Goal: Task Accomplishment & Management: Manage account settings

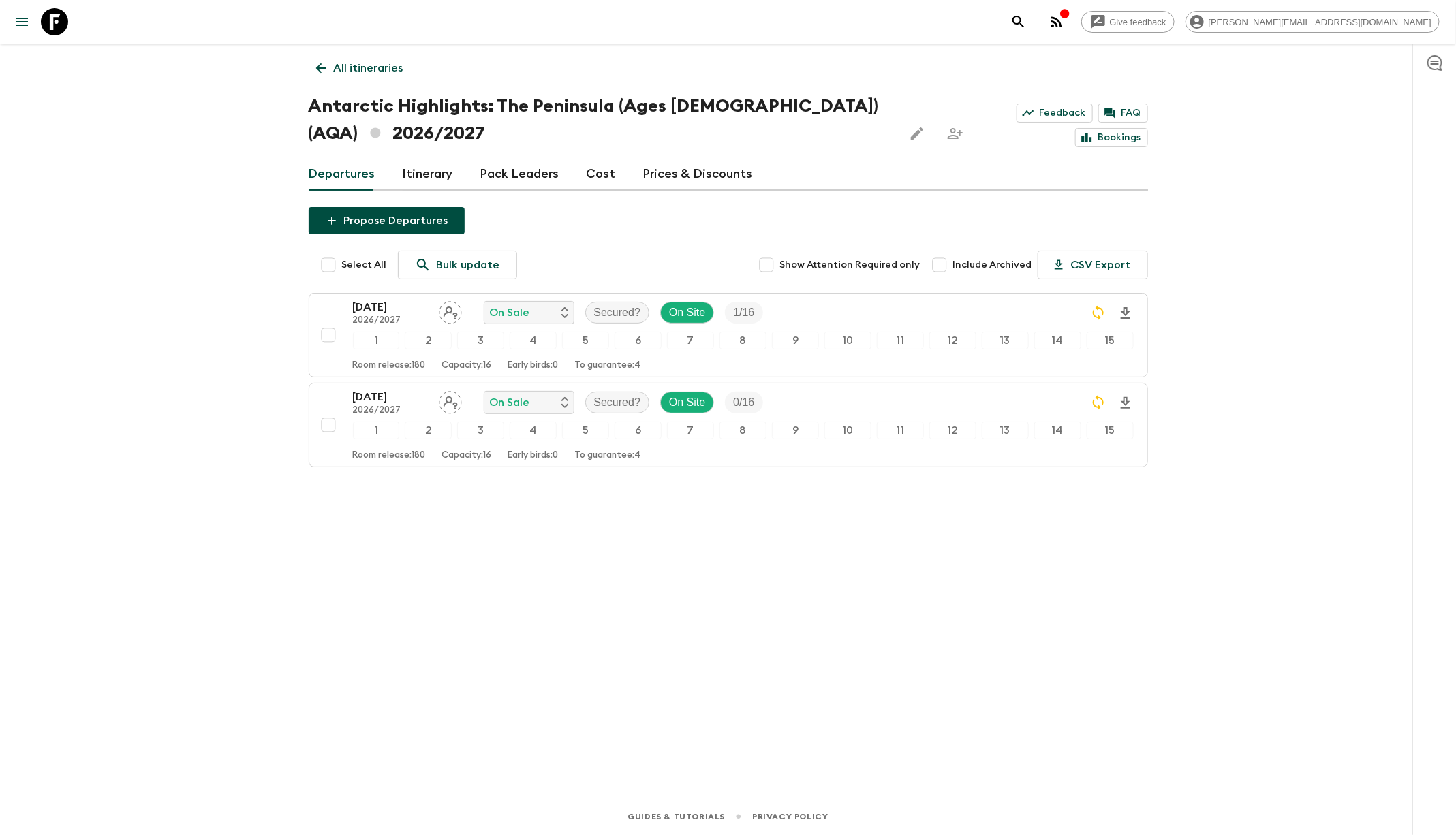
click at [1032, 21] on button "search adventures" at bounding box center [1019, 22] width 28 height 28
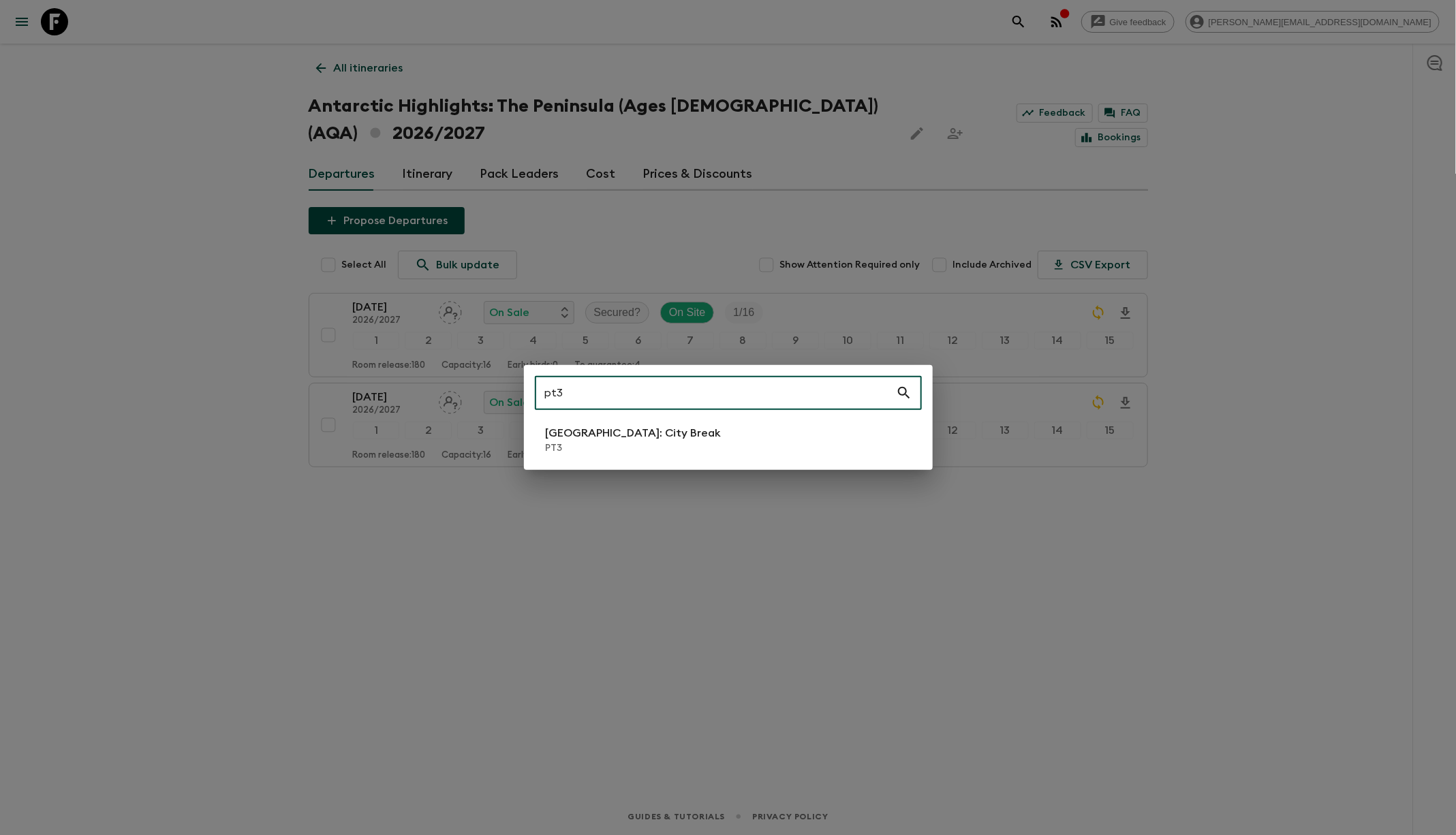
type input "pt3"
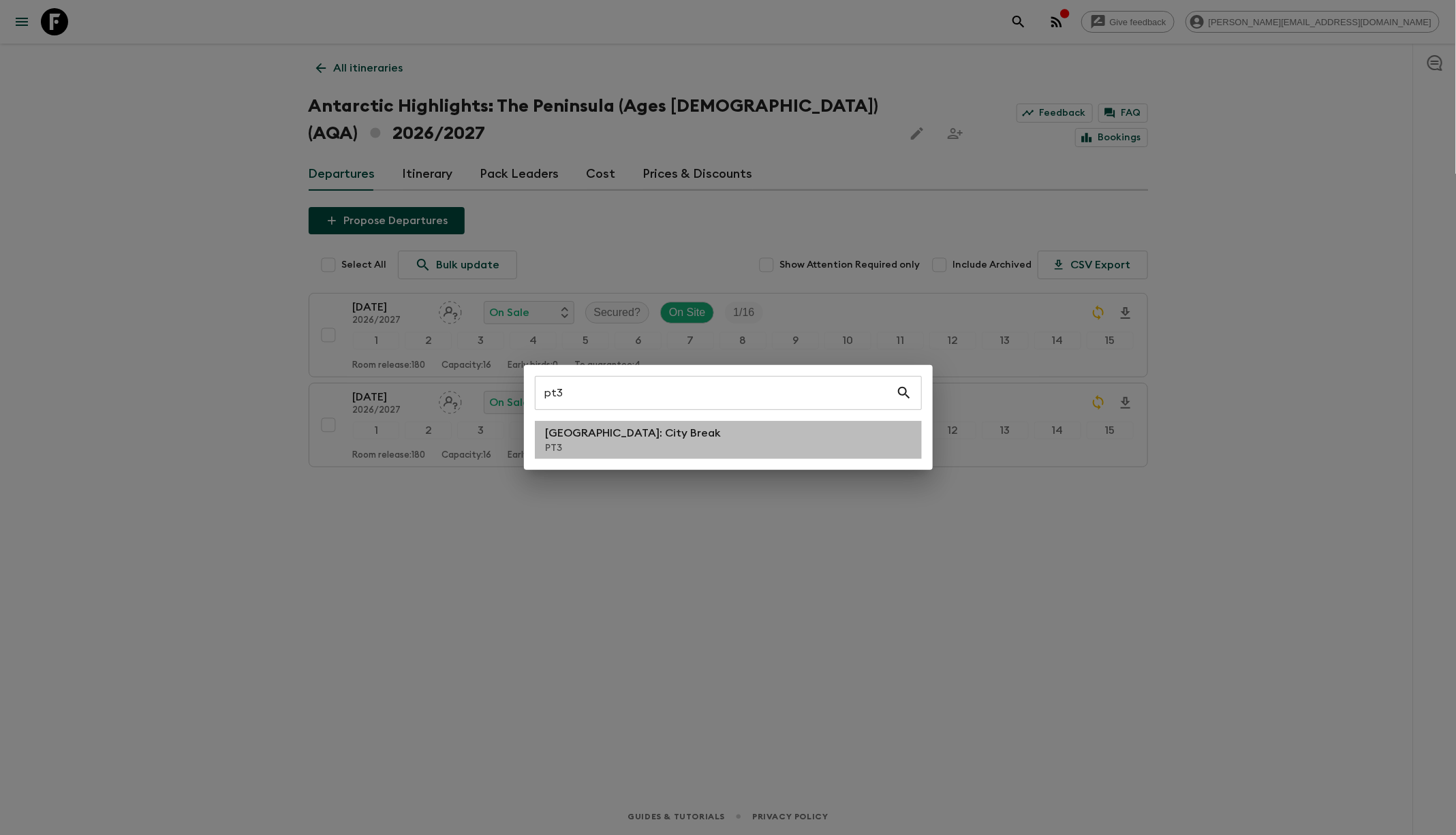
click at [707, 441] on li "[GEOGRAPHIC_DATA]: City Break PT3" at bounding box center [728, 439] width 387 height 39
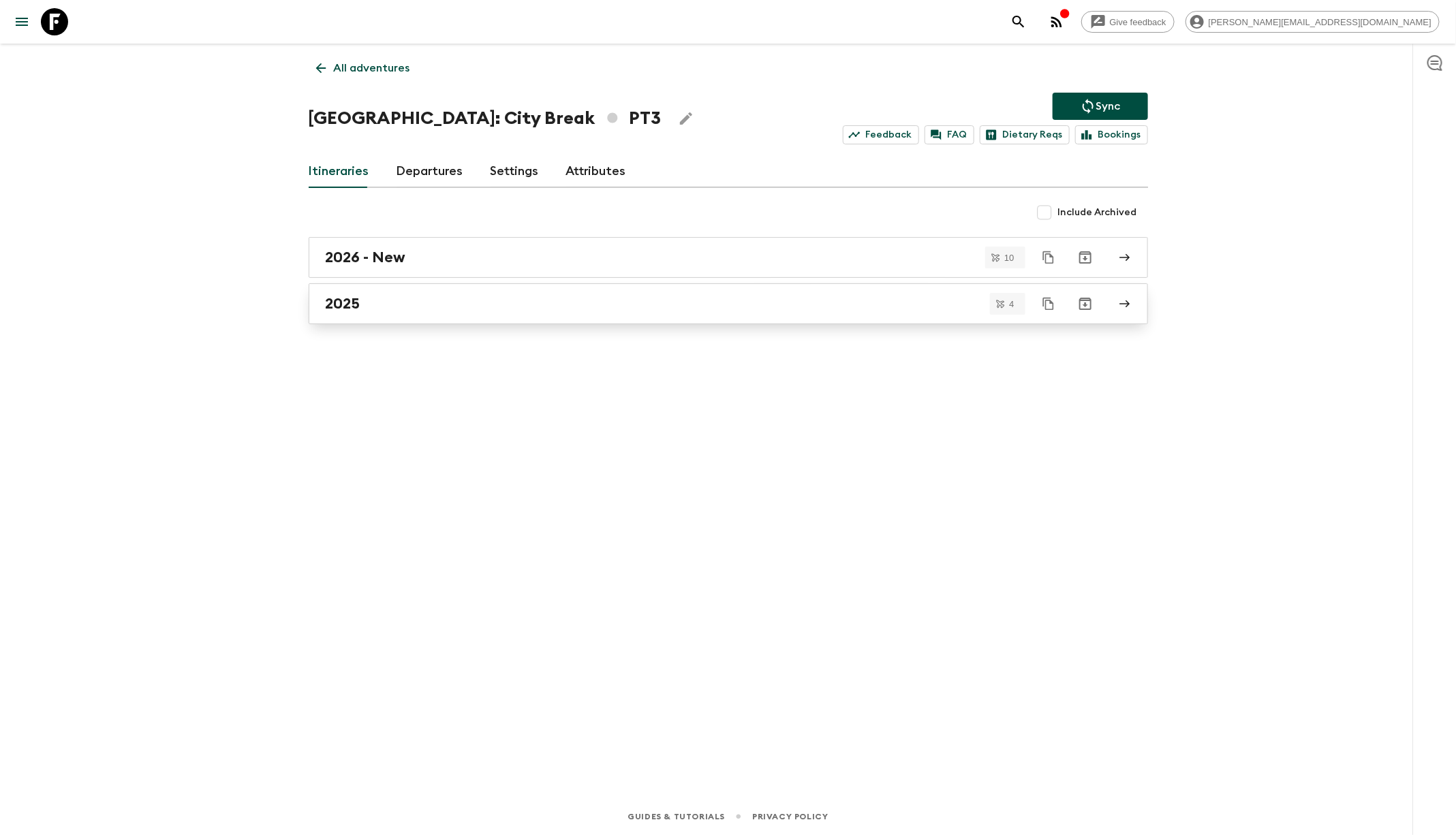
click at [487, 305] on div "2025" at bounding box center [715, 304] width 779 height 18
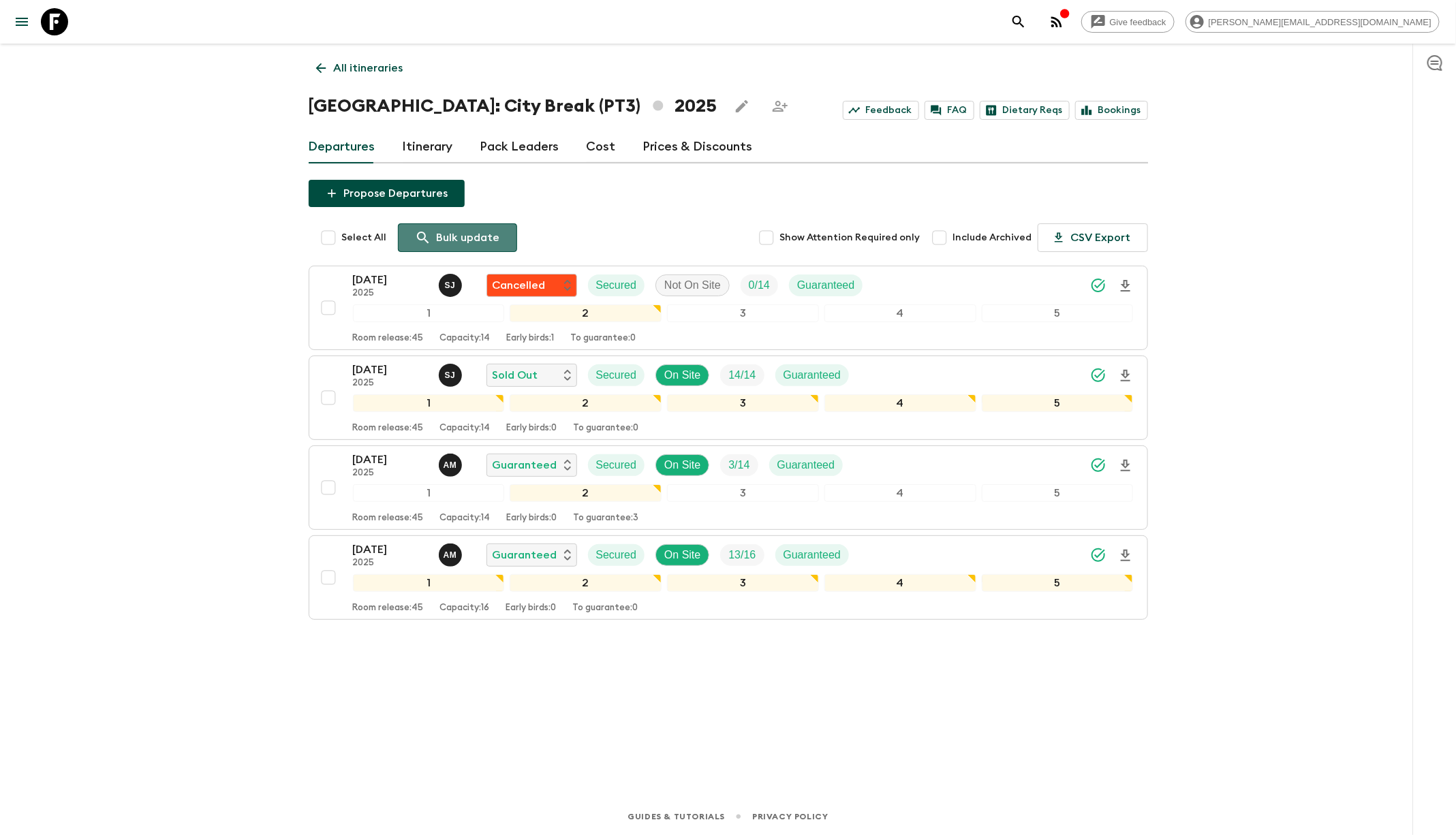
click at [470, 249] on link "Bulk update" at bounding box center [457, 237] width 119 height 29
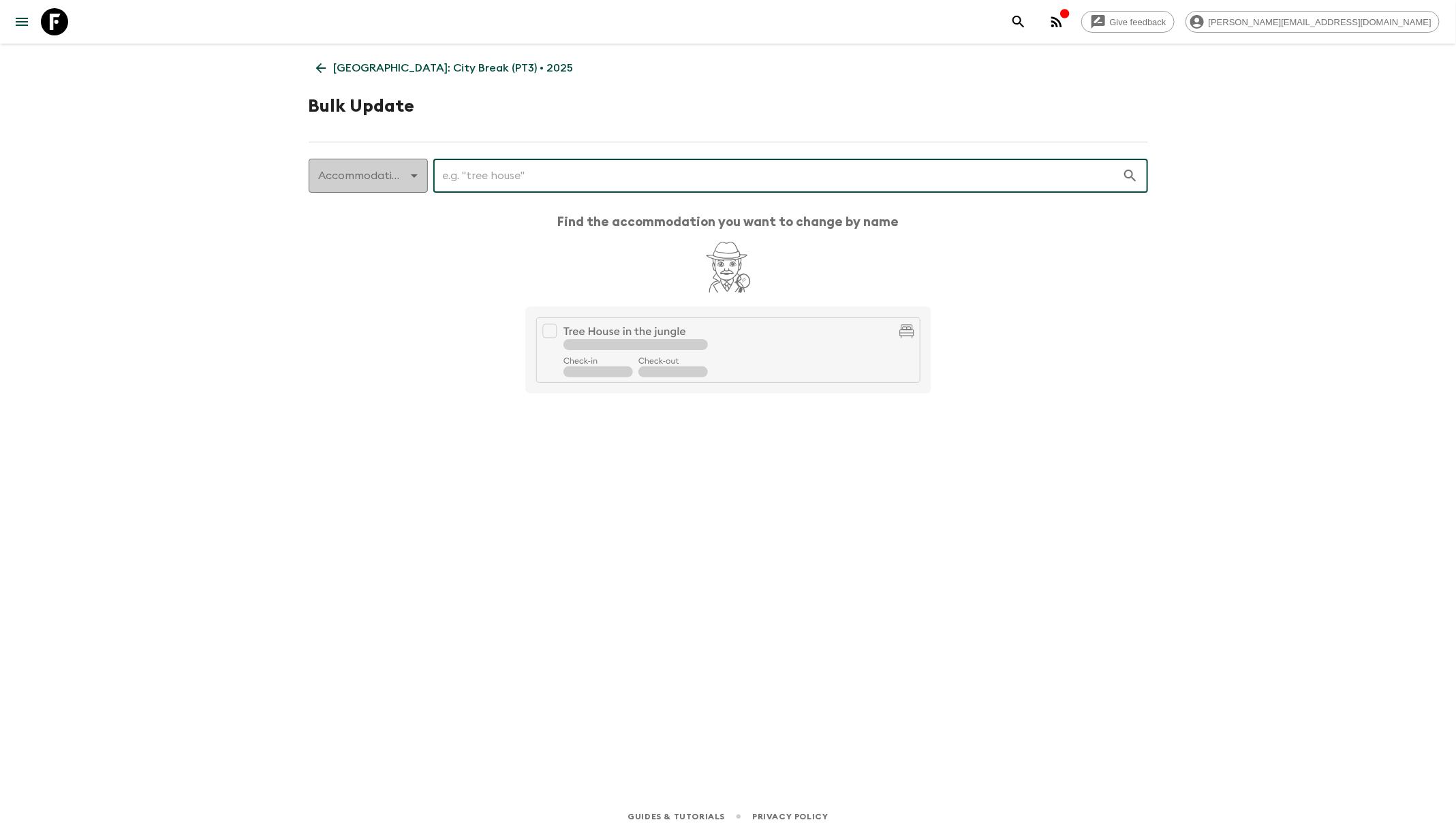
click at [356, 183] on body "Give feedback [PERSON_NAME][EMAIL_ADDRESS][DOMAIN_NAME] [GEOGRAPHIC_DATA]: City…" at bounding box center [728, 418] width 1456 height 835
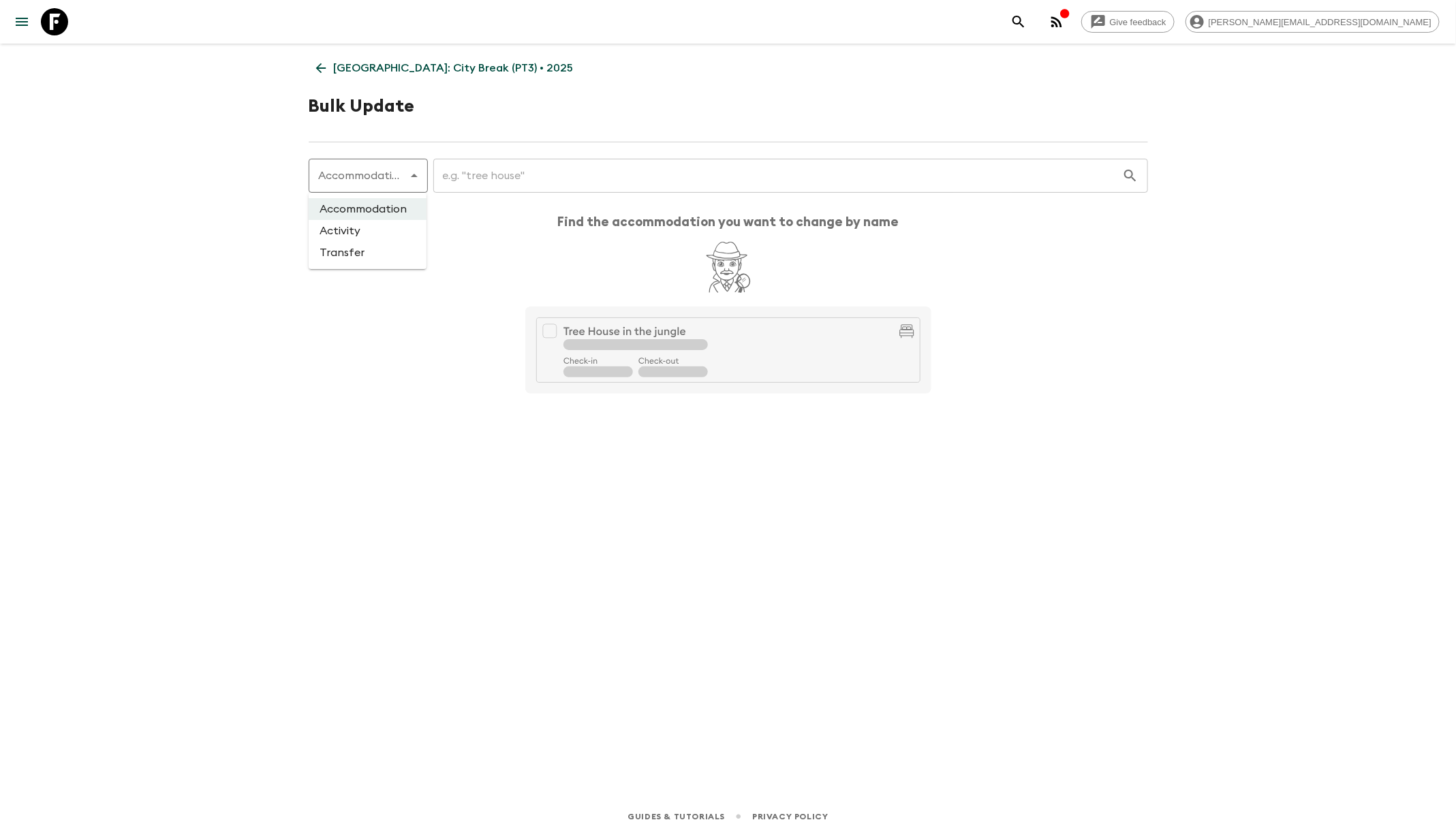
click at [351, 259] on li "Transfer" at bounding box center [367, 252] width 118 height 22
type input "transfer"
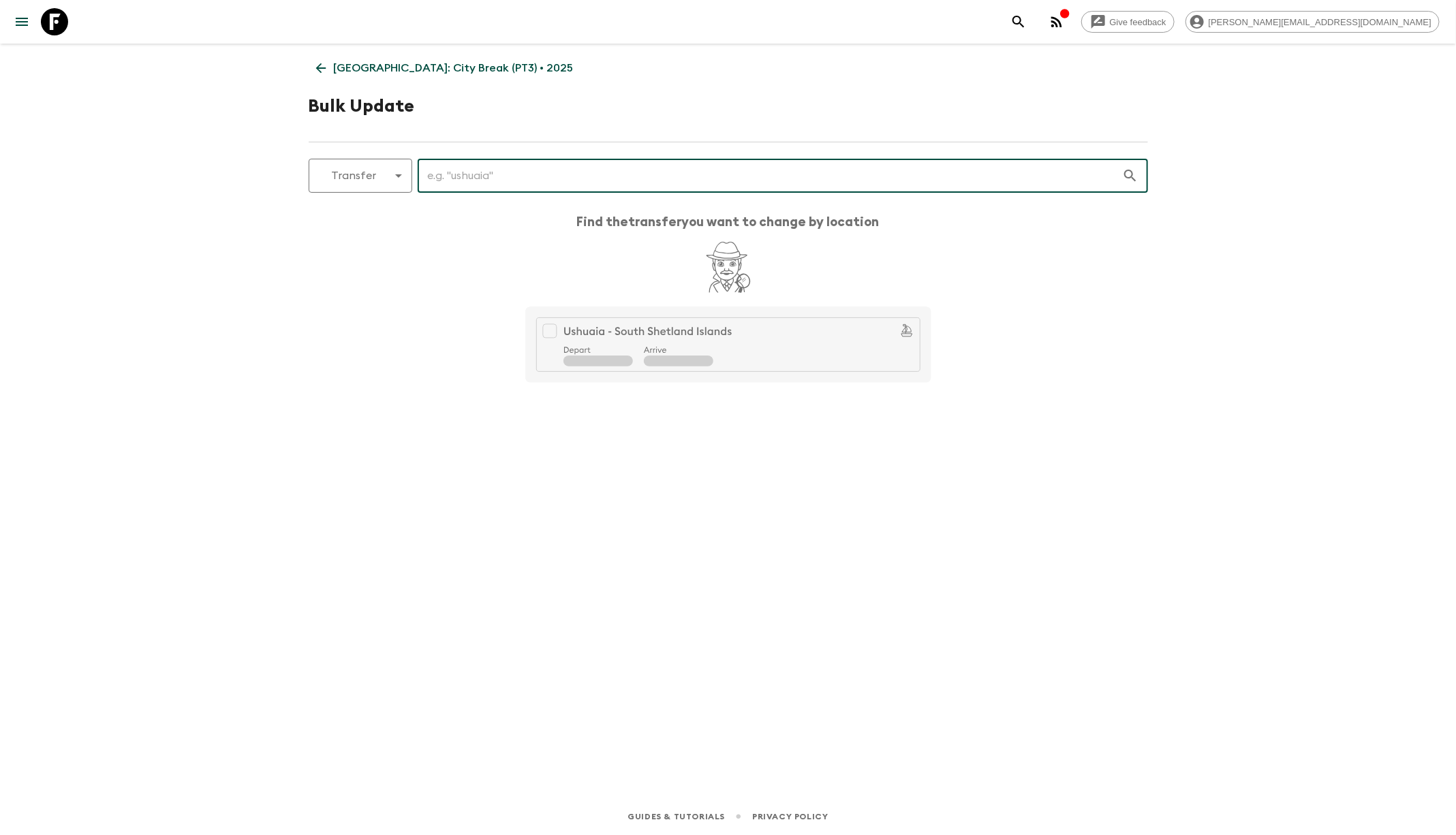
click at [453, 182] on input "text" at bounding box center [770, 175] width 705 height 39
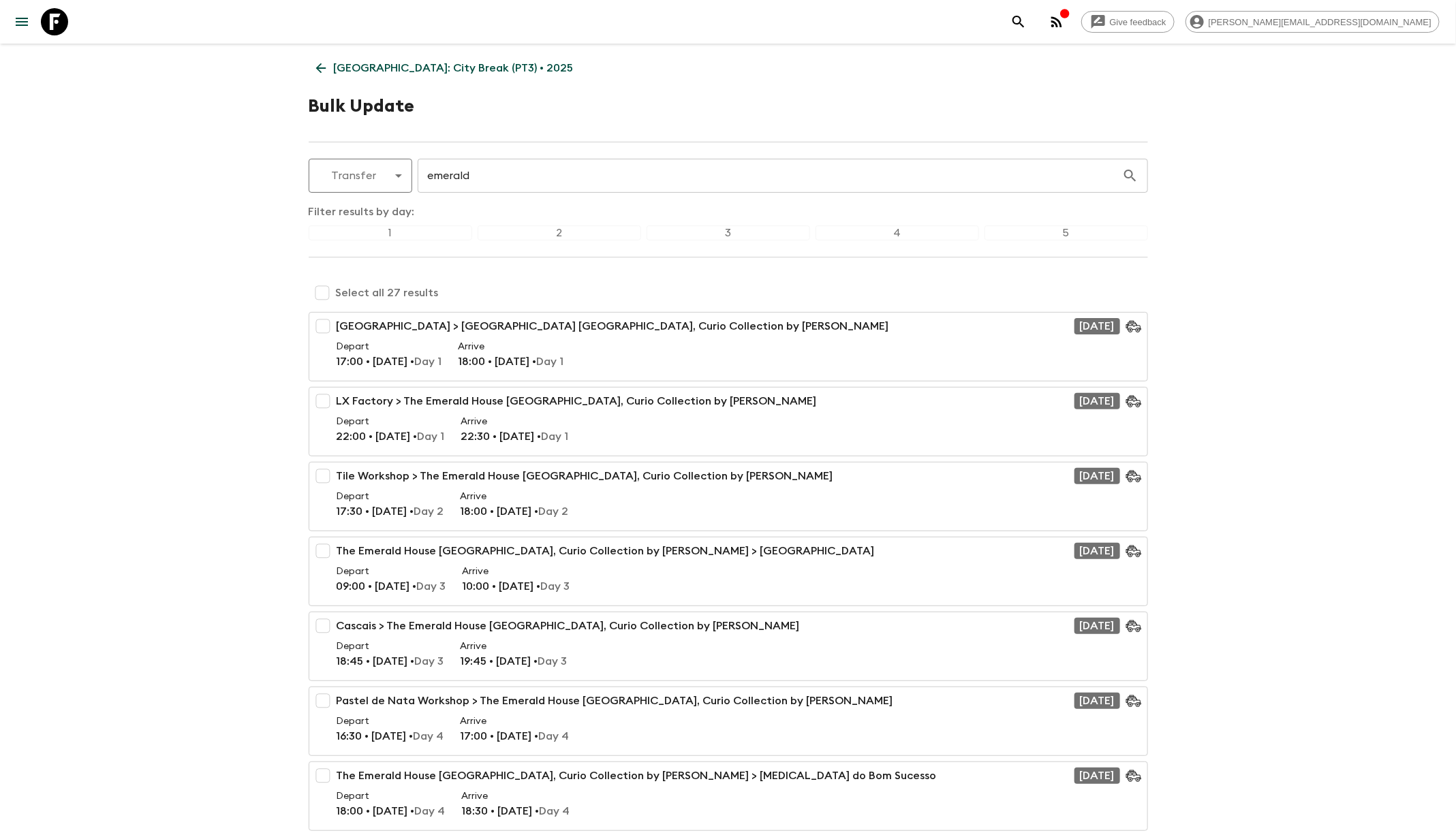
click at [440, 176] on input "emerald" at bounding box center [770, 175] width 705 height 39
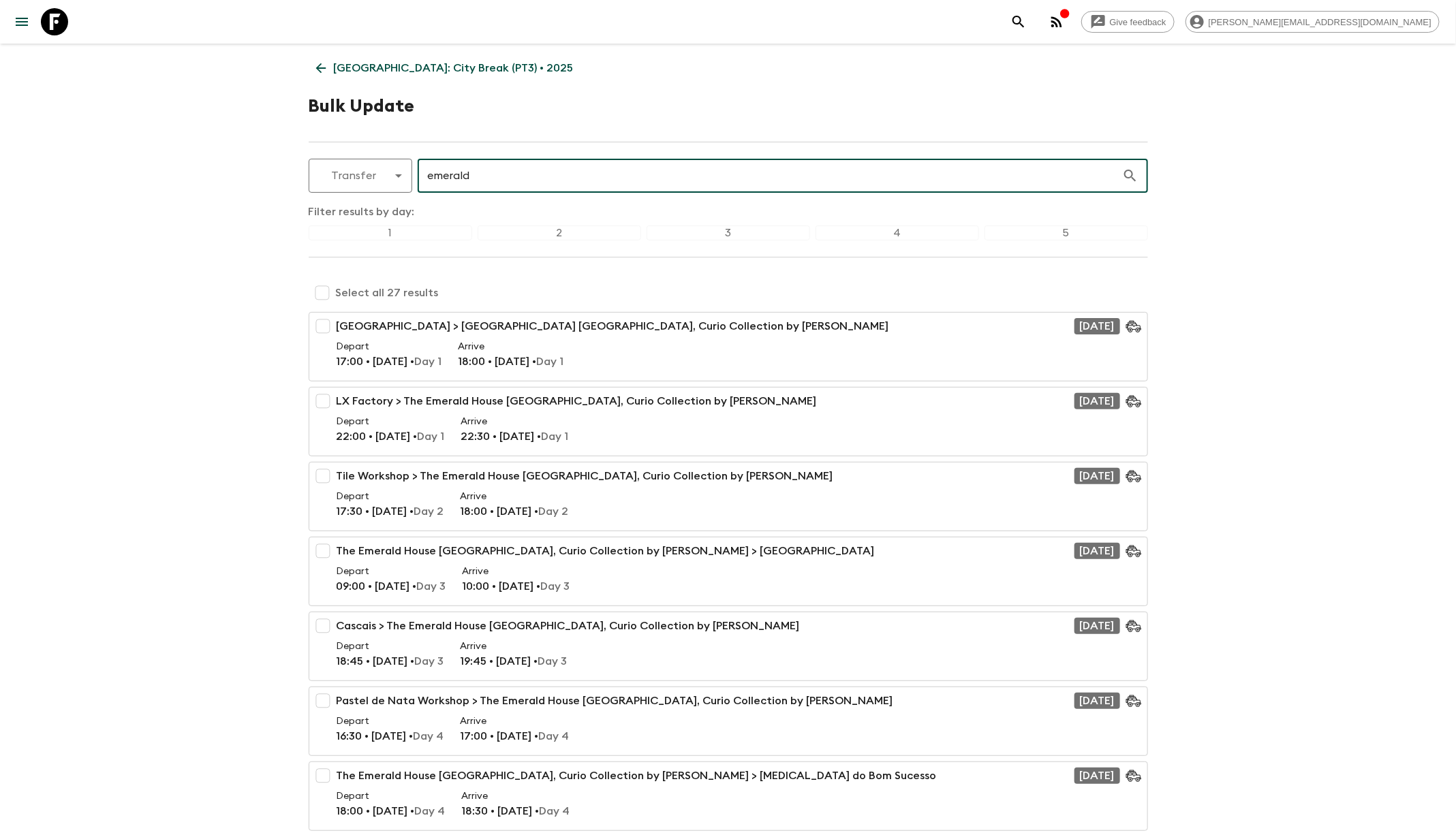
click at [440, 176] on input "emerald" at bounding box center [770, 175] width 705 height 39
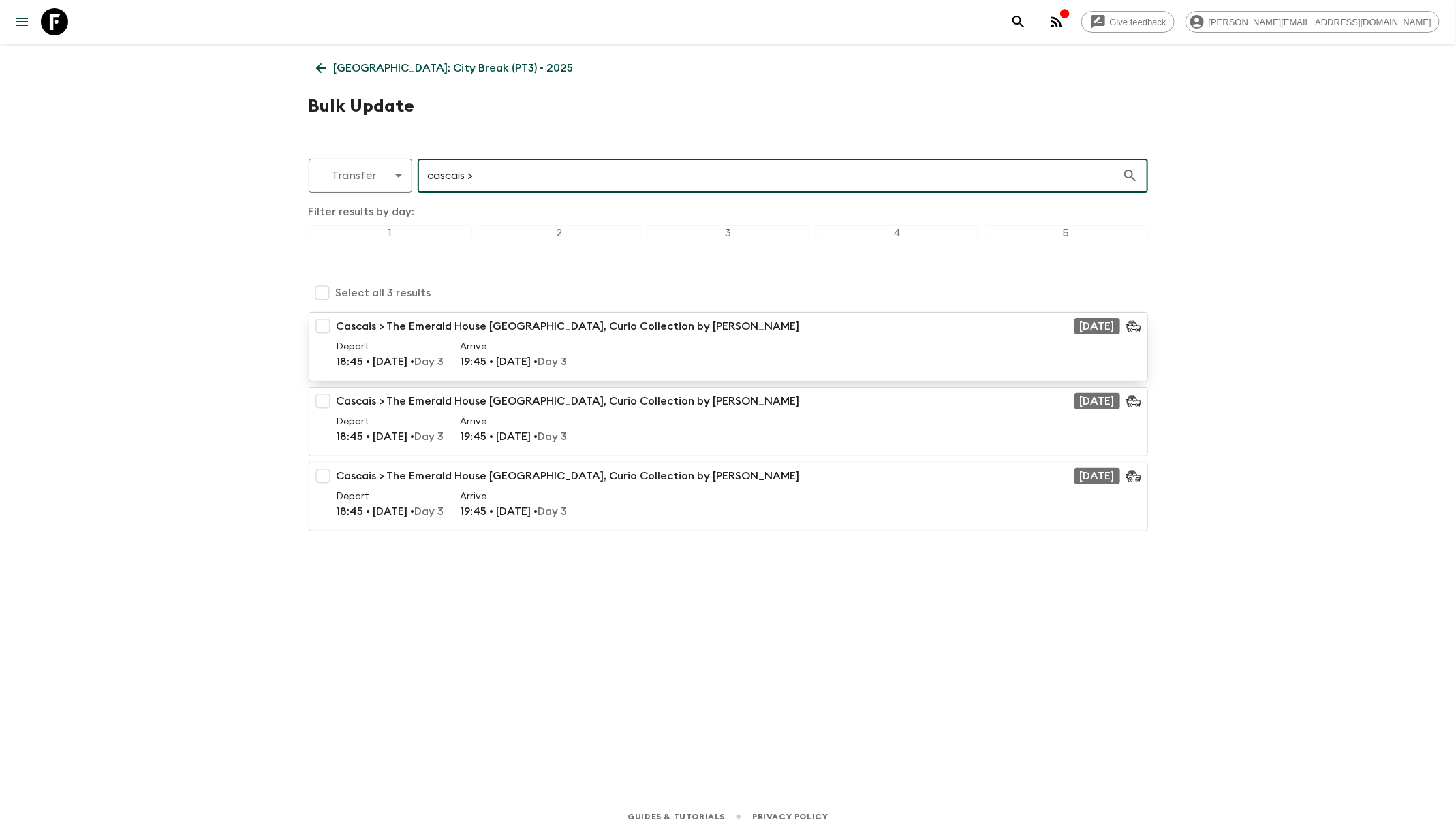
type input "cascais >"
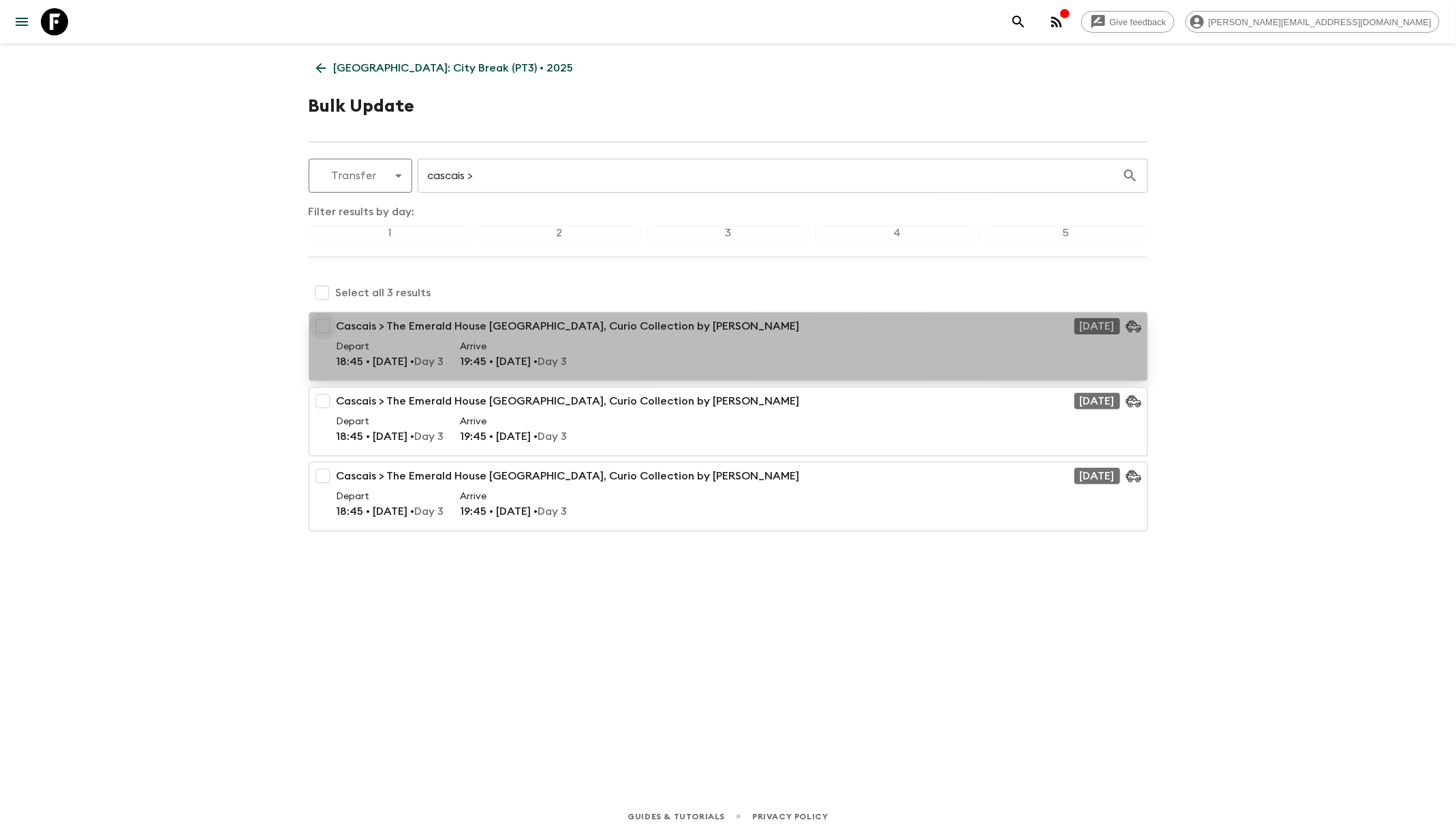
click at [318, 328] on input "checkbox" at bounding box center [323, 326] width 28 height 28
checkbox input "true"
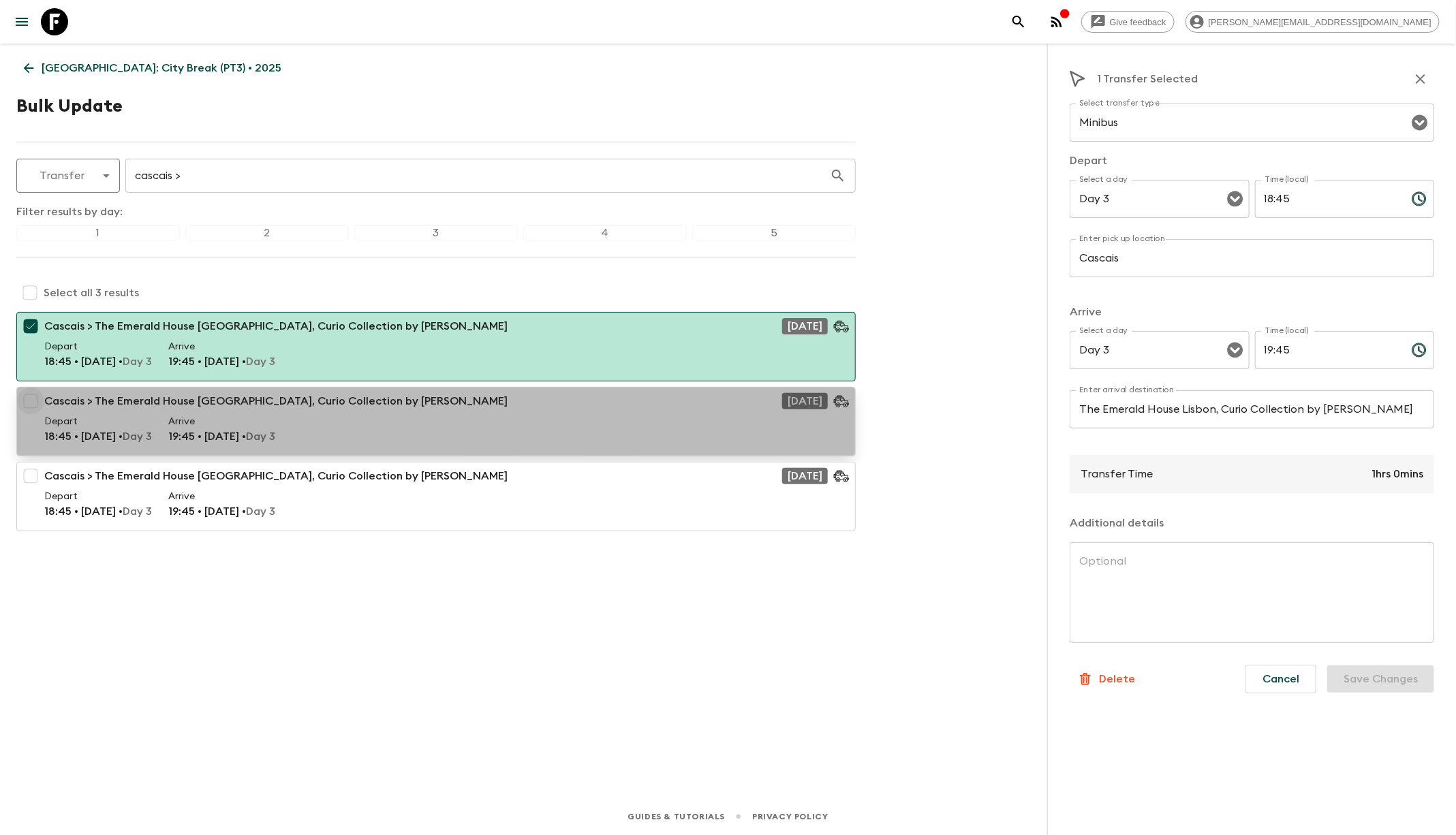
click at [39, 400] on input "checkbox" at bounding box center [31, 402] width 28 height 28
checkbox input "true"
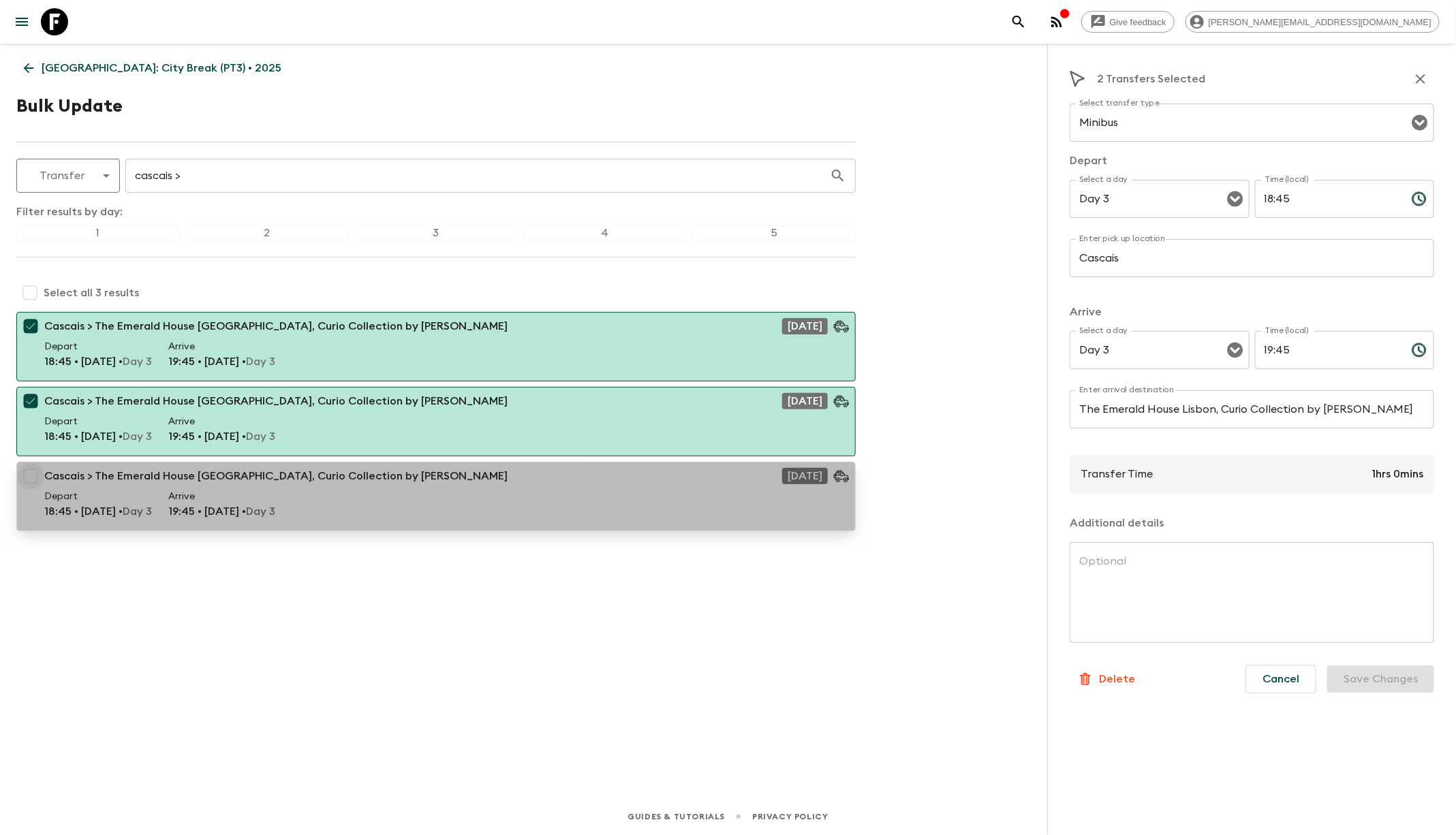
click at [32, 474] on input "checkbox" at bounding box center [31, 476] width 28 height 28
checkbox input "true"
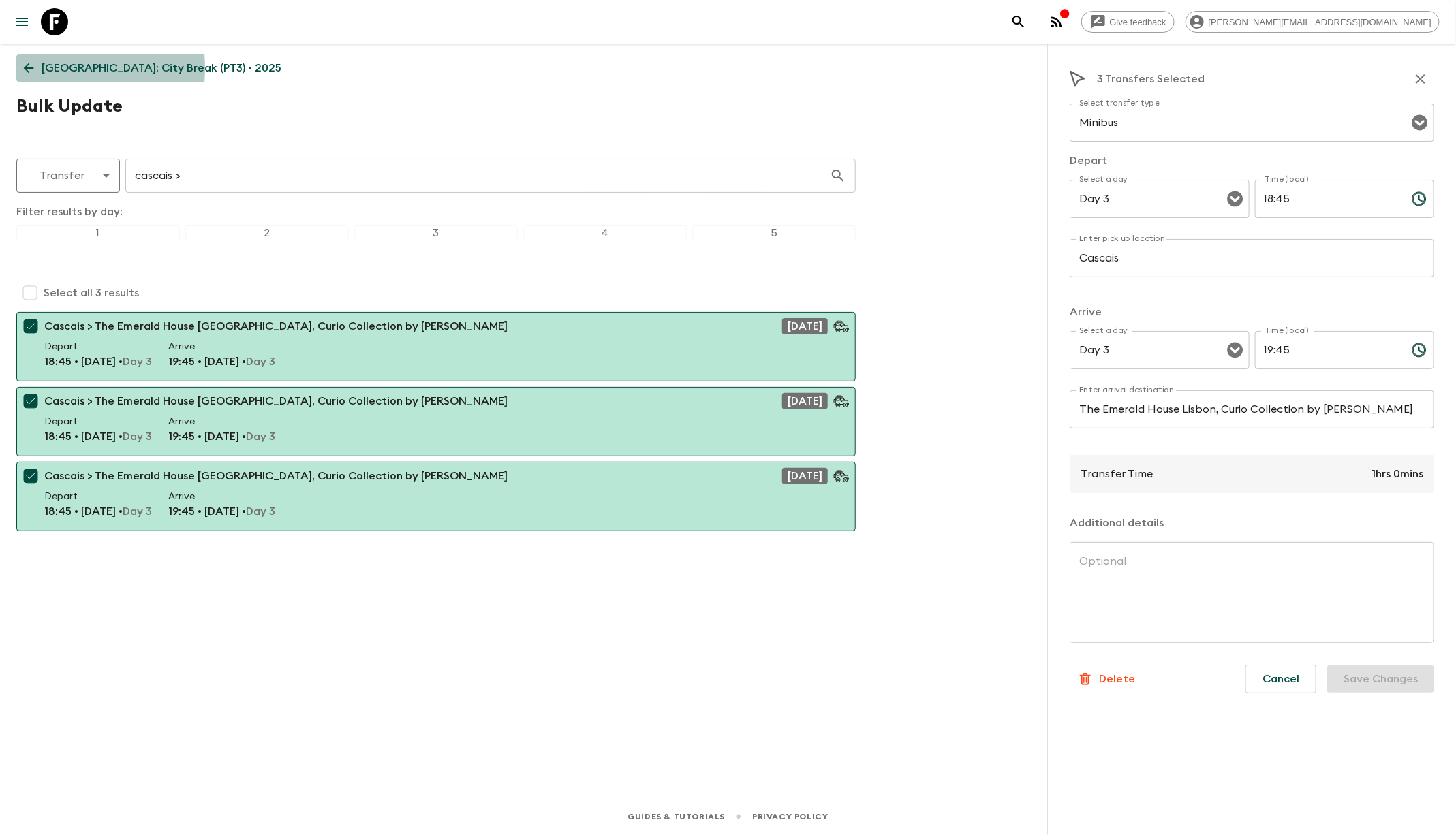
click at [32, 68] on icon at bounding box center [29, 68] width 10 height 10
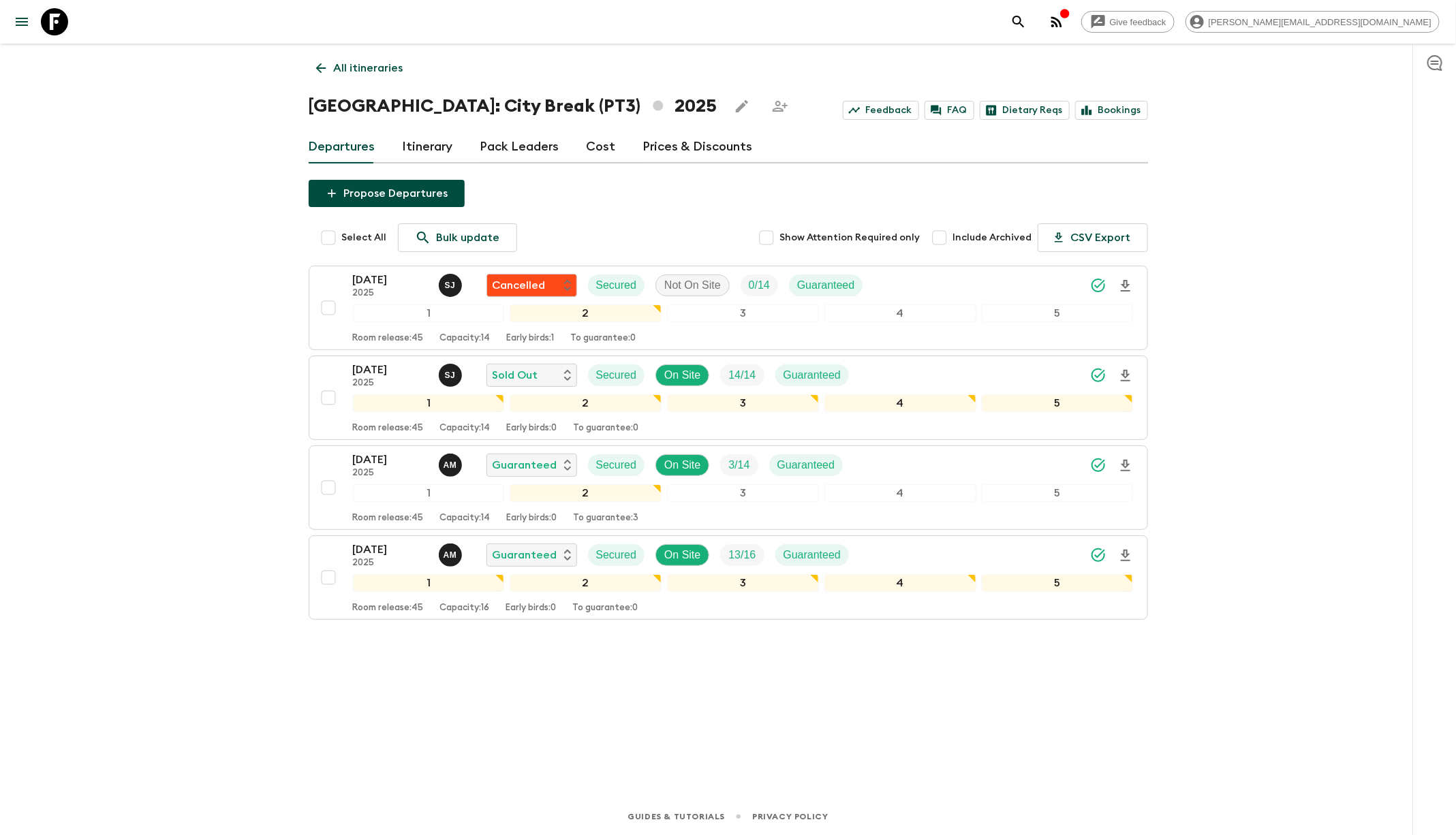
click at [437, 151] on link "Itinerary" at bounding box center [428, 146] width 50 height 33
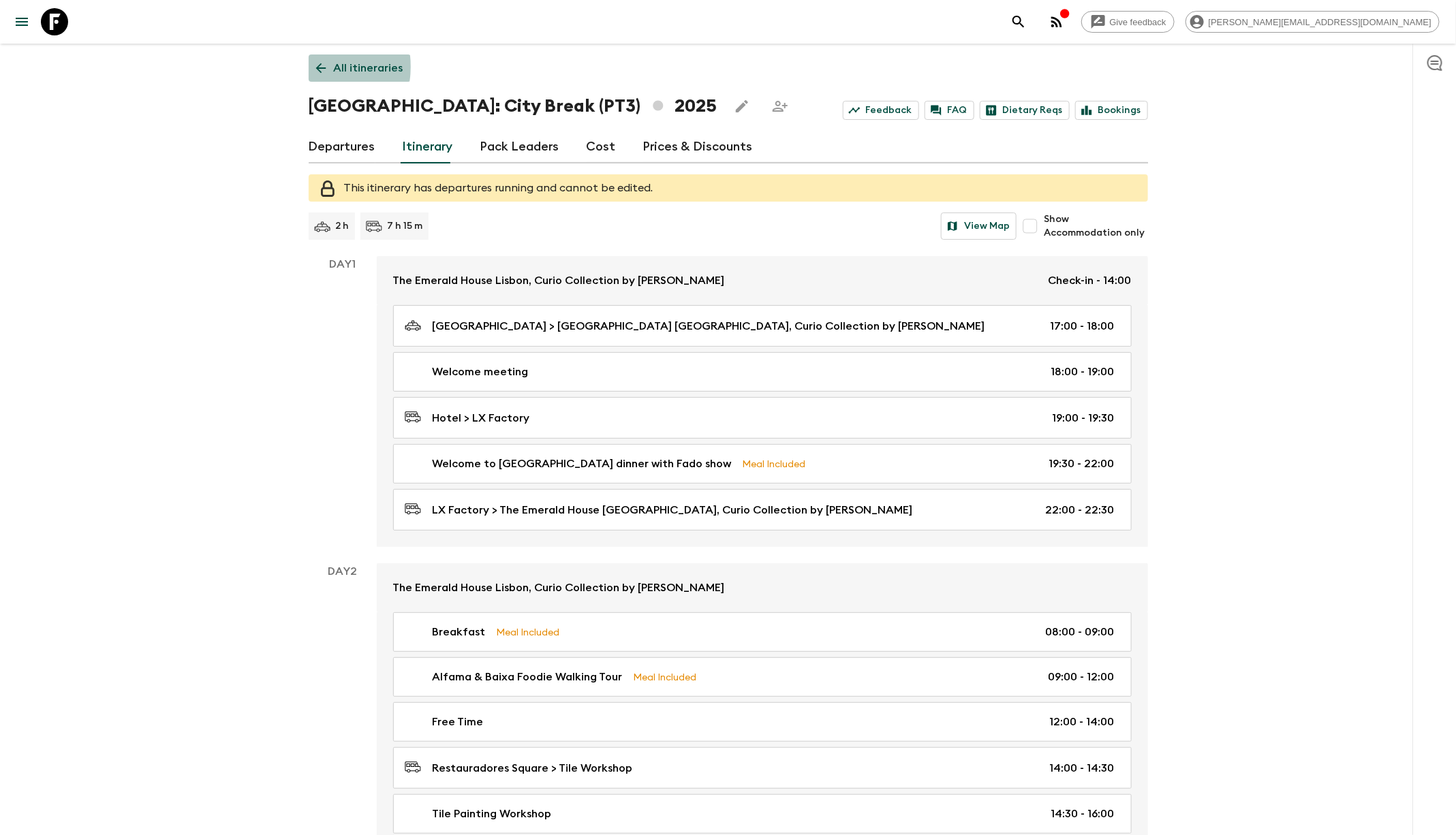
click at [317, 66] on icon at bounding box center [321, 68] width 10 height 10
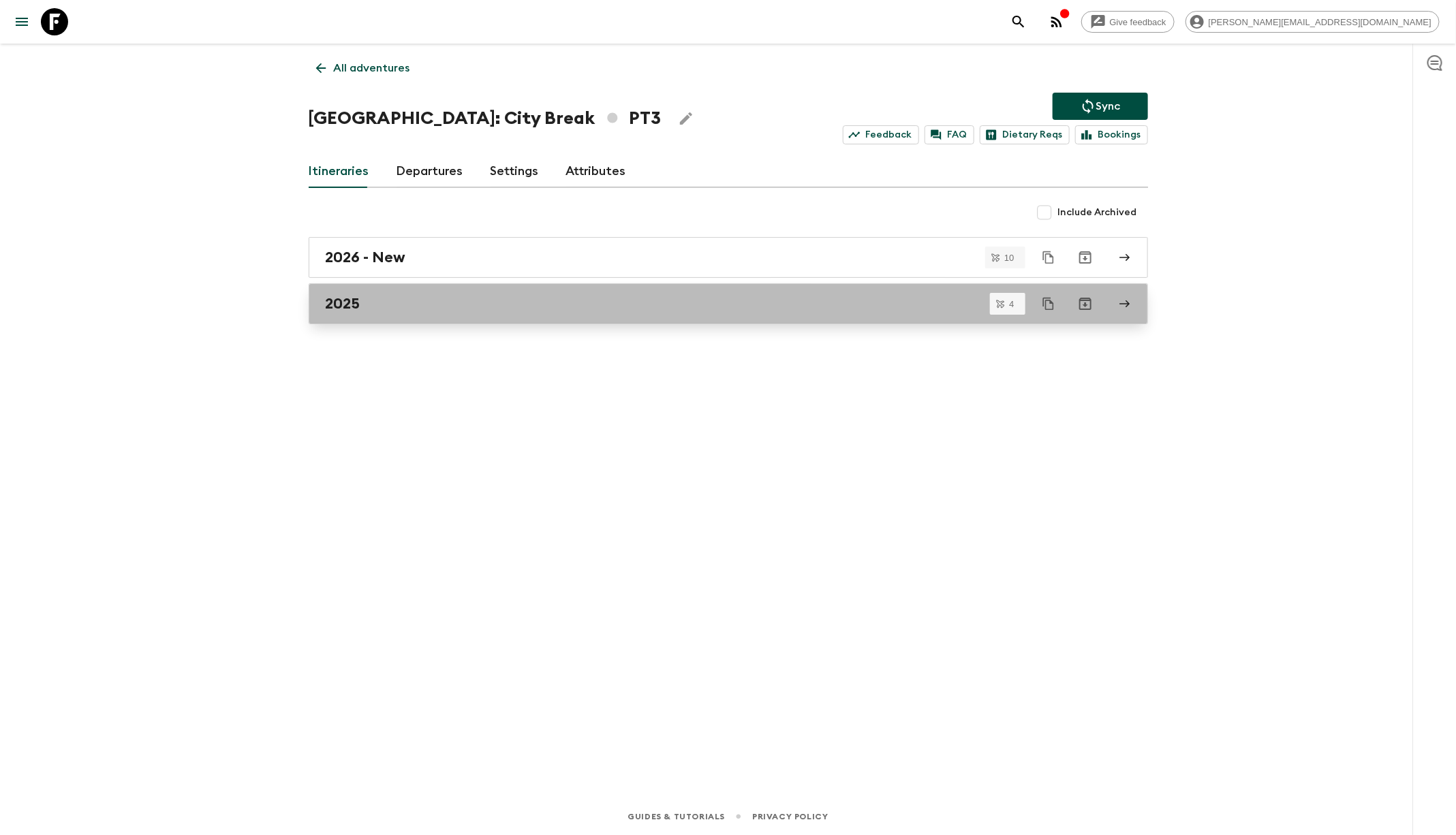
click at [397, 305] on div "2025" at bounding box center [715, 304] width 779 height 18
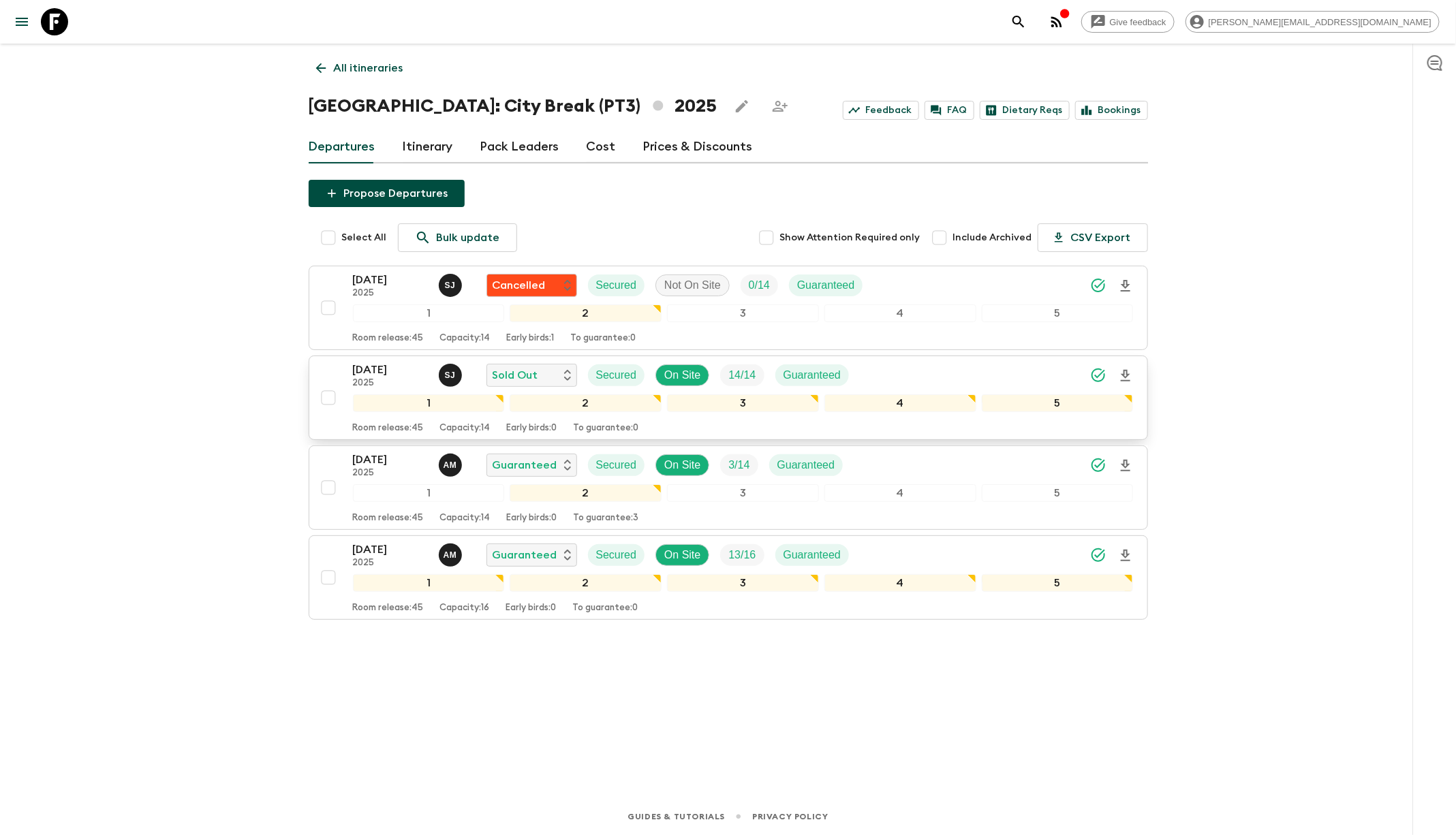
click at [911, 370] on div "[DATE] 2025 [PERSON_NAME] Sold Out Secured On Site 14 / 14 Guaranteed" at bounding box center [743, 375] width 781 height 28
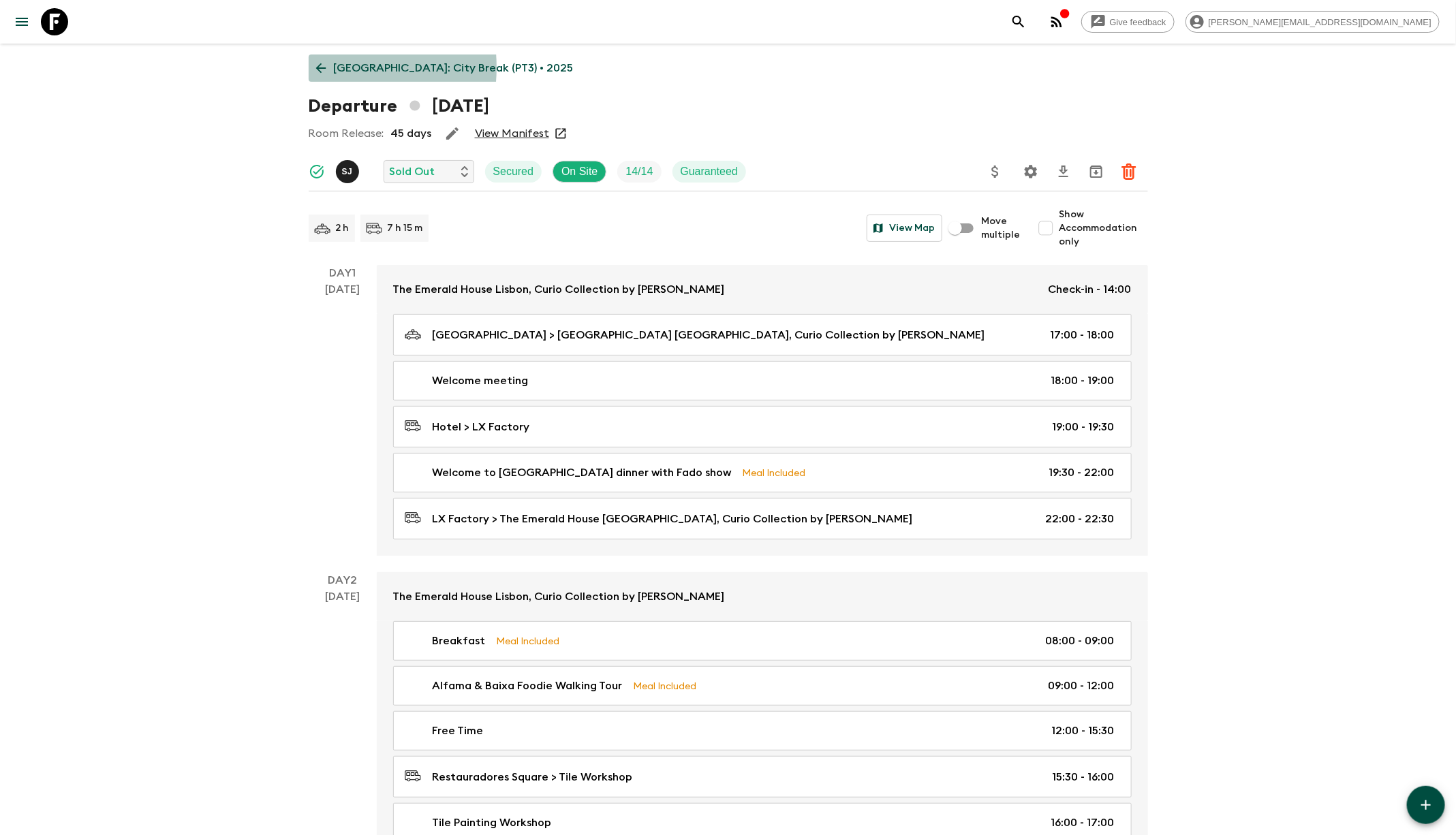
click at [315, 67] on icon at bounding box center [321, 67] width 15 height 15
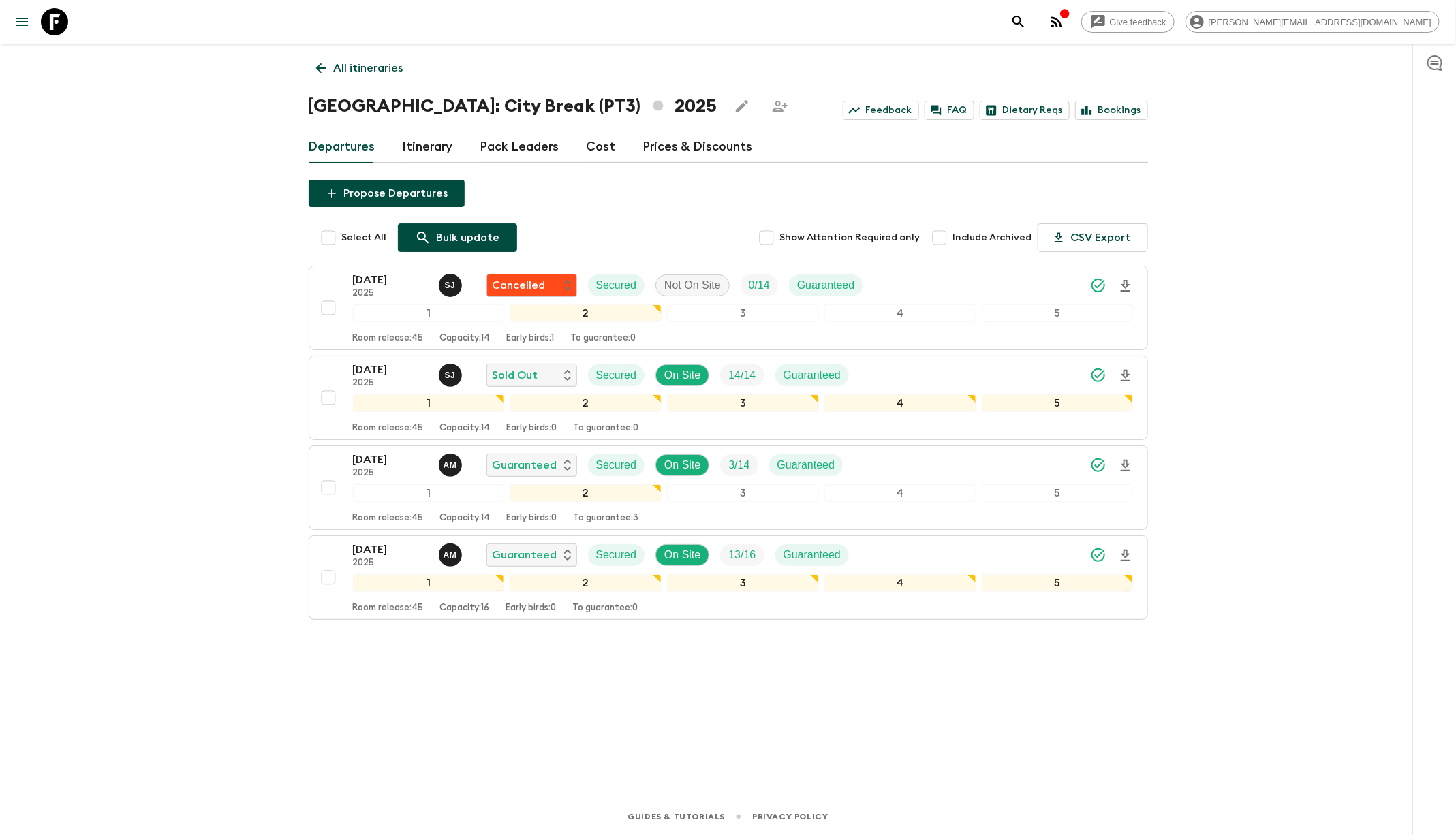
click at [454, 235] on p "Bulk update" at bounding box center [468, 237] width 63 height 17
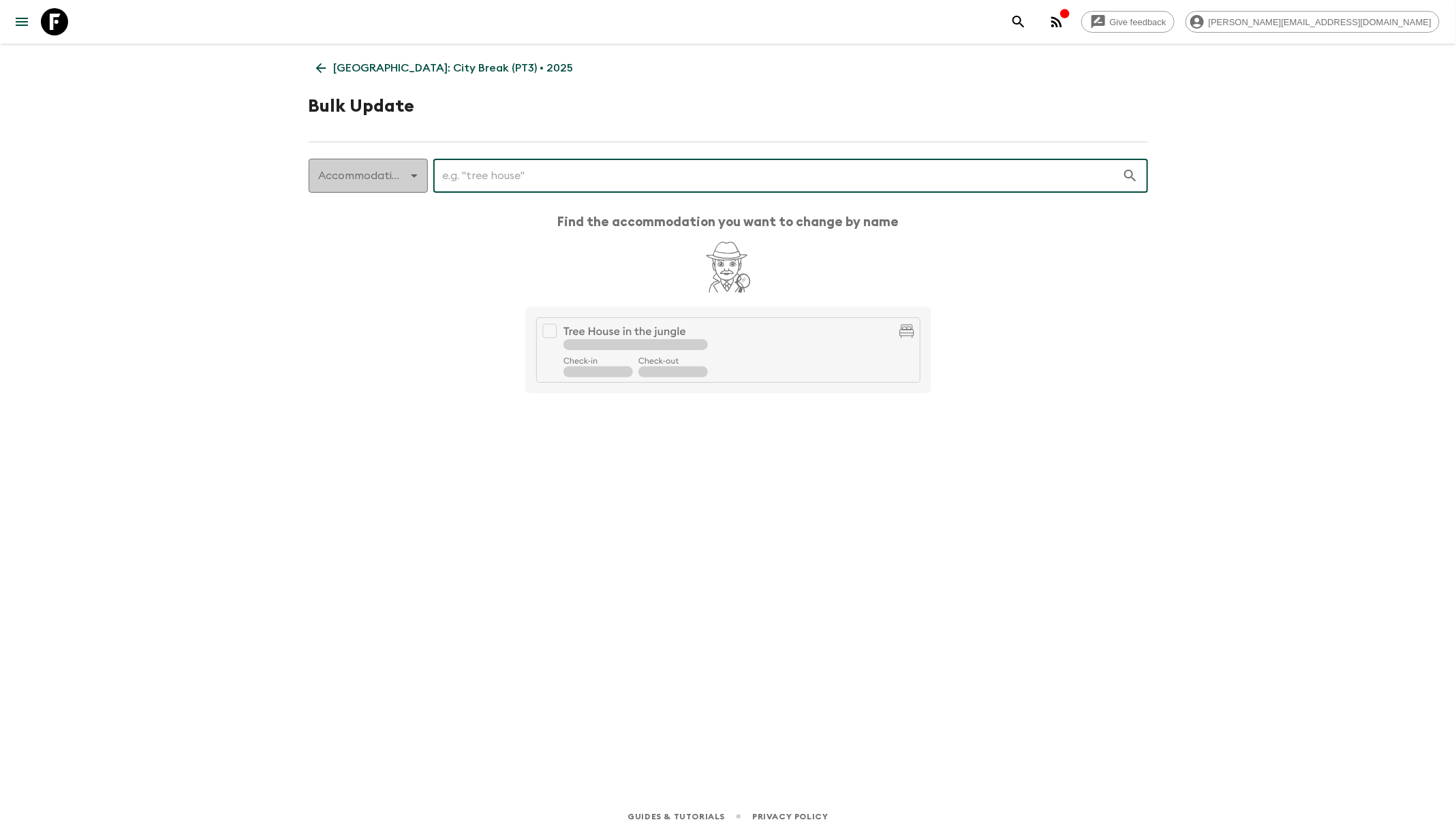
click at [390, 180] on body "Give feedback [PERSON_NAME][EMAIL_ADDRESS][DOMAIN_NAME] [GEOGRAPHIC_DATA]: City…" at bounding box center [728, 418] width 1456 height 835
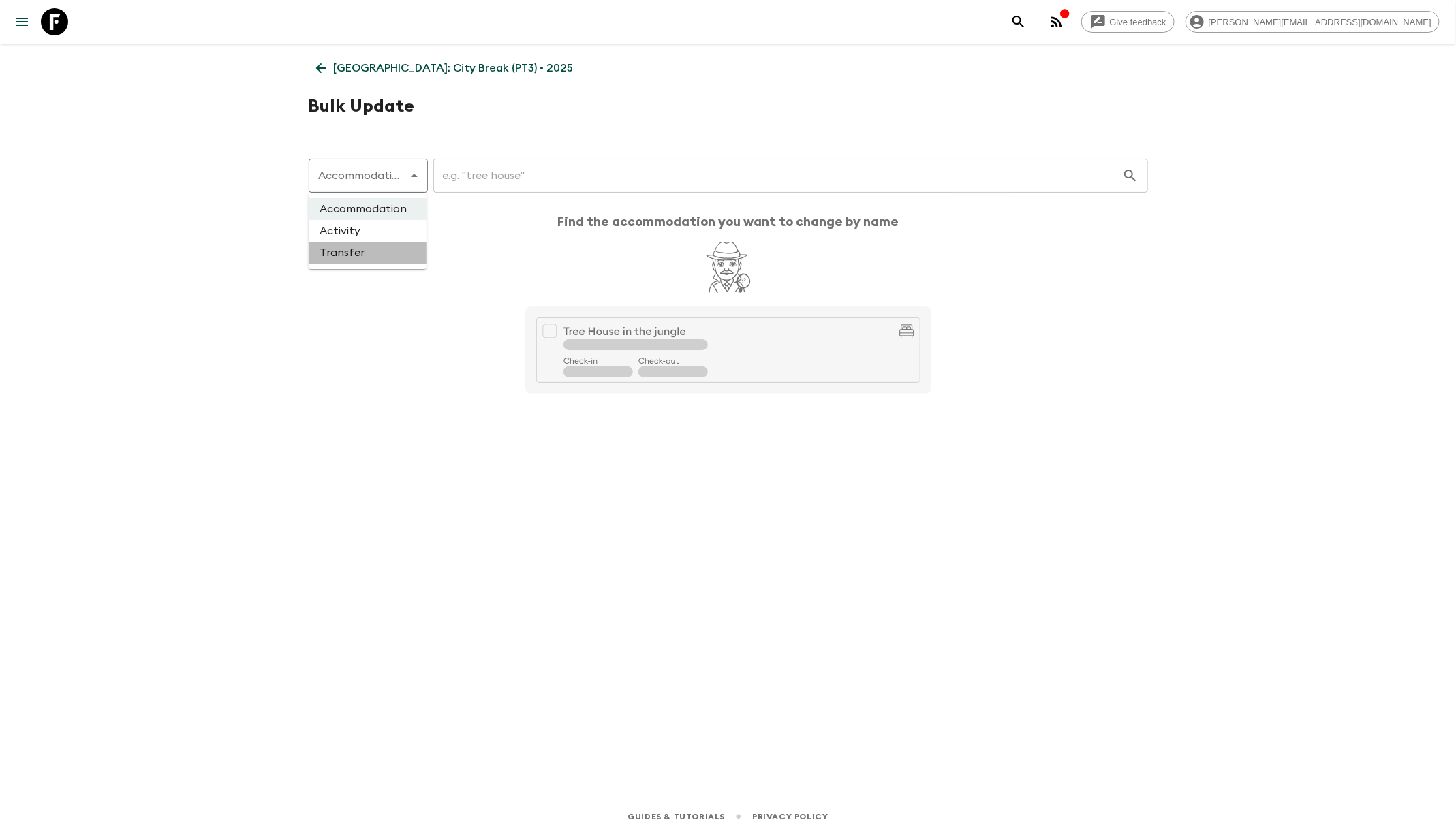
drag, startPoint x: 367, startPoint y: 256, endPoint x: 449, endPoint y: 205, distance: 96.6
click at [367, 256] on li "Transfer" at bounding box center [367, 252] width 118 height 22
type input "transfer"
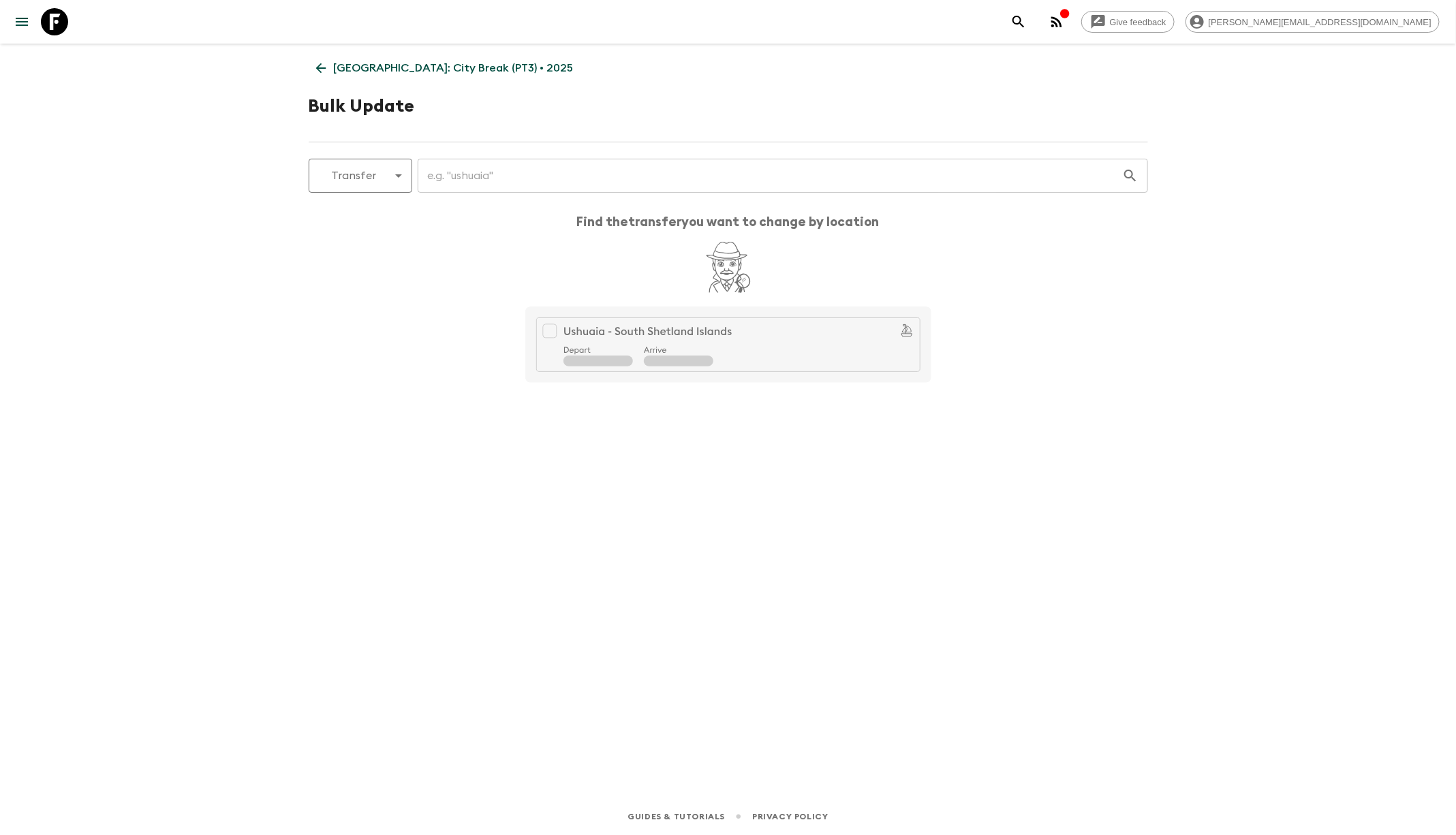
click at [461, 180] on input "text" at bounding box center [770, 175] width 705 height 39
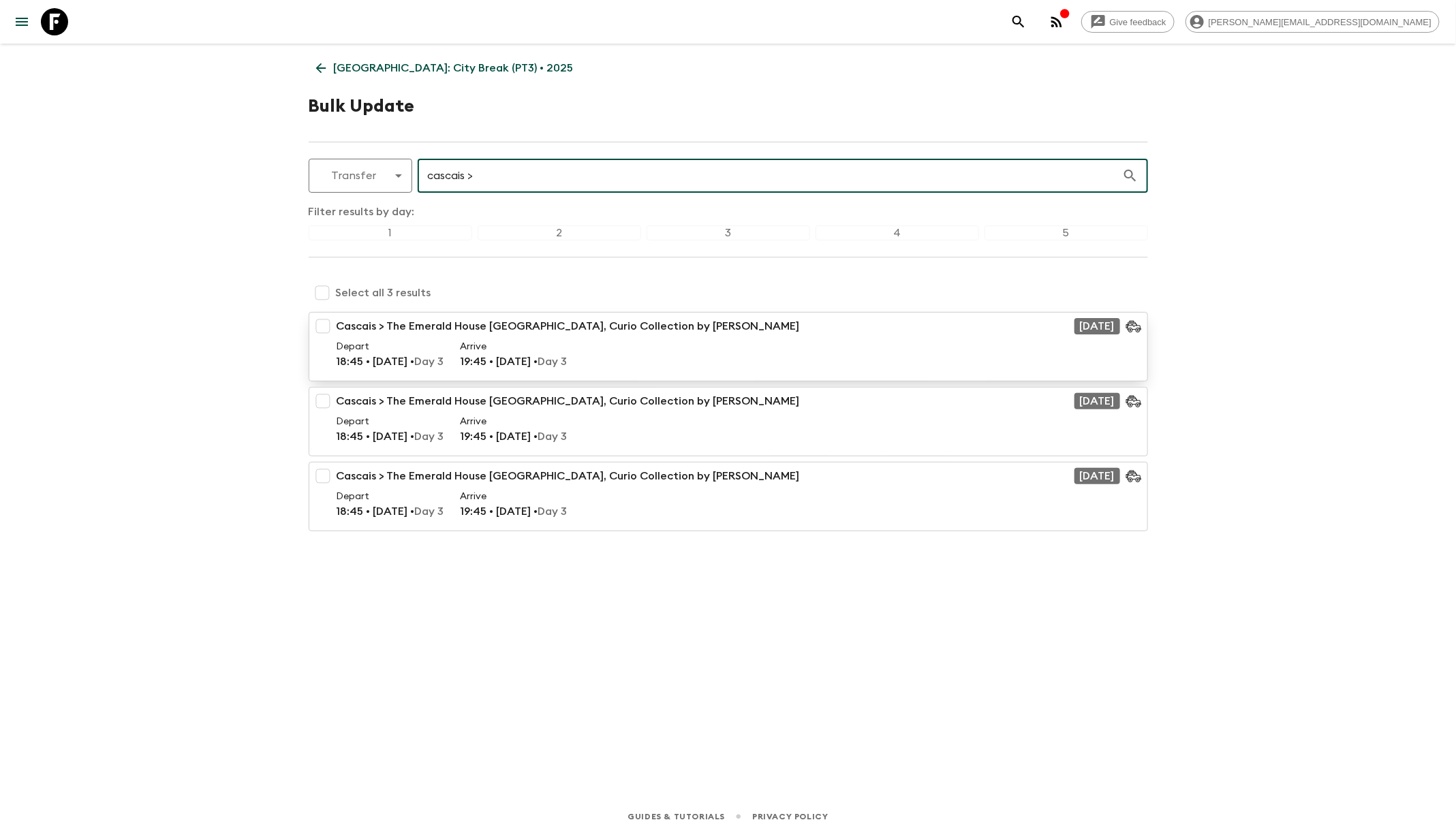
type input "cascais >"
click at [321, 328] on input "checkbox" at bounding box center [323, 326] width 28 height 28
checkbox input "true"
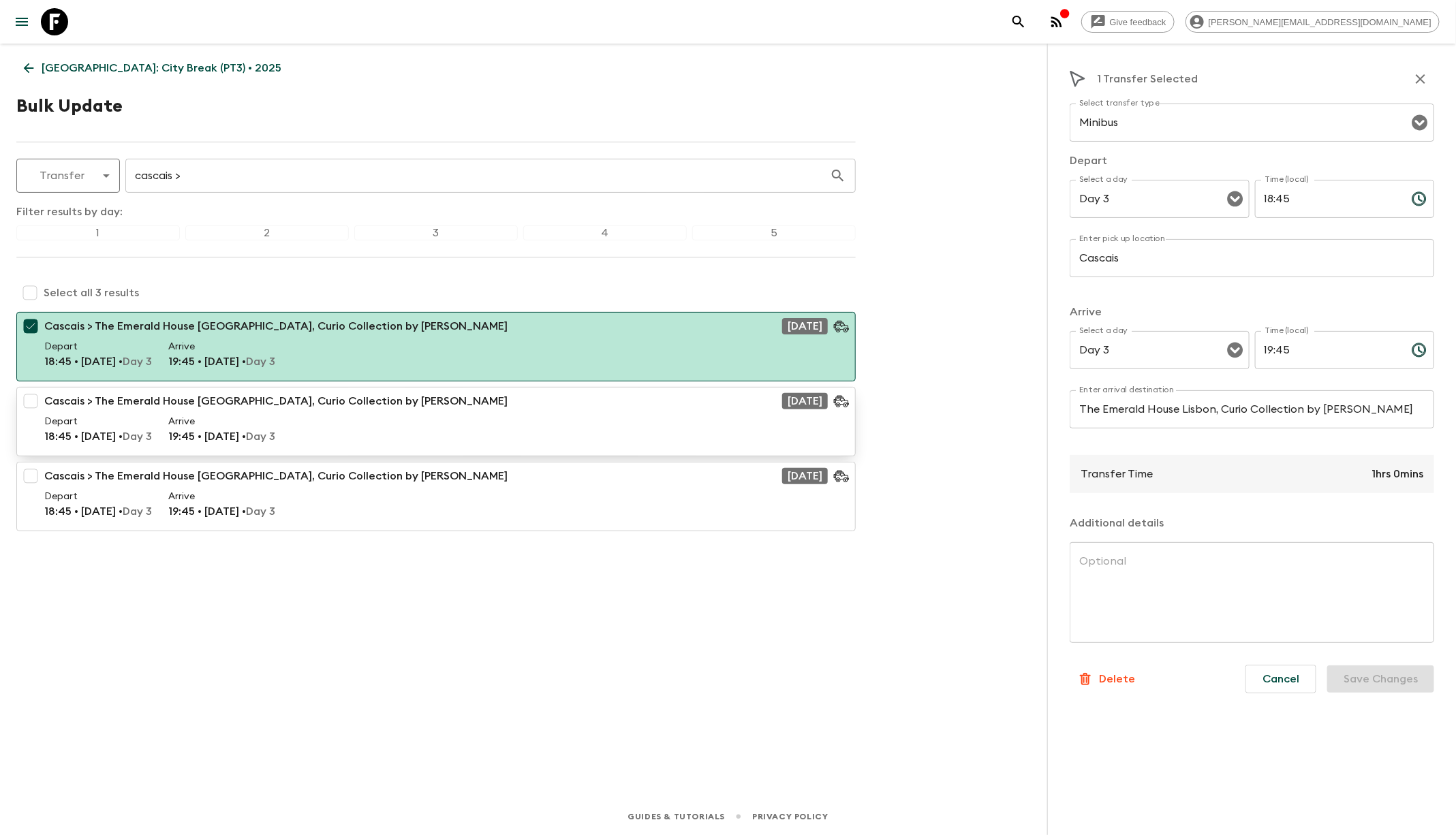
drag, startPoint x: 30, startPoint y: 400, endPoint x: 33, endPoint y: 422, distance: 22.2
click at [31, 401] on input "checkbox" at bounding box center [31, 402] width 28 height 28
checkbox input "true"
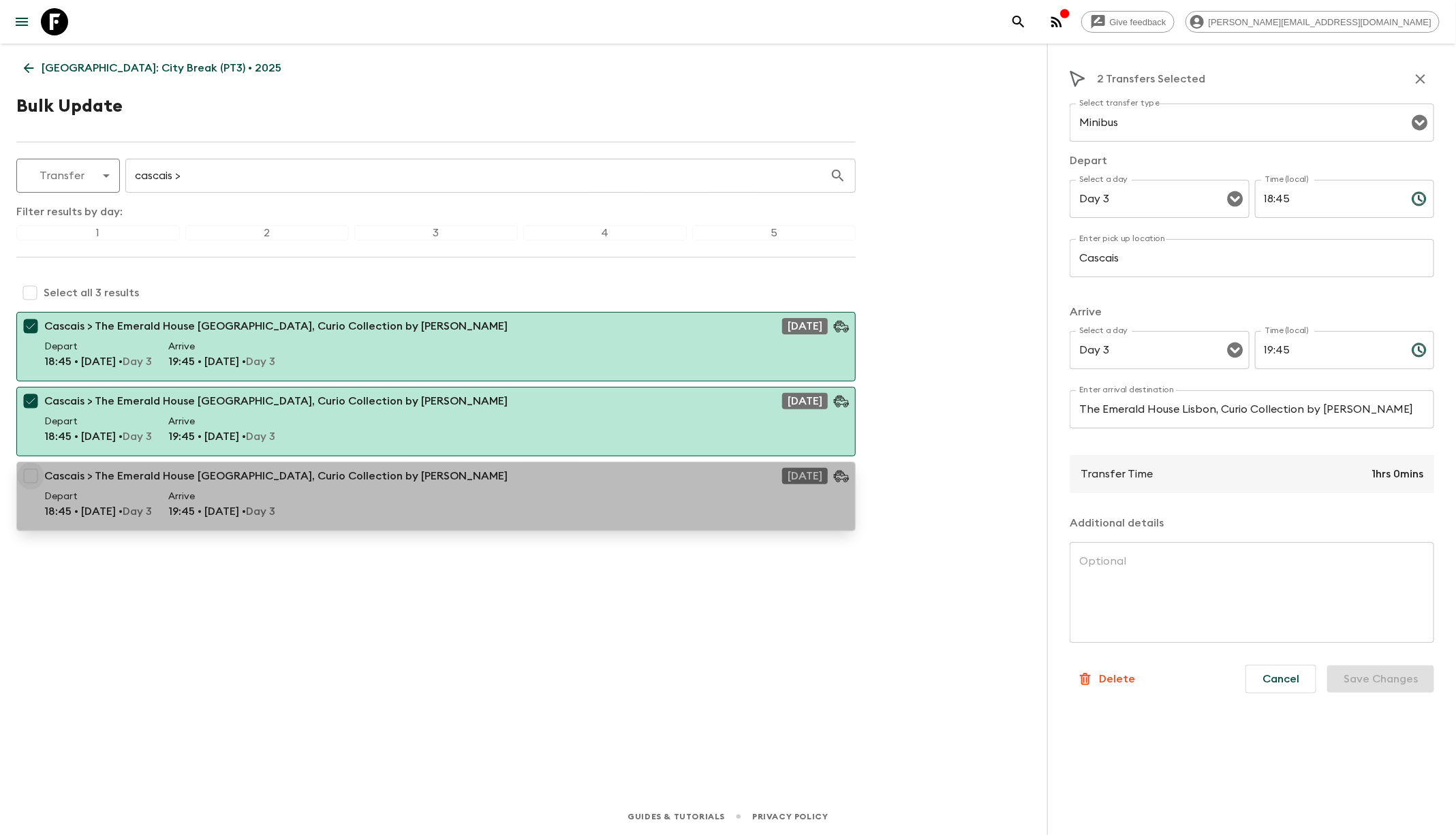
drag, startPoint x: 33, startPoint y: 475, endPoint x: 43, endPoint y: 476, distance: 10.0
click at [36, 475] on input "checkbox" at bounding box center [31, 476] width 28 height 28
checkbox input "true"
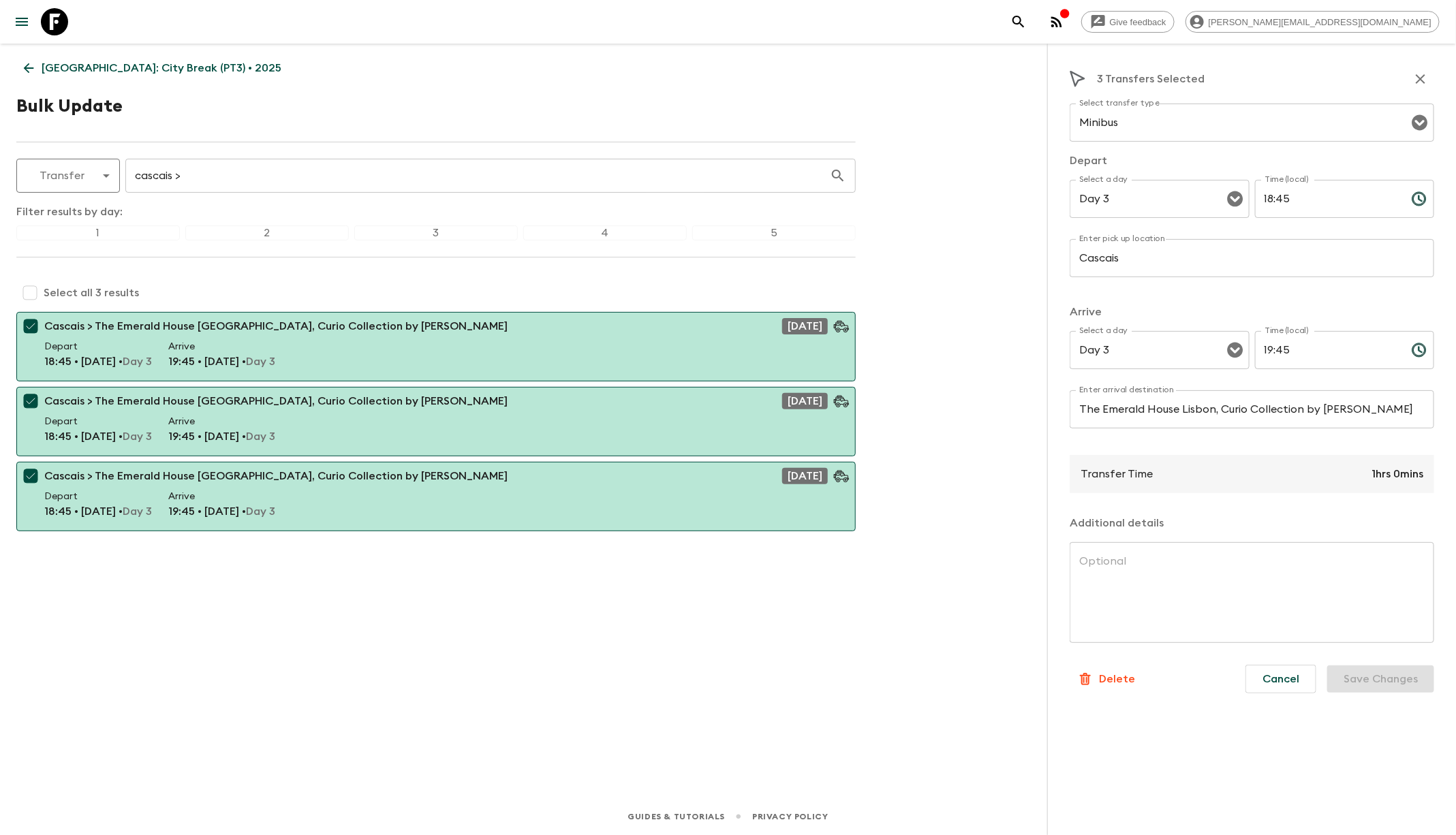
click at [1121, 684] on p "Delete" at bounding box center [1116, 679] width 36 height 17
click at [1183, 690] on button "Confirm" at bounding box center [1173, 684] width 69 height 24
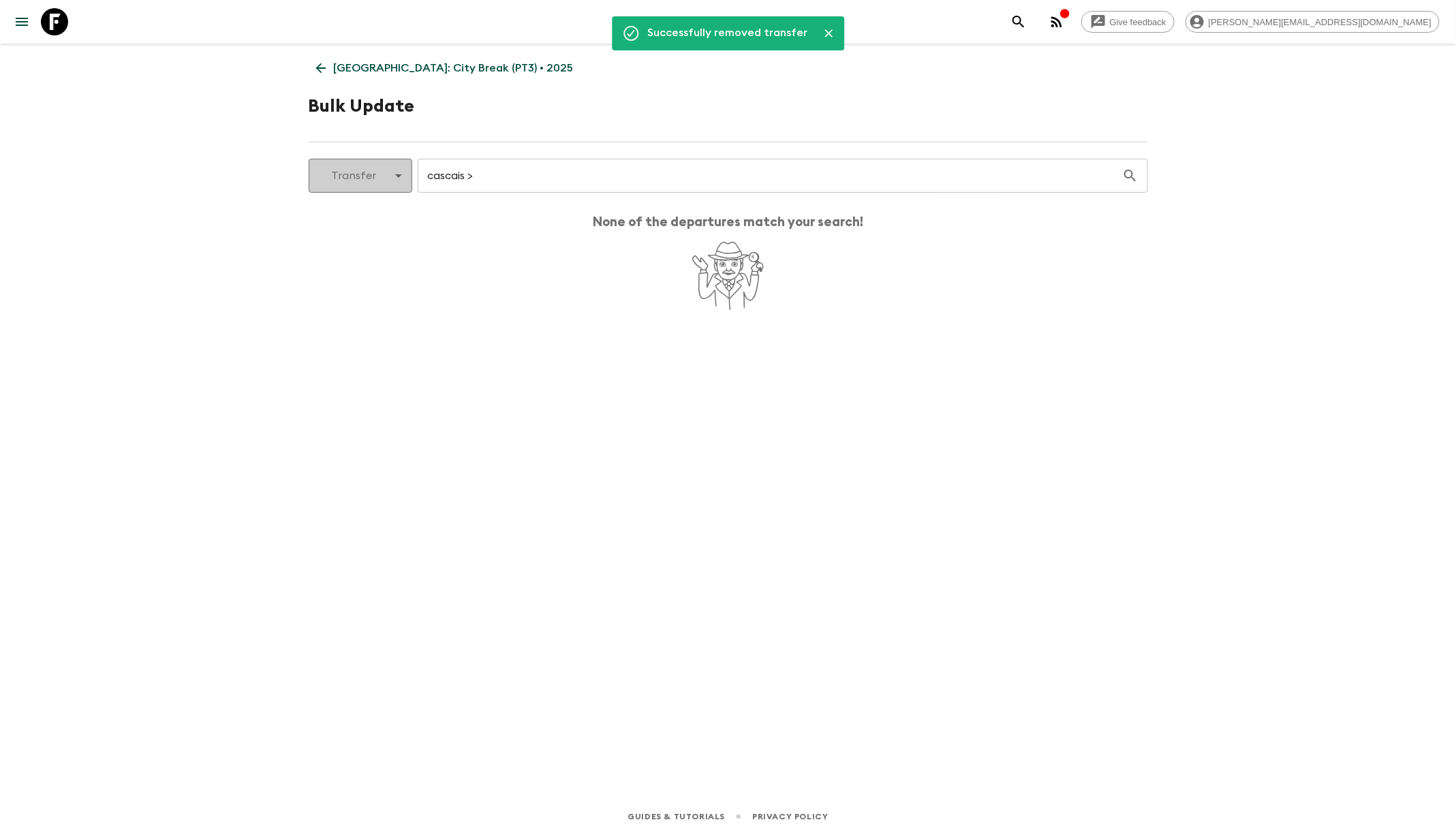
click at [357, 185] on body "Give feedback [PERSON_NAME][EMAIL_ADDRESS][DOMAIN_NAME] Successfully removed tr…" at bounding box center [728, 418] width 1456 height 835
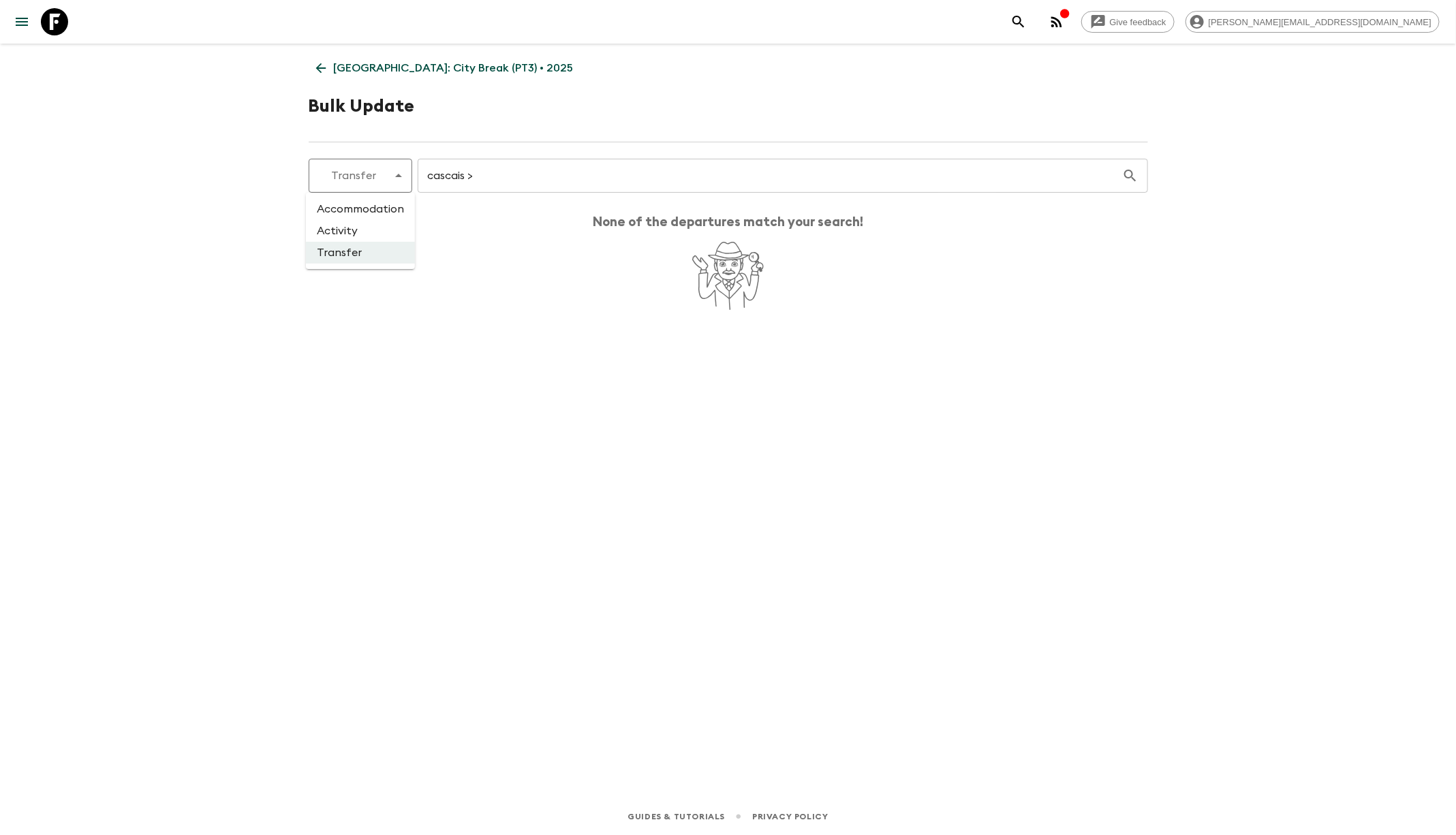
click at [368, 232] on li "Activity" at bounding box center [360, 231] width 109 height 22
type input "activity"
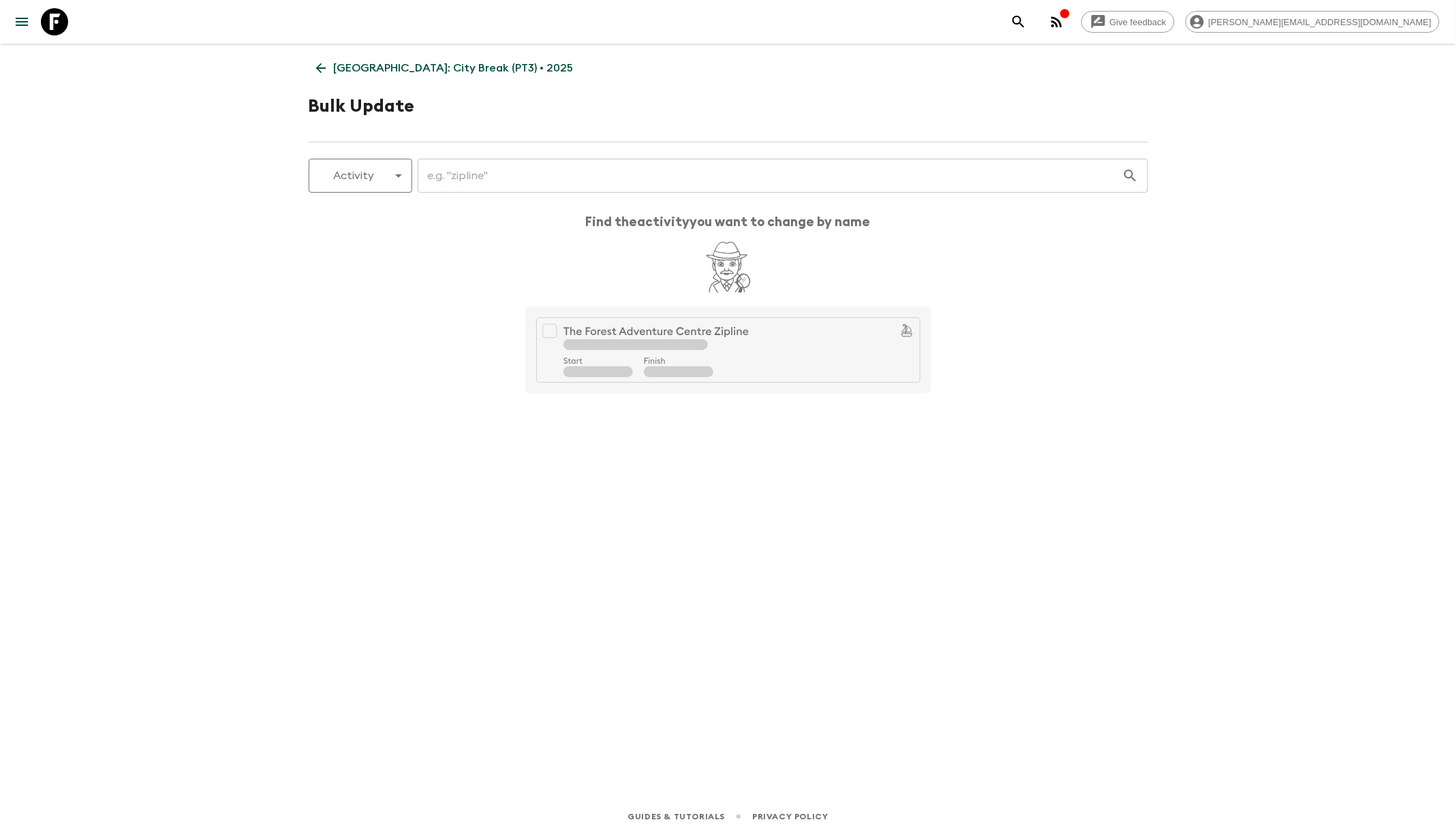
click at [462, 168] on input "text" at bounding box center [770, 175] width 705 height 39
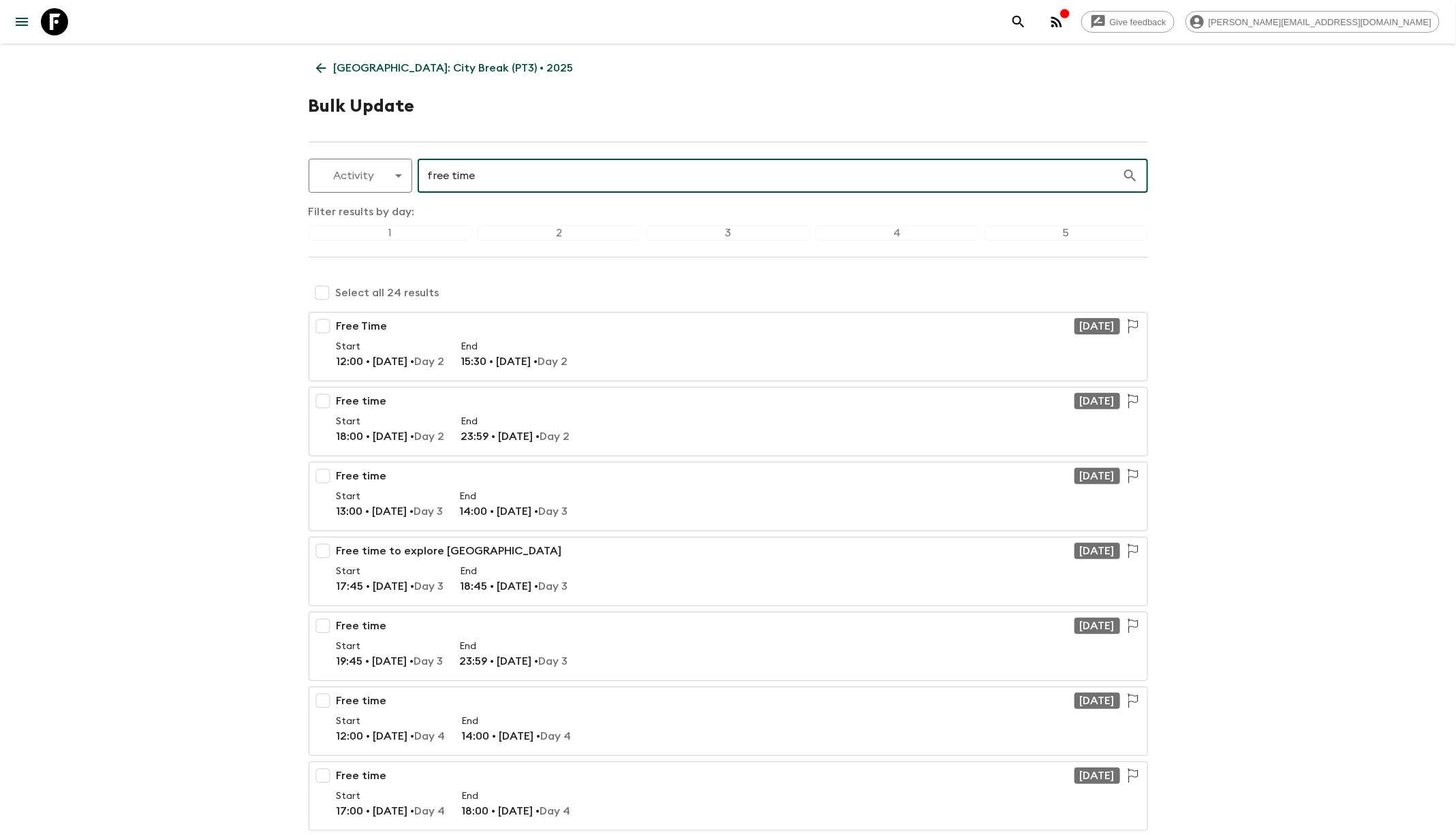
type input "free time"
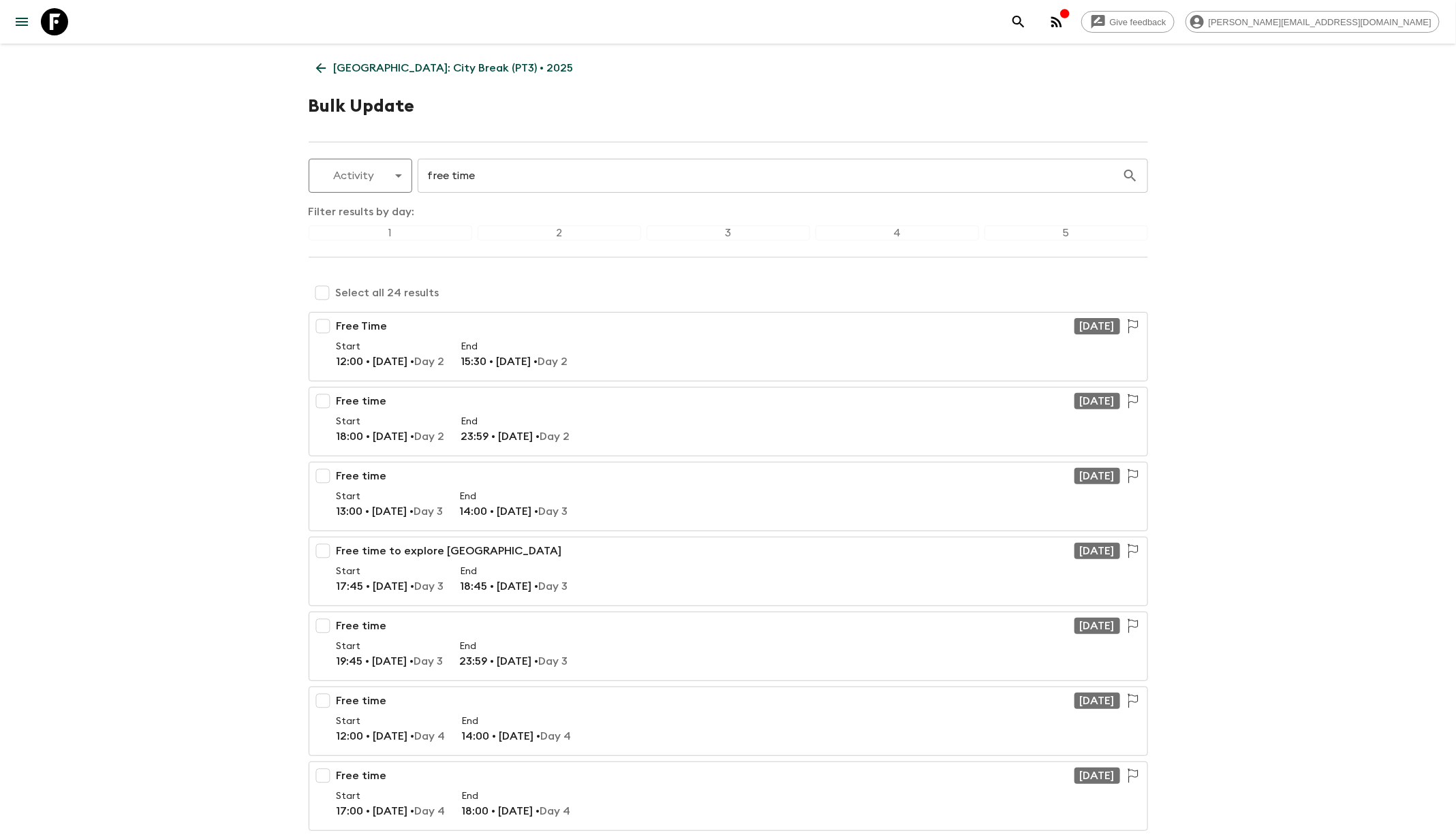
drag, startPoint x: 716, startPoint y: 232, endPoint x: 683, endPoint y: 230, distance: 33.1
click at [716, 232] on div "3" at bounding box center [728, 232] width 163 height 15
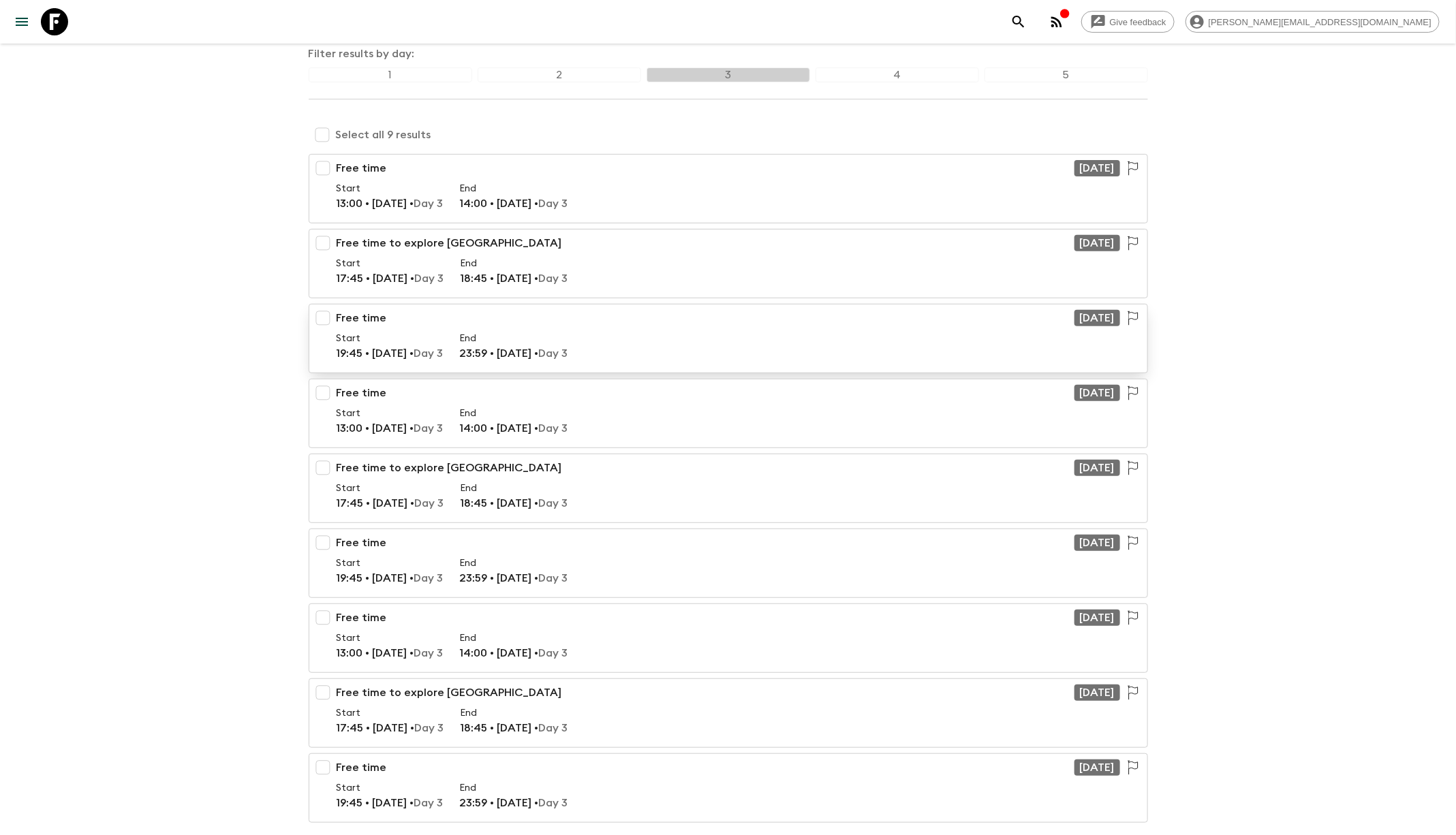
scroll to position [160, 0]
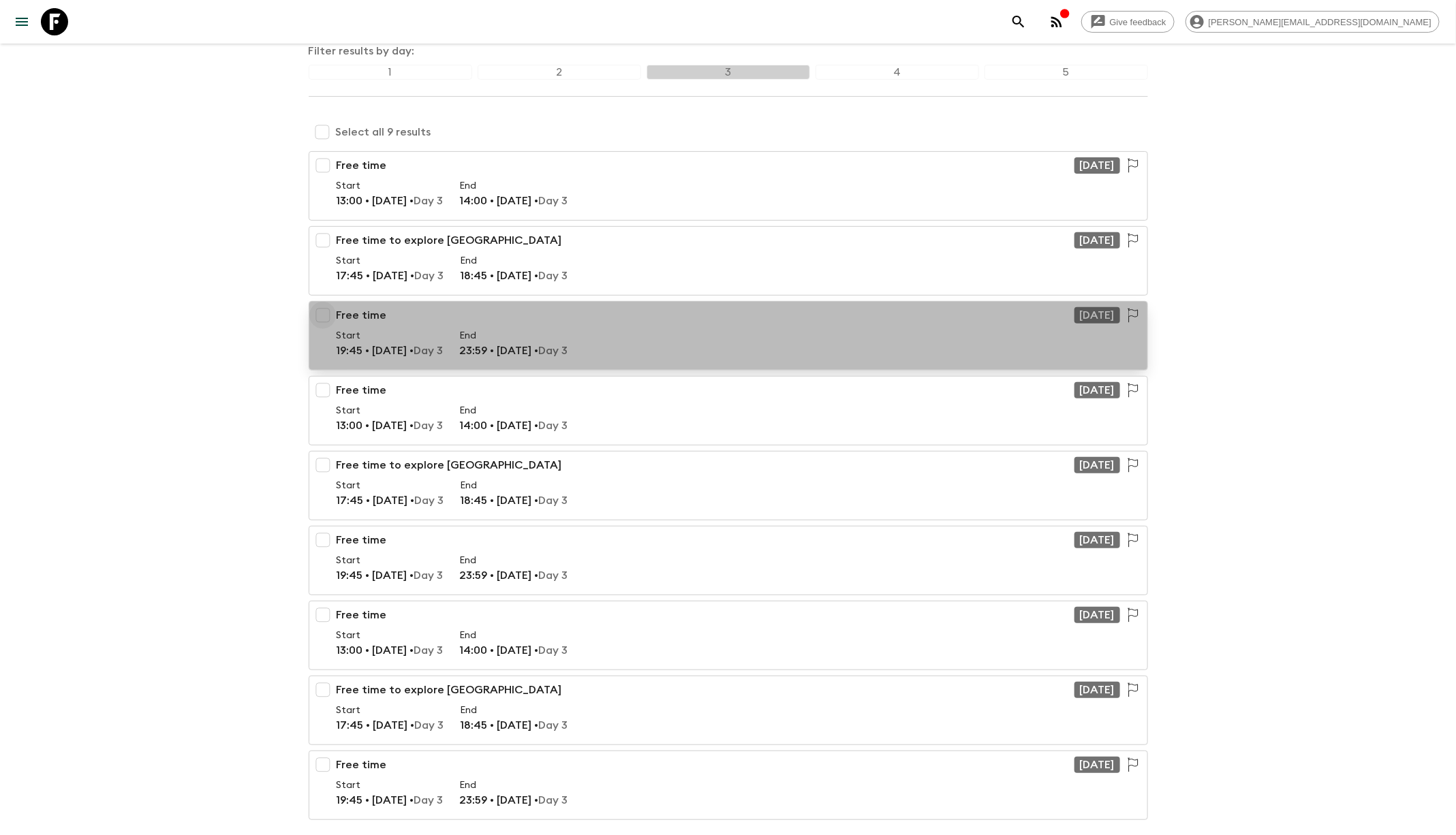
click at [322, 310] on input "checkbox" at bounding box center [323, 316] width 28 height 28
checkbox input "true"
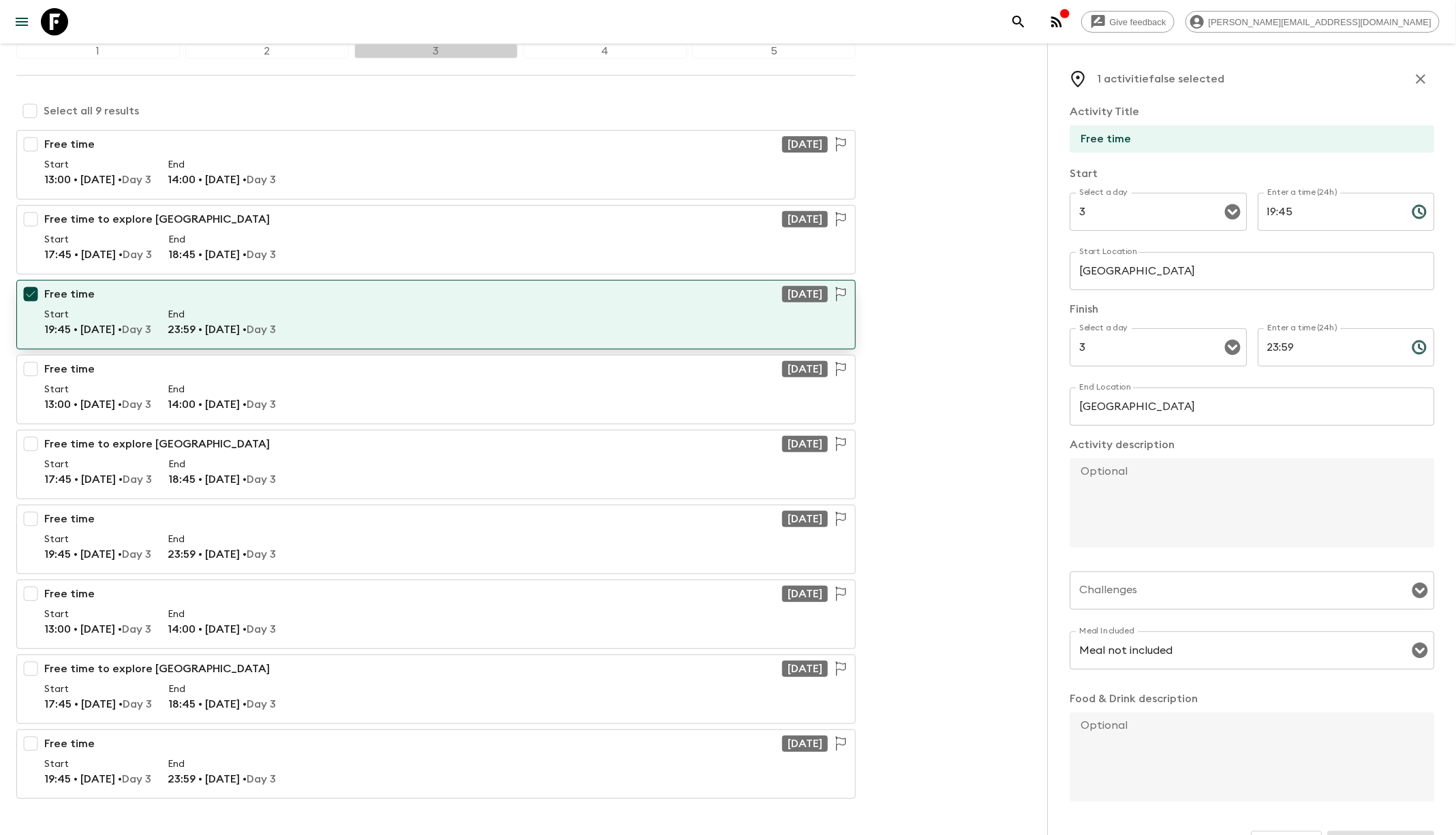
scroll to position [216, 0]
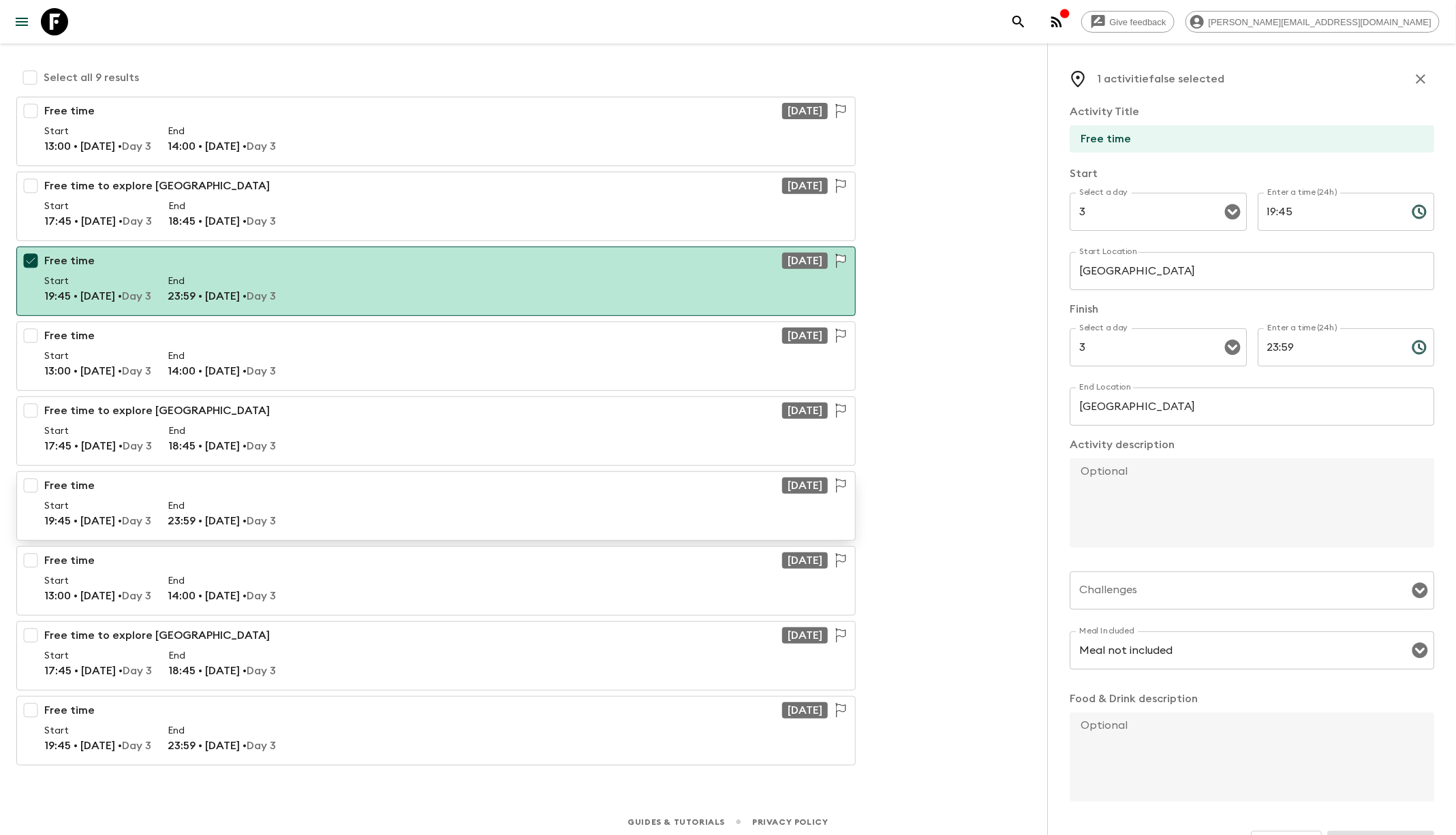
click at [34, 481] on input "checkbox" at bounding box center [31, 486] width 28 height 28
checkbox input "true"
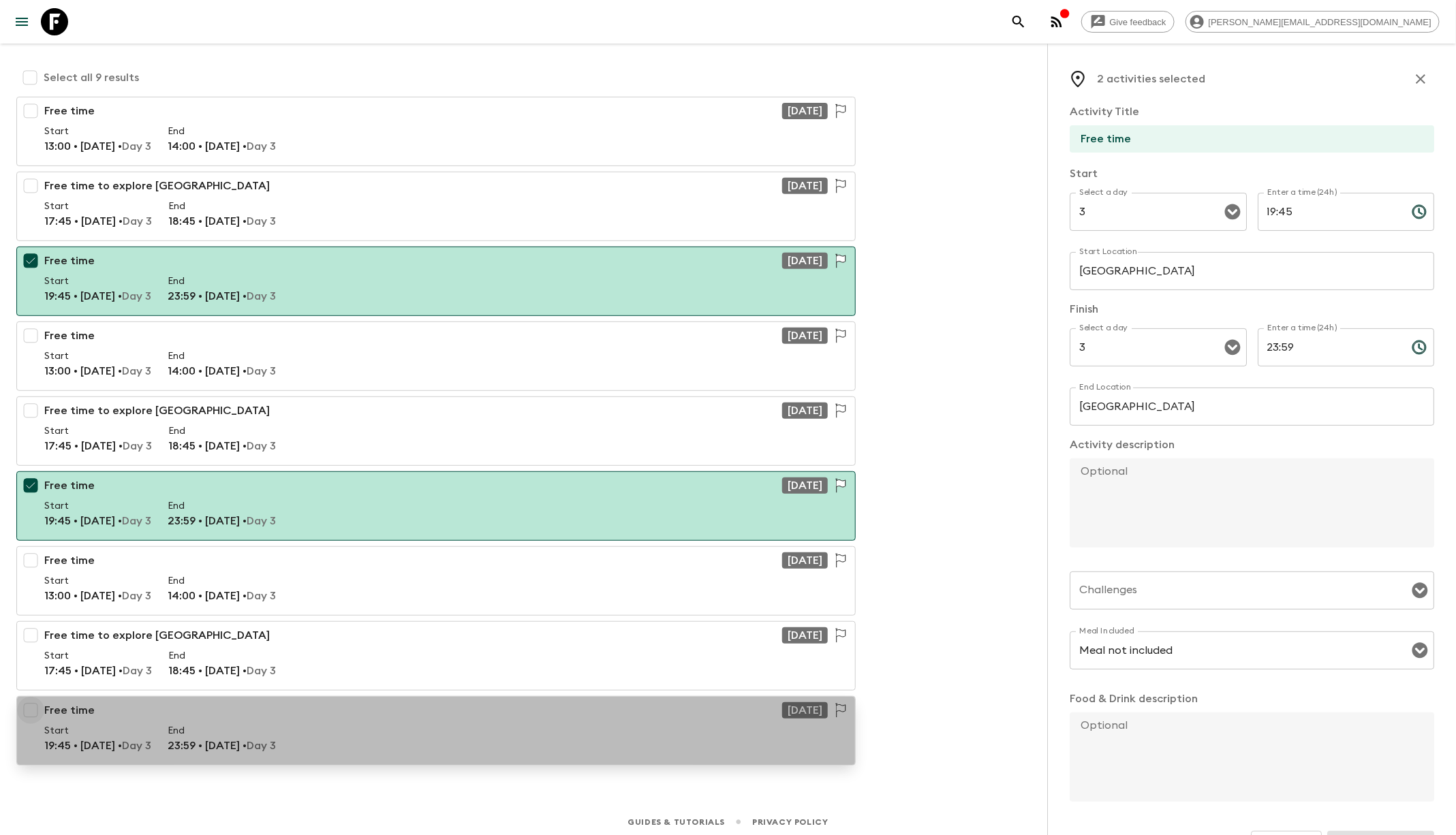
click at [29, 698] on input "checkbox" at bounding box center [31, 710] width 28 height 28
checkbox input "true"
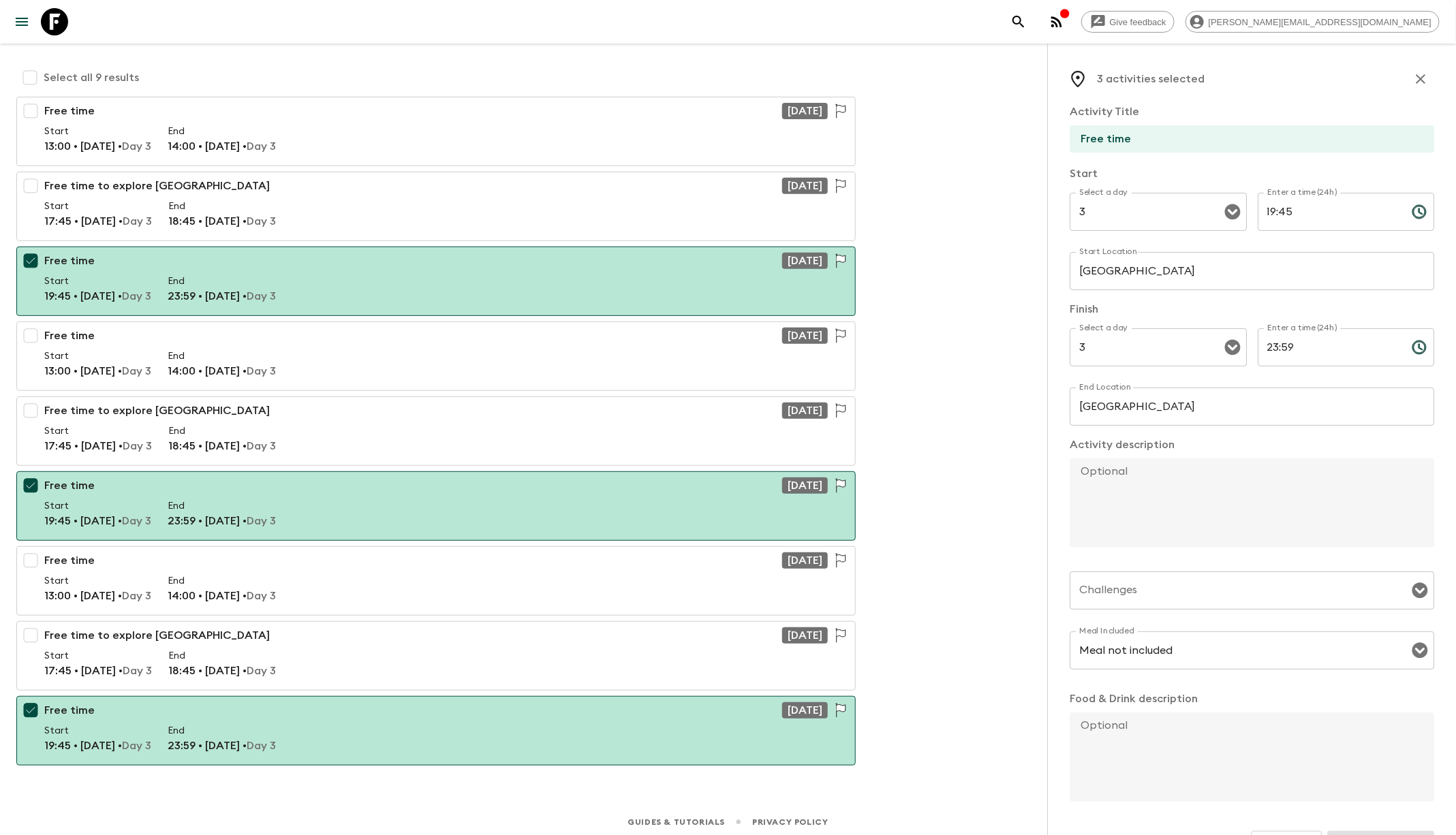
click at [1314, 216] on input "19:45" at bounding box center [1329, 212] width 144 height 39
click at [1276, 213] on input "19:45" at bounding box center [1329, 212] width 144 height 39
type input "17:45"
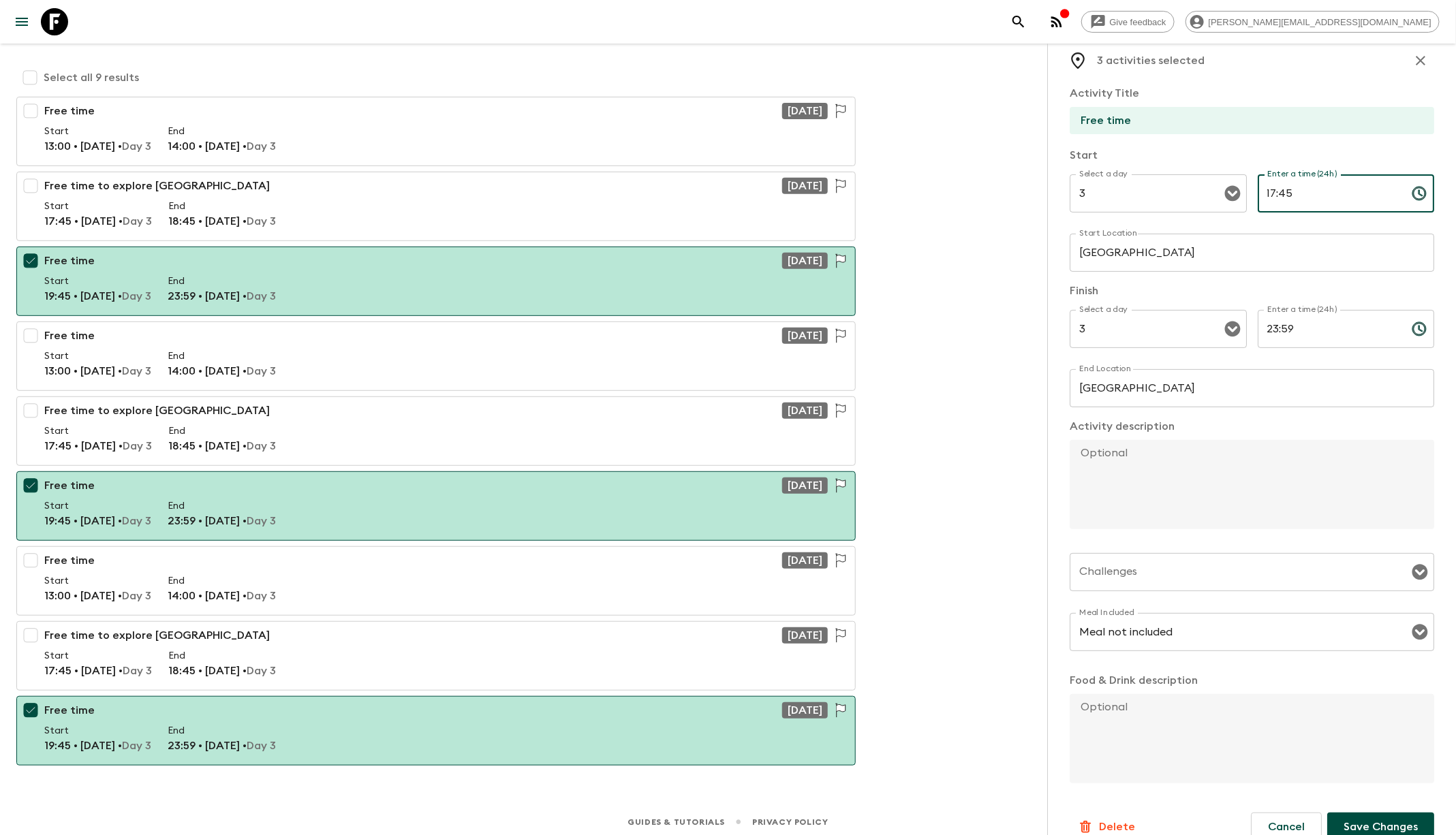
scroll to position [41, 0]
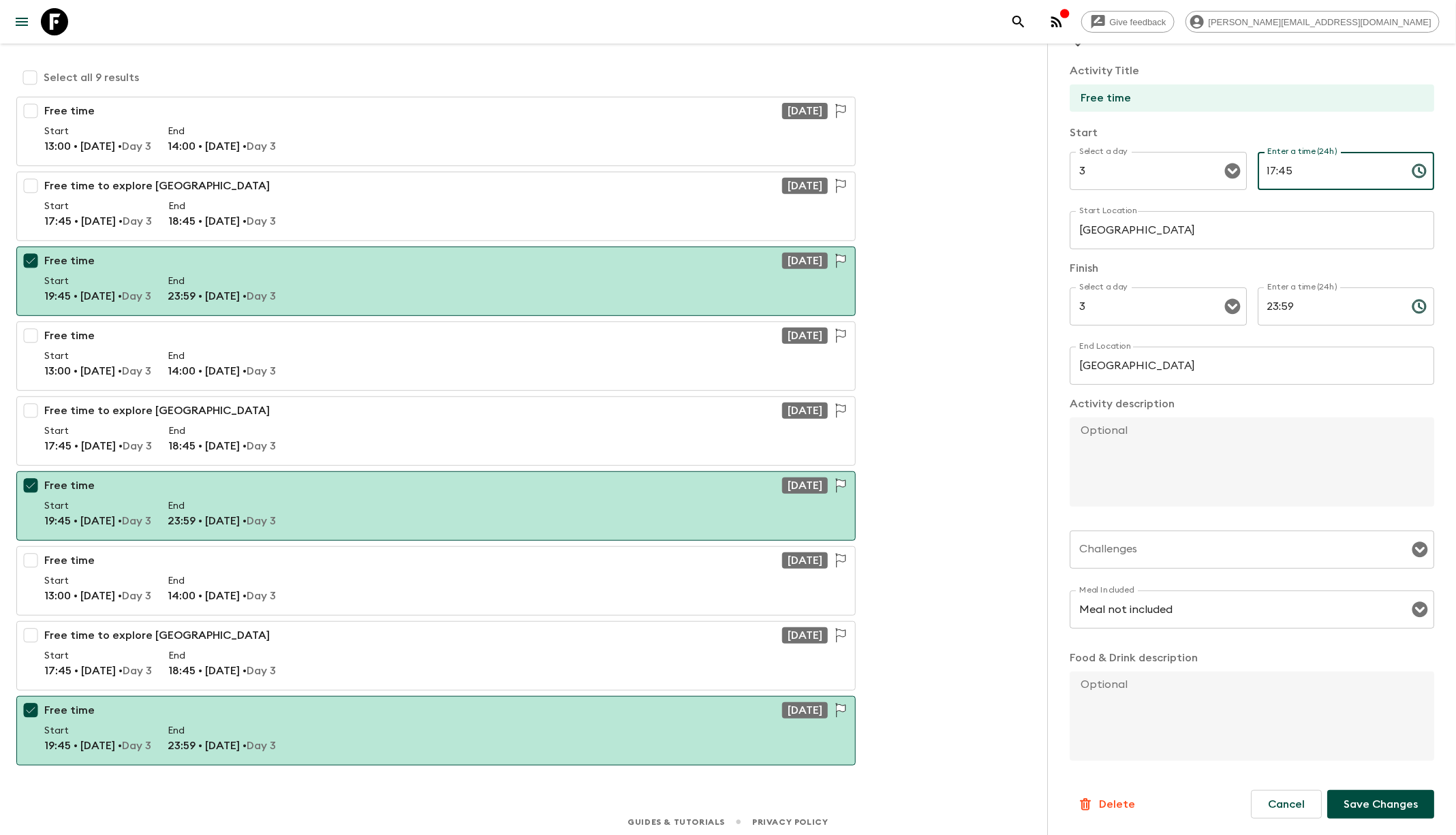
click at [1140, 461] on textarea at bounding box center [1246, 462] width 353 height 89
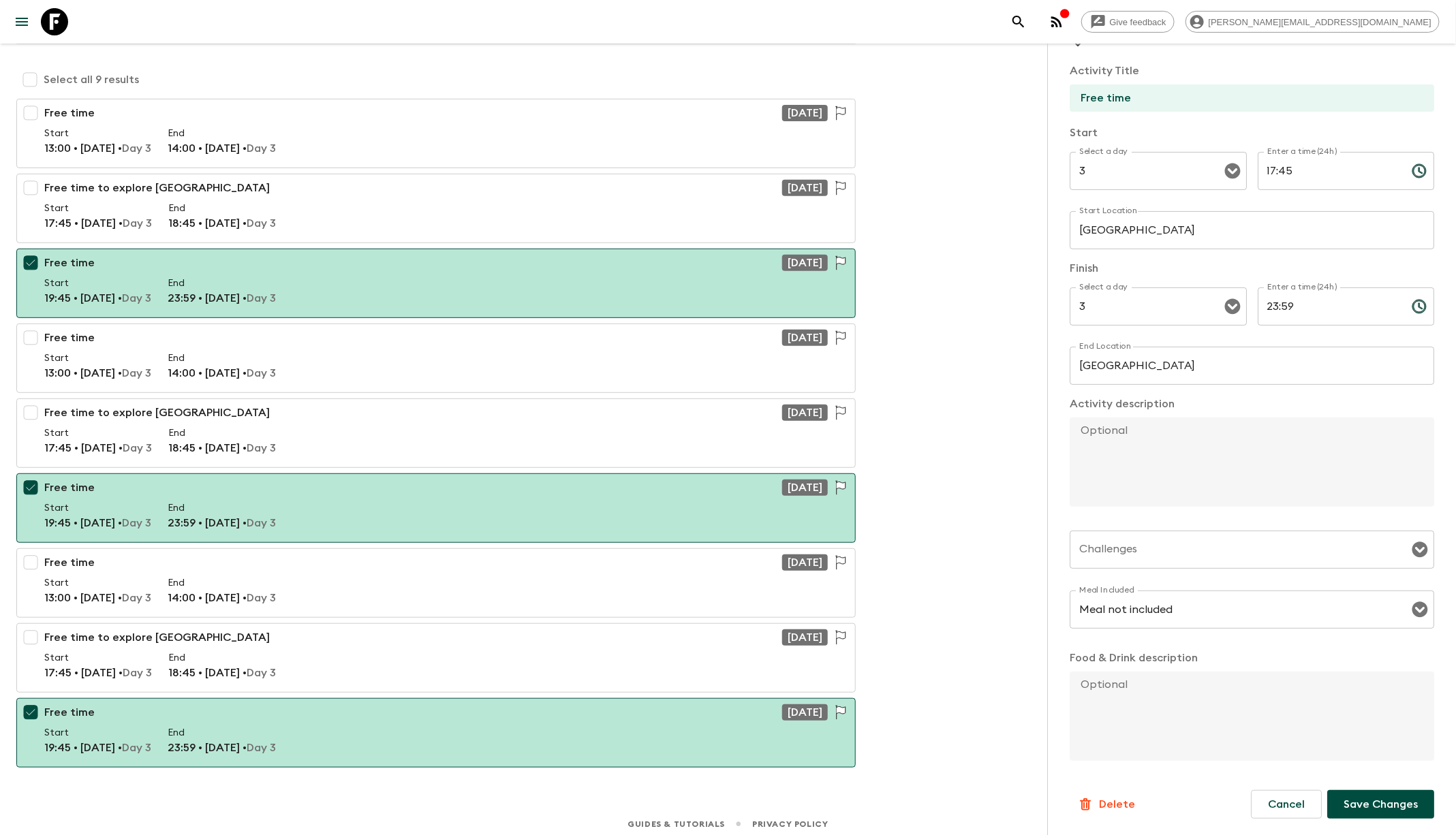
paste textarea "After your free time in [GEOGRAPHIC_DATA], you’ll need to arrange your own tran…"
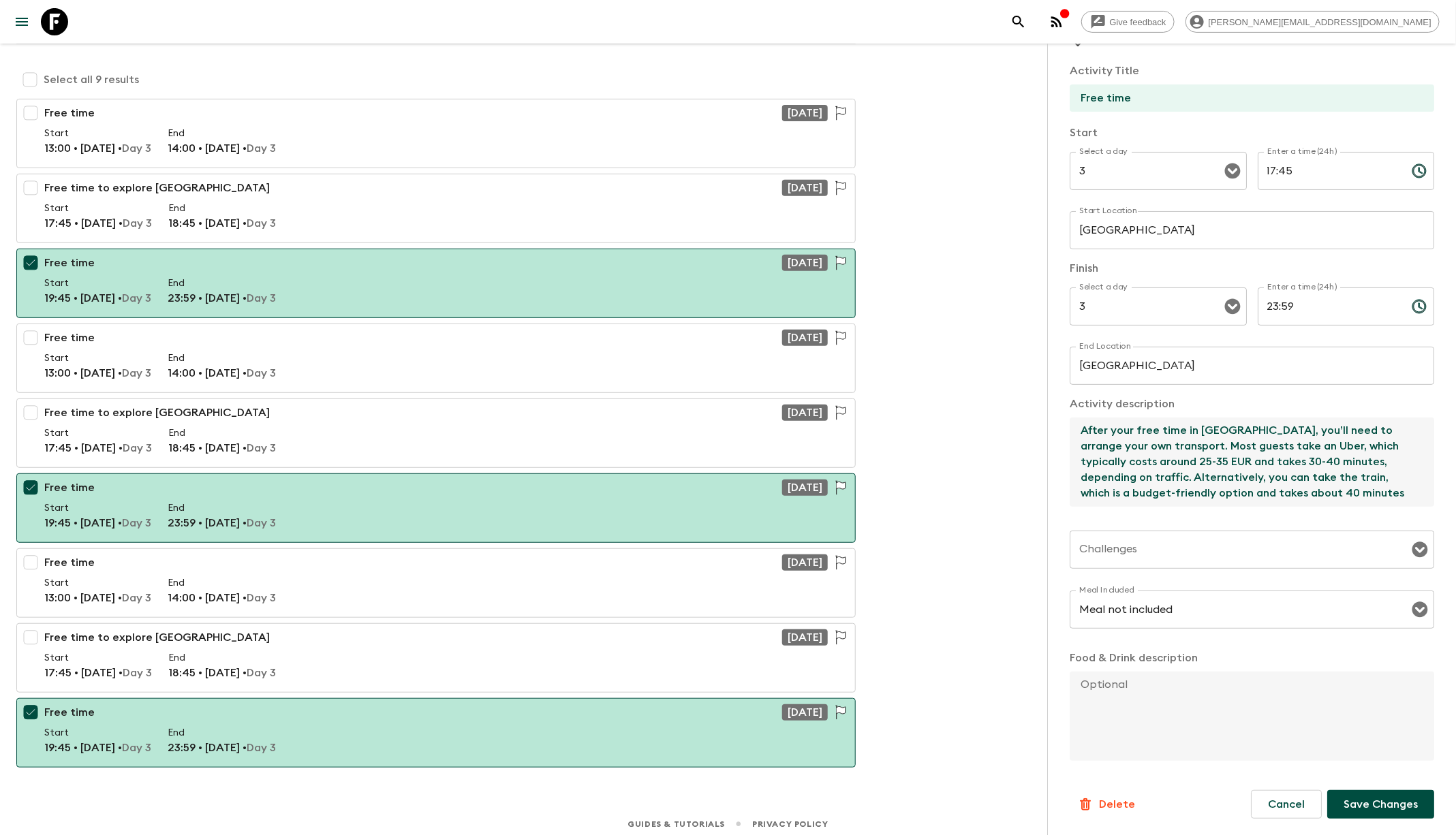
scroll to position [215, 0]
type textarea "After your free time in [GEOGRAPHIC_DATA], you’ll need to arrange your own tran…"
click at [1362, 810] on p "Save Changes" at bounding box center [1380, 804] width 74 height 17
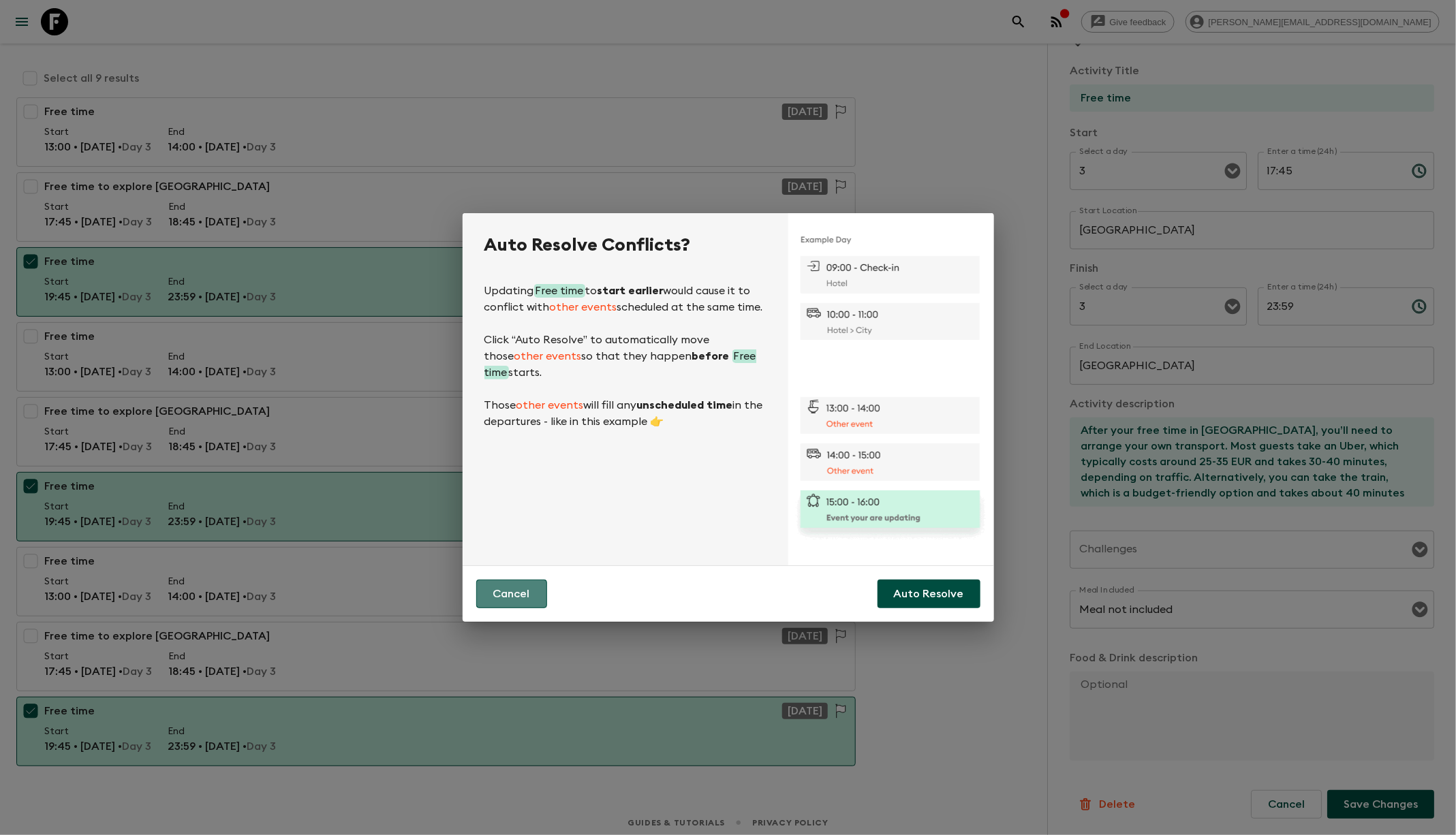
click at [532, 592] on button "Cancel" at bounding box center [512, 594] width 71 height 29
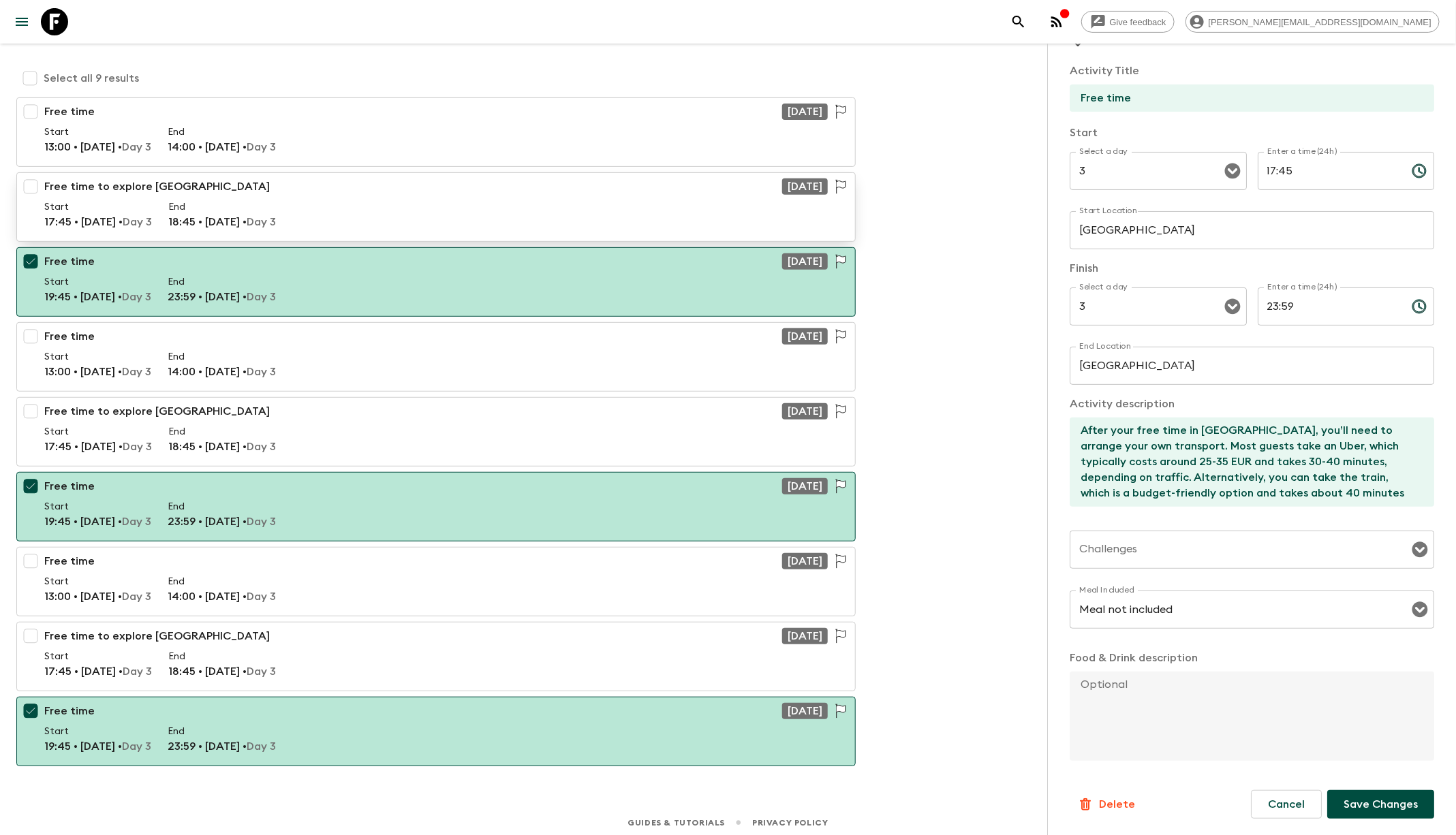
scroll to position [0, 0]
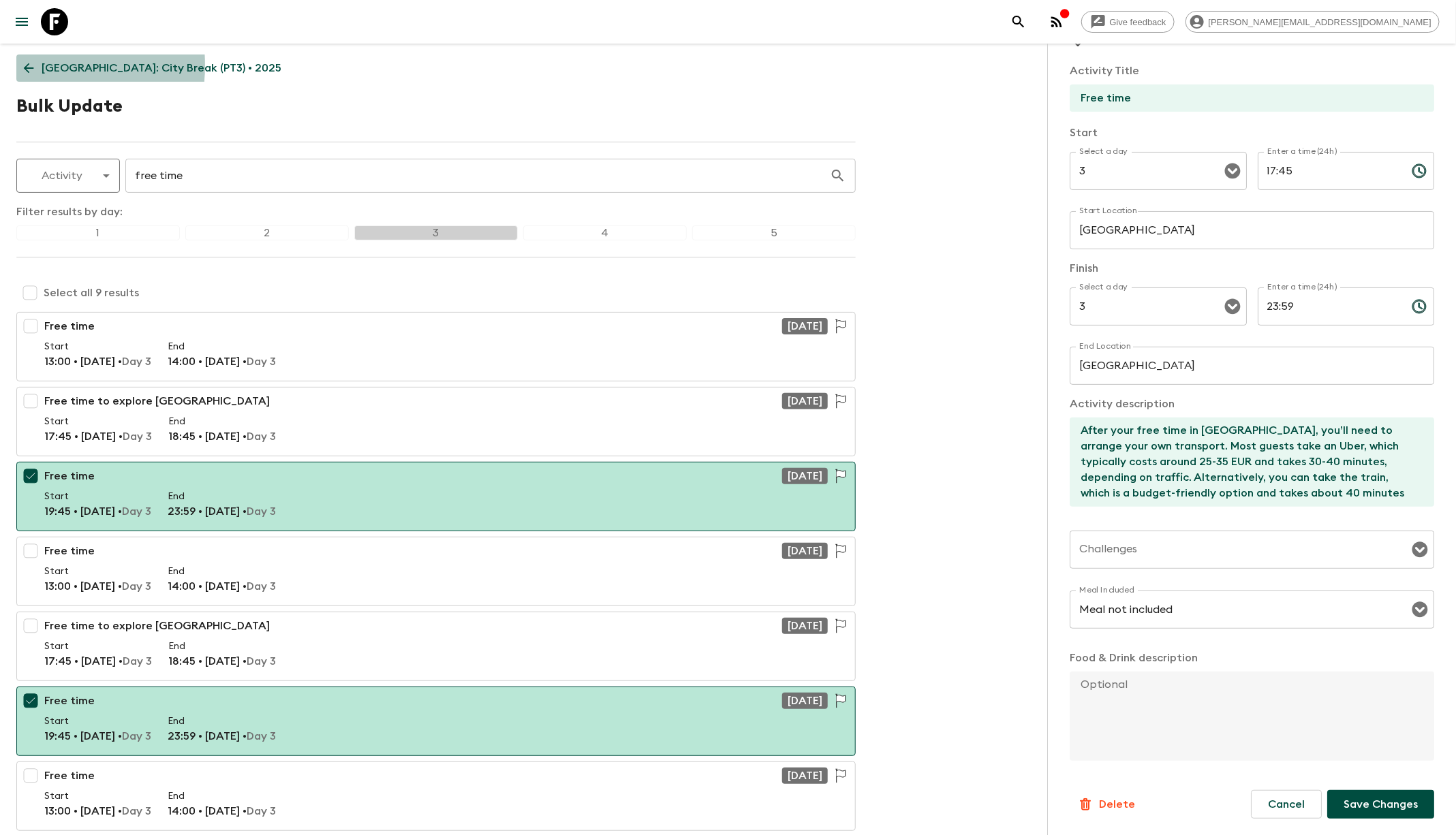
click at [17, 65] on link "[GEOGRAPHIC_DATA]: City Break (PT3) • 2025" at bounding box center [152, 68] width 272 height 28
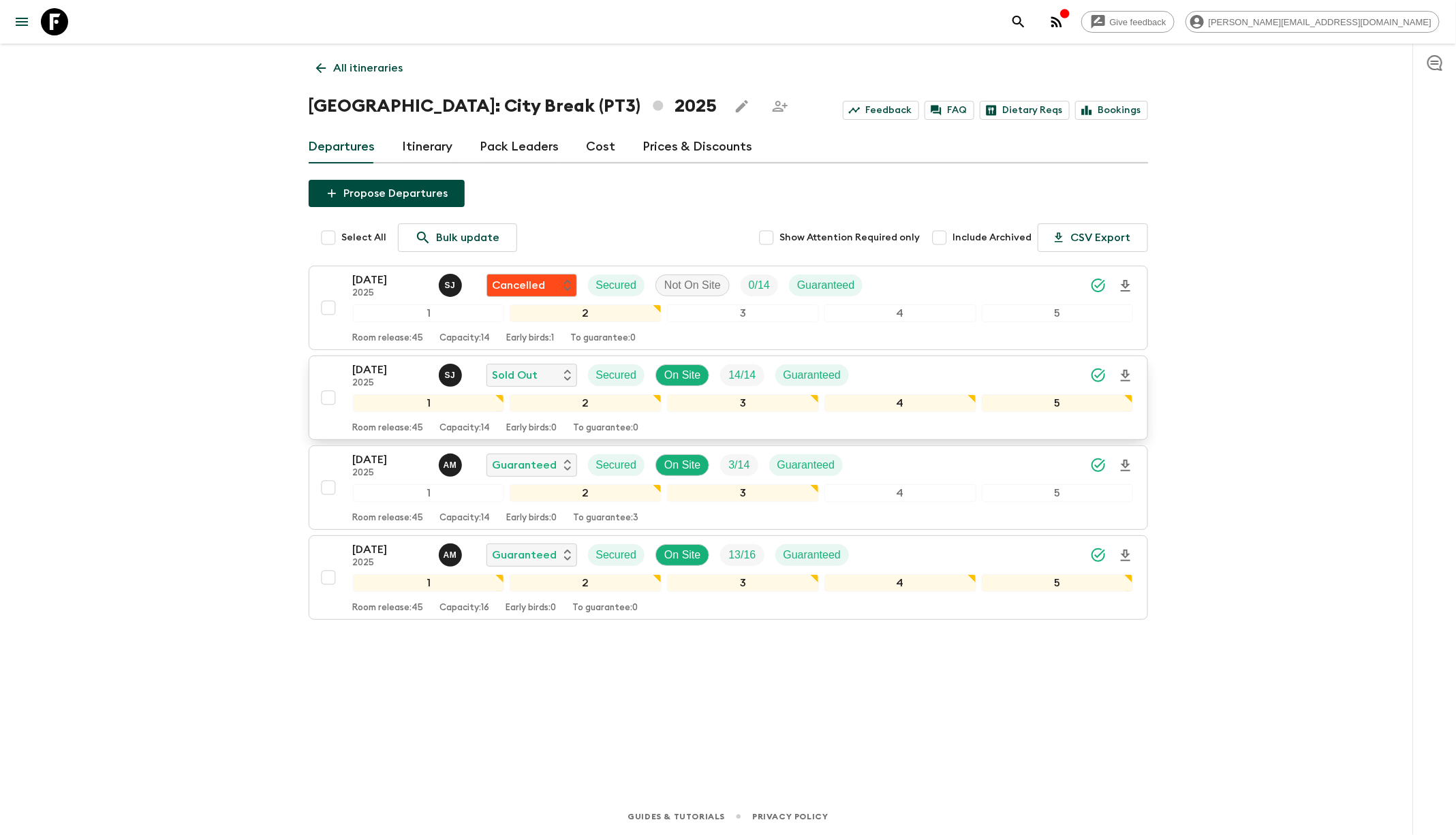
click at [896, 372] on div "[DATE] 2025 [PERSON_NAME] Sold Out Secured On Site 14 / 14 Guaranteed" at bounding box center [743, 375] width 781 height 28
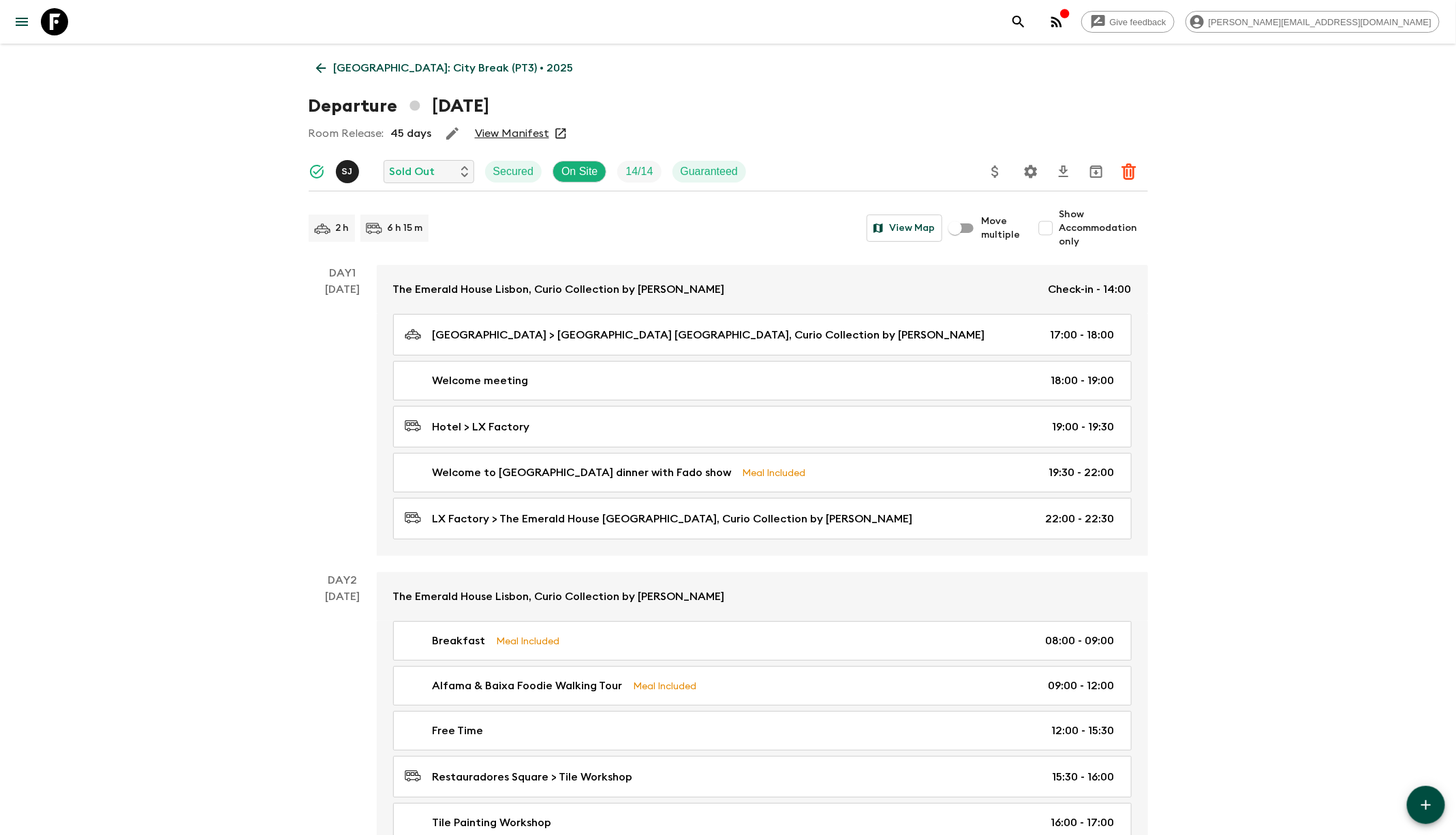
click at [321, 77] on link "[GEOGRAPHIC_DATA]: City Break (PT3) • 2025" at bounding box center [444, 68] width 272 height 28
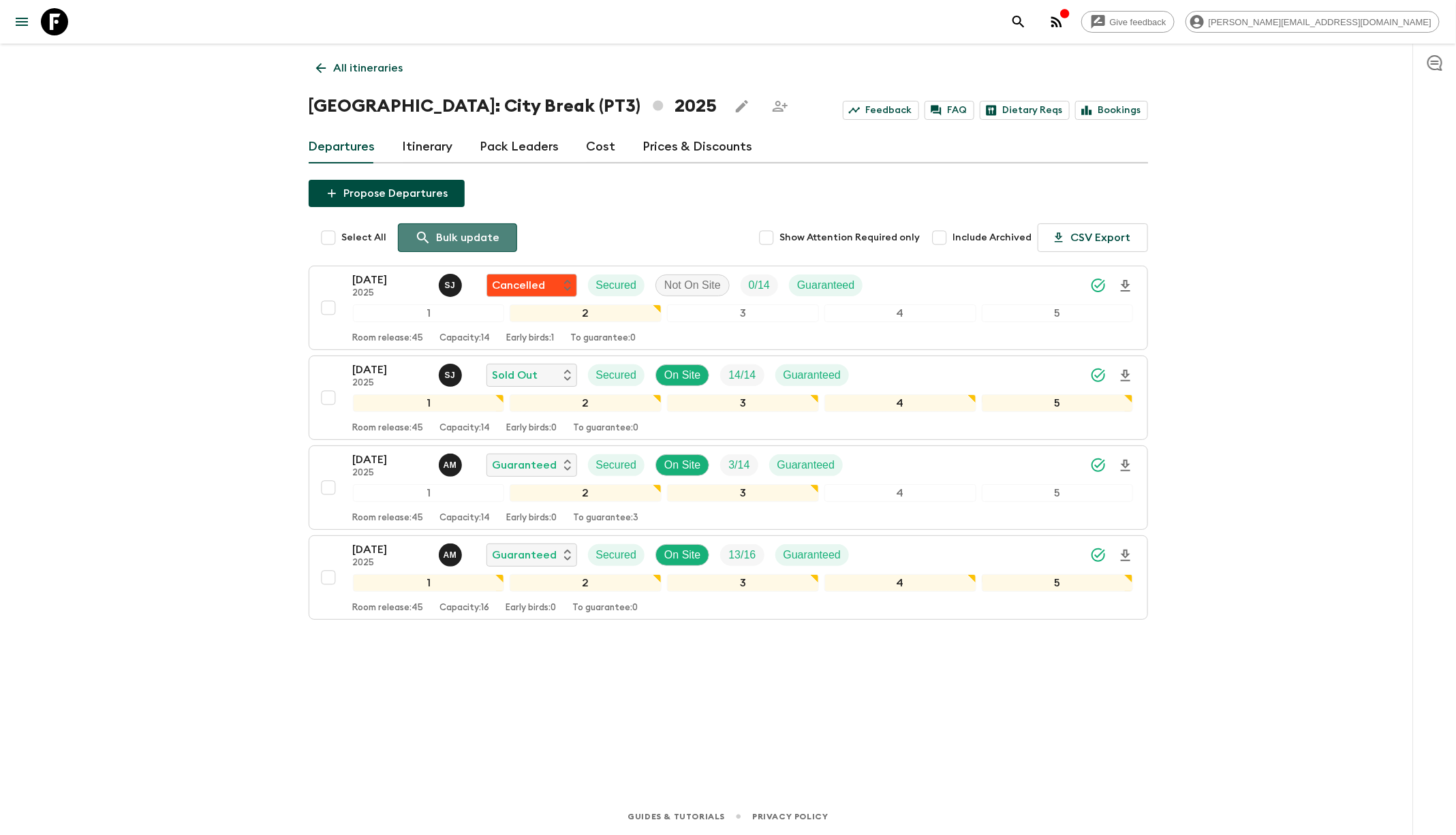
click at [460, 232] on p "Bulk update" at bounding box center [468, 237] width 63 height 17
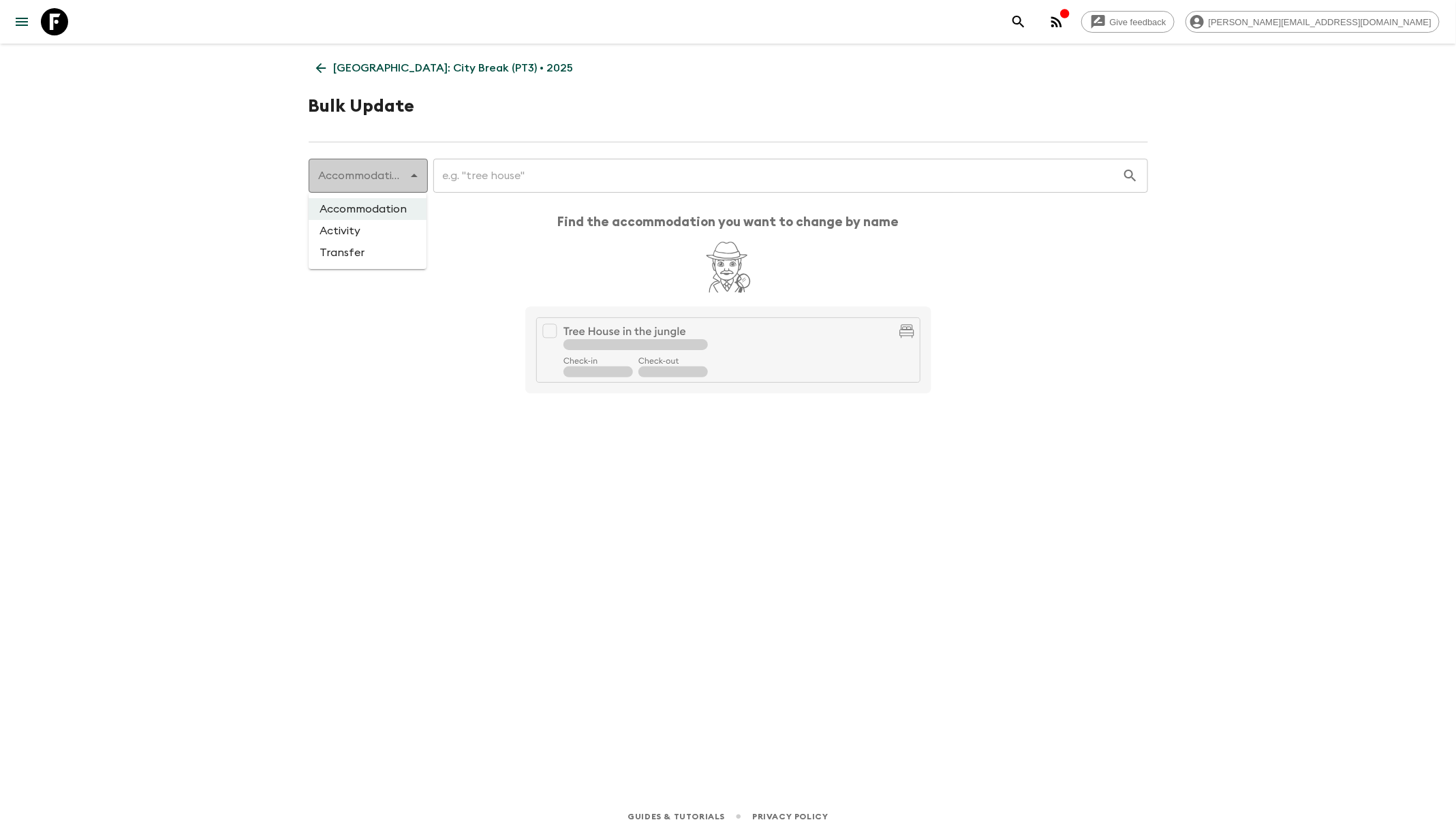
click at [402, 171] on body "Give feedback [PERSON_NAME][EMAIL_ADDRESS][DOMAIN_NAME] [GEOGRAPHIC_DATA]: City…" at bounding box center [728, 418] width 1456 height 835
click at [382, 239] on li "Activity" at bounding box center [367, 231] width 118 height 22
type input "activity"
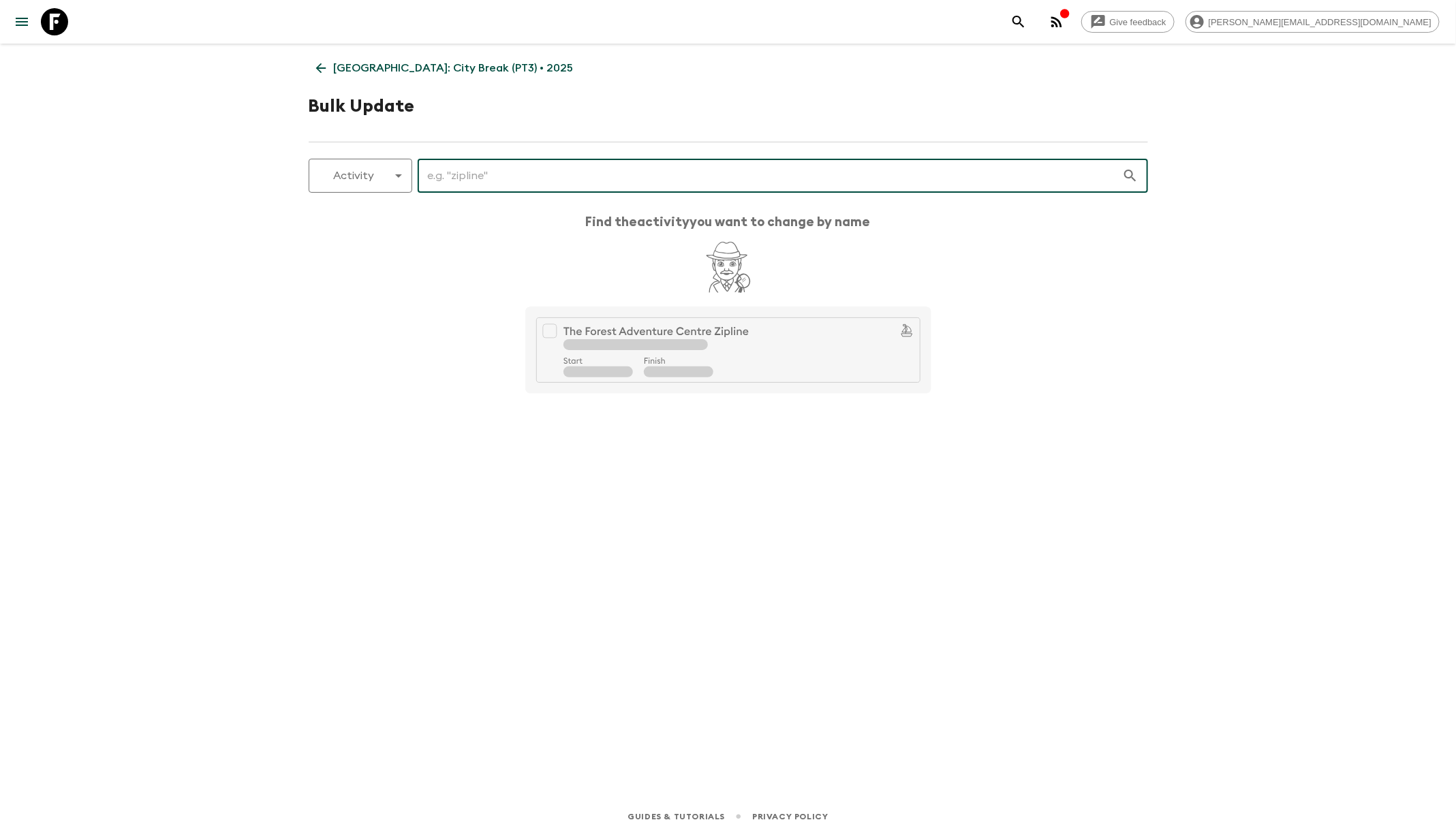
click at [493, 167] on input "text" at bounding box center [770, 175] width 705 height 39
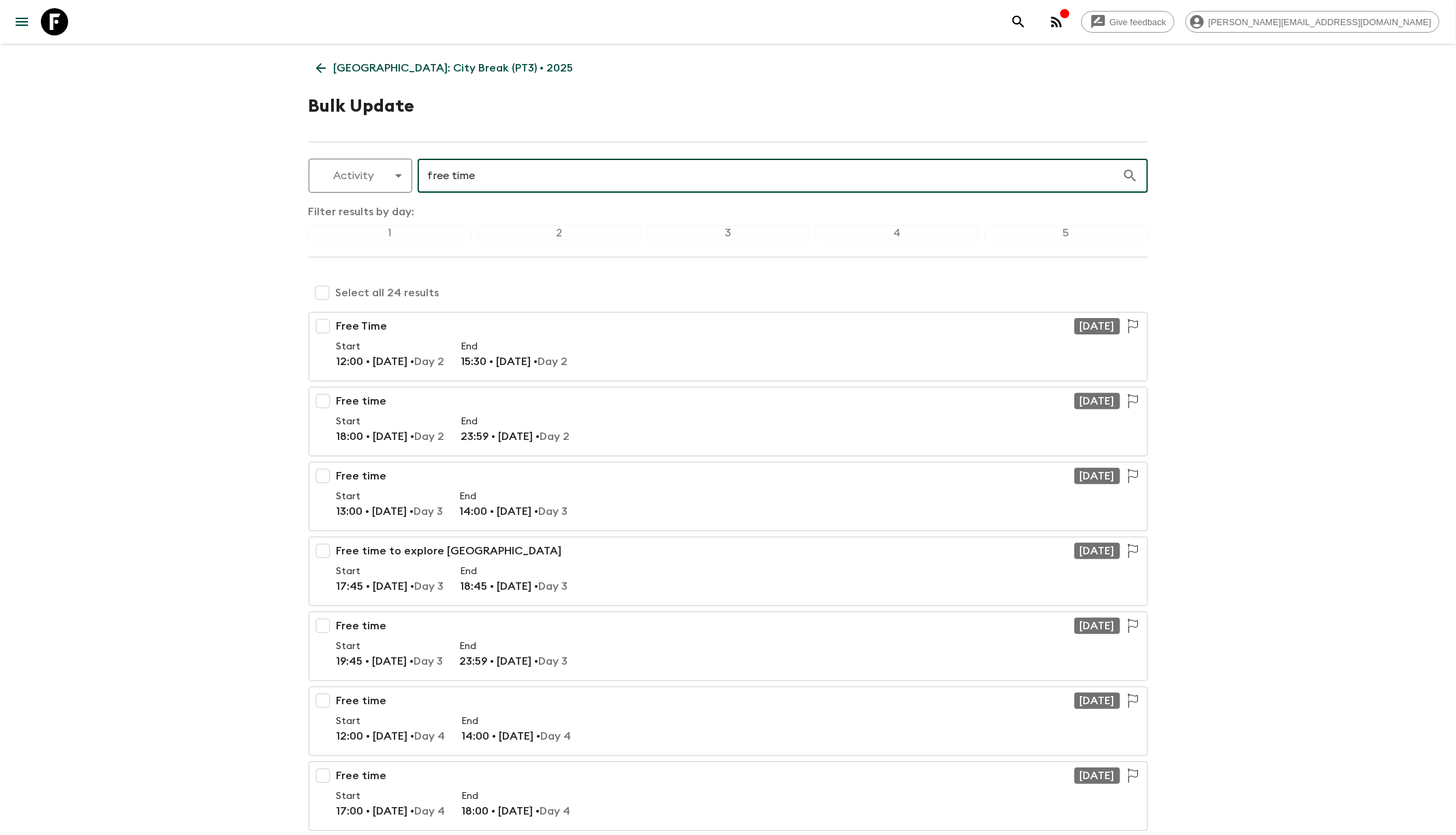
type input "free time"
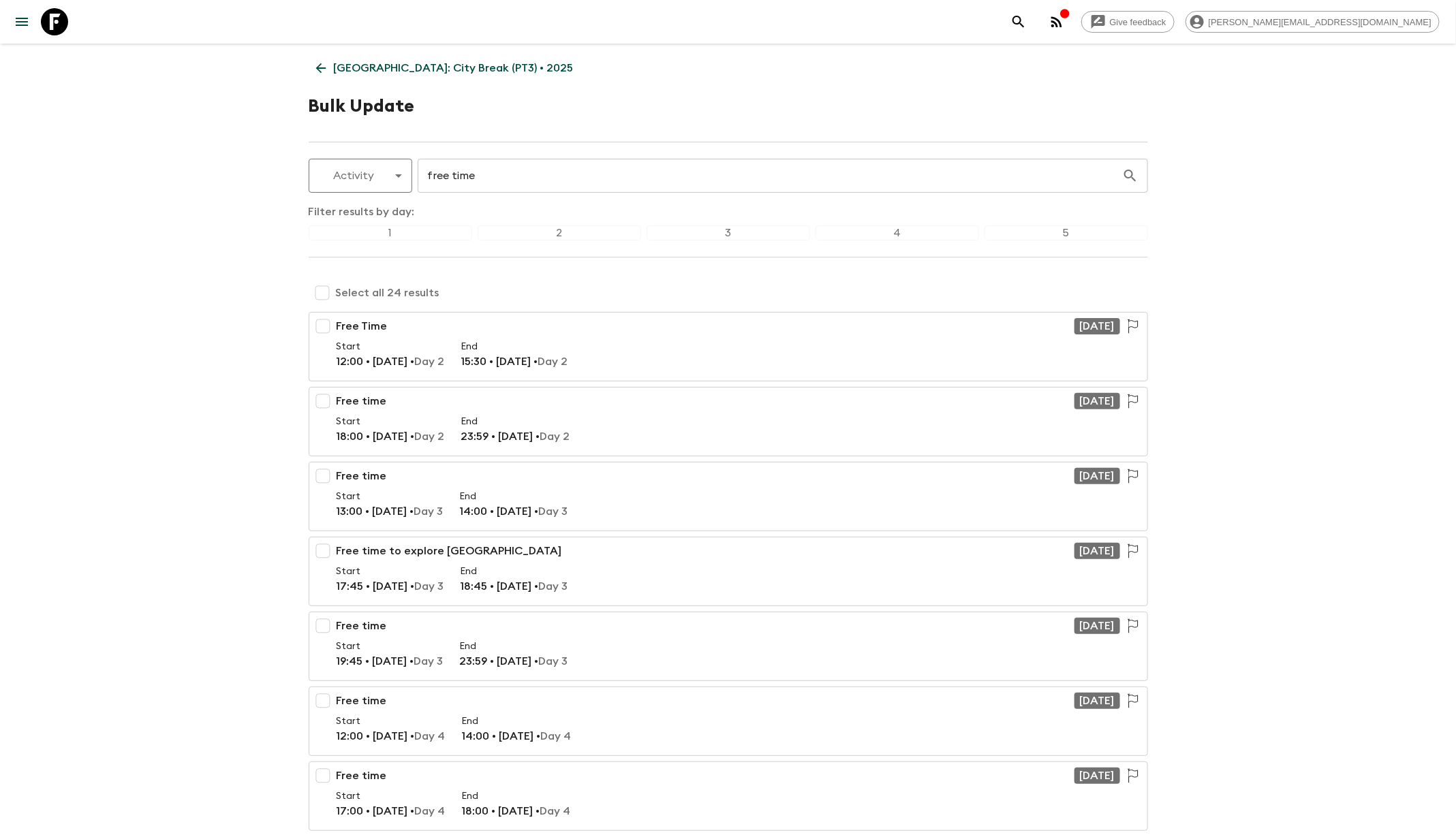
click at [721, 238] on div "3" at bounding box center [728, 232] width 163 height 15
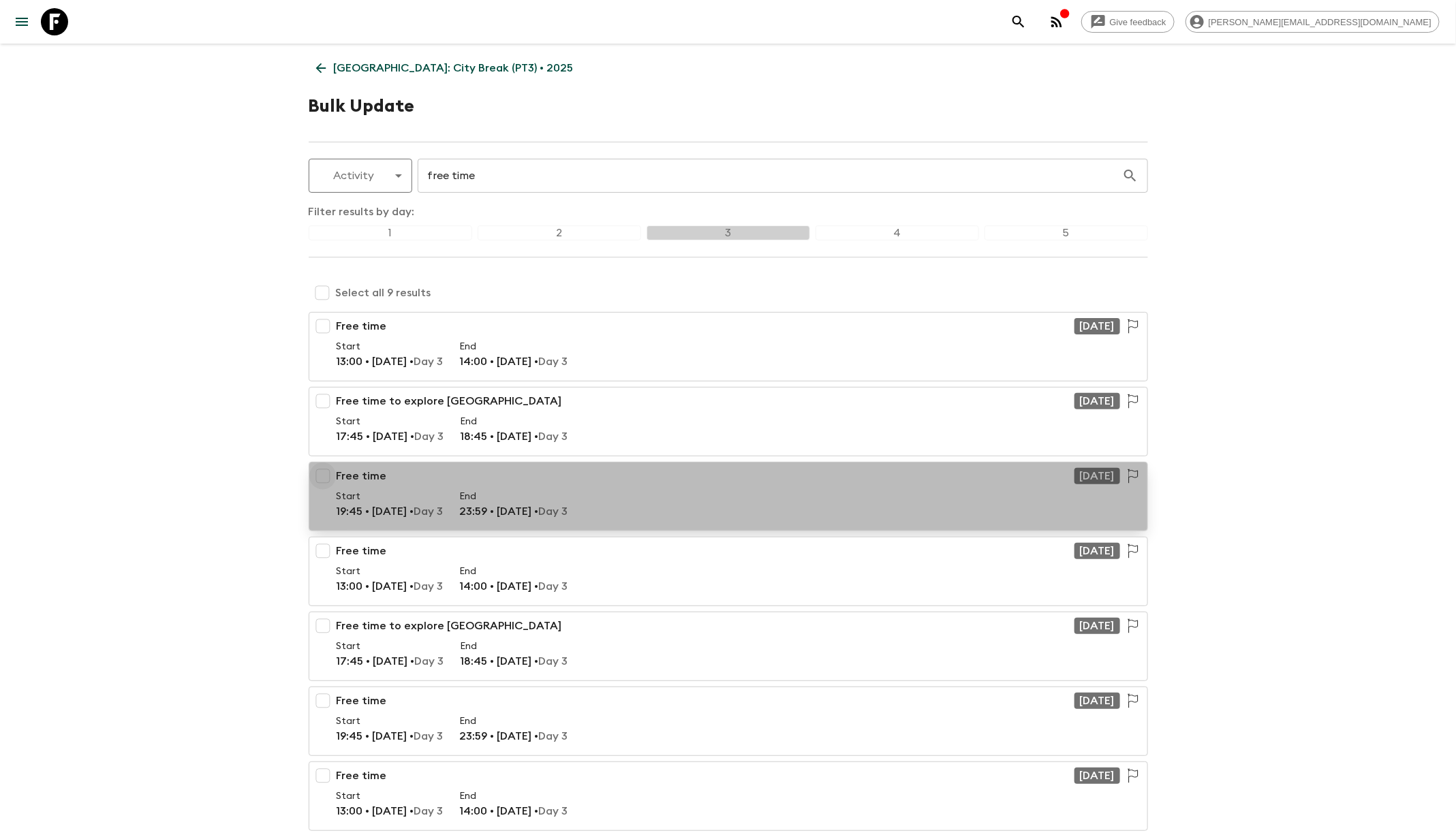
click at [325, 479] on input "checkbox" at bounding box center [323, 476] width 28 height 28
checkbox input "true"
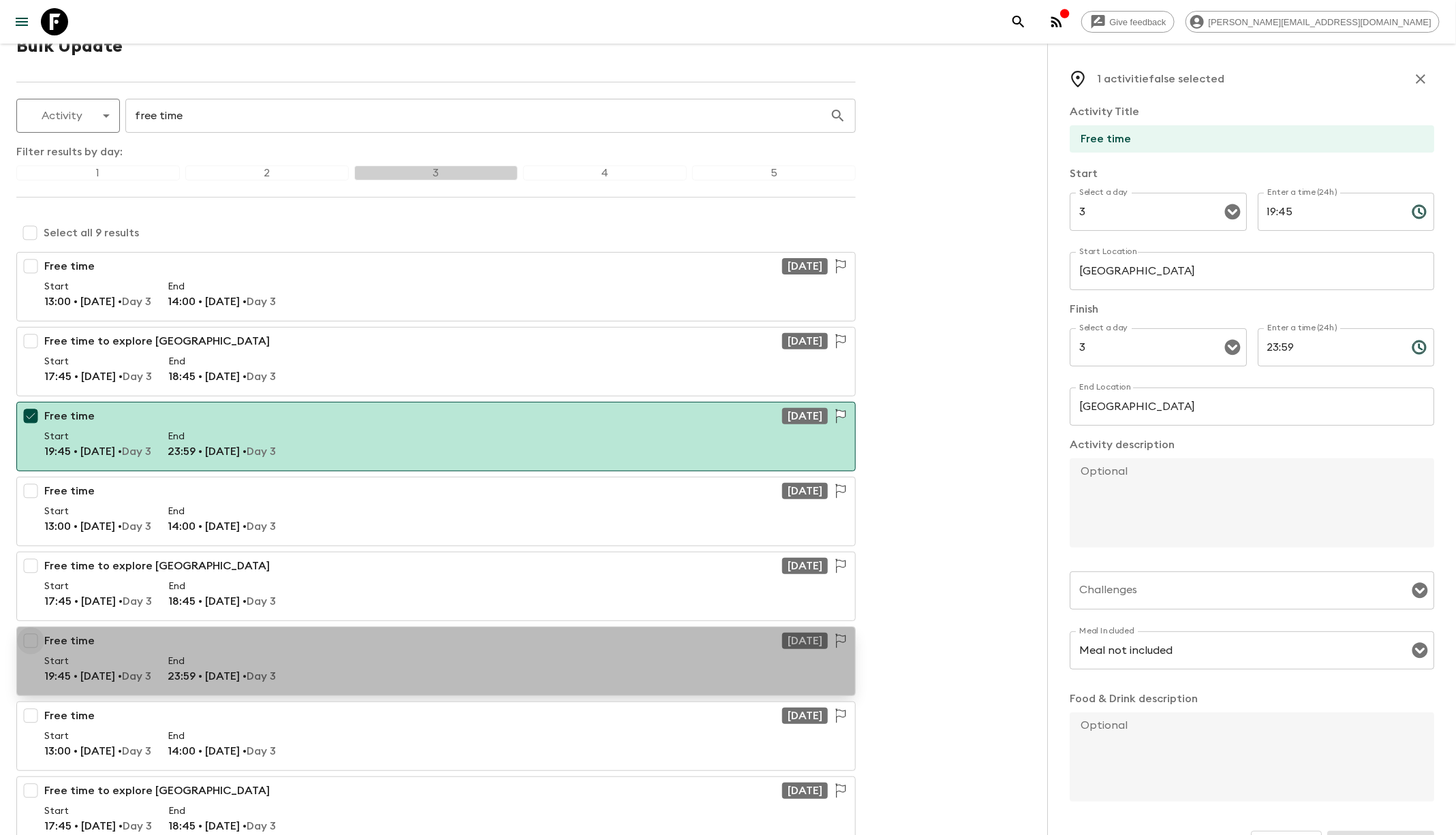
click at [36, 647] on input "checkbox" at bounding box center [31, 641] width 28 height 28
checkbox input "true"
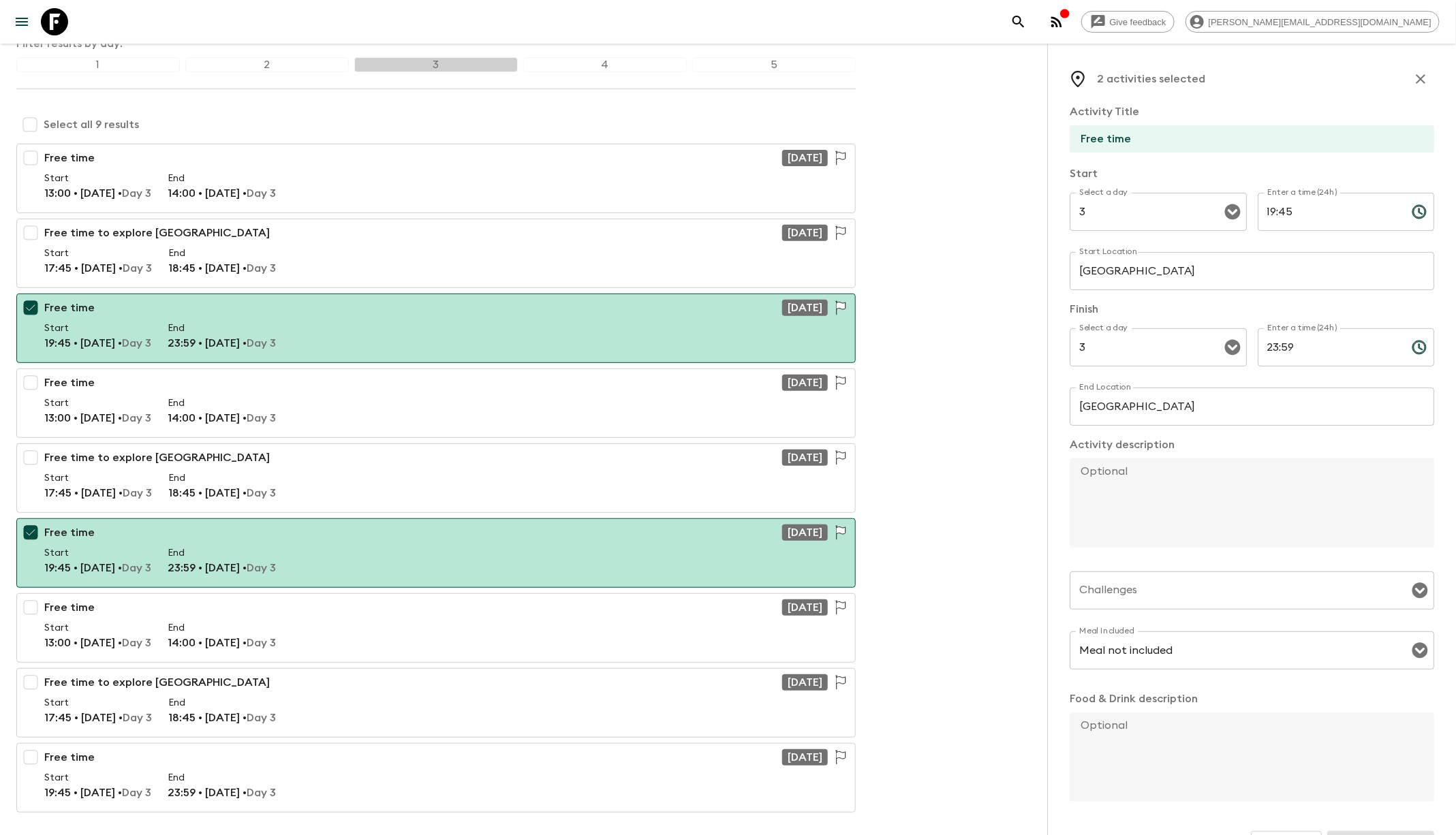
scroll to position [216, 0]
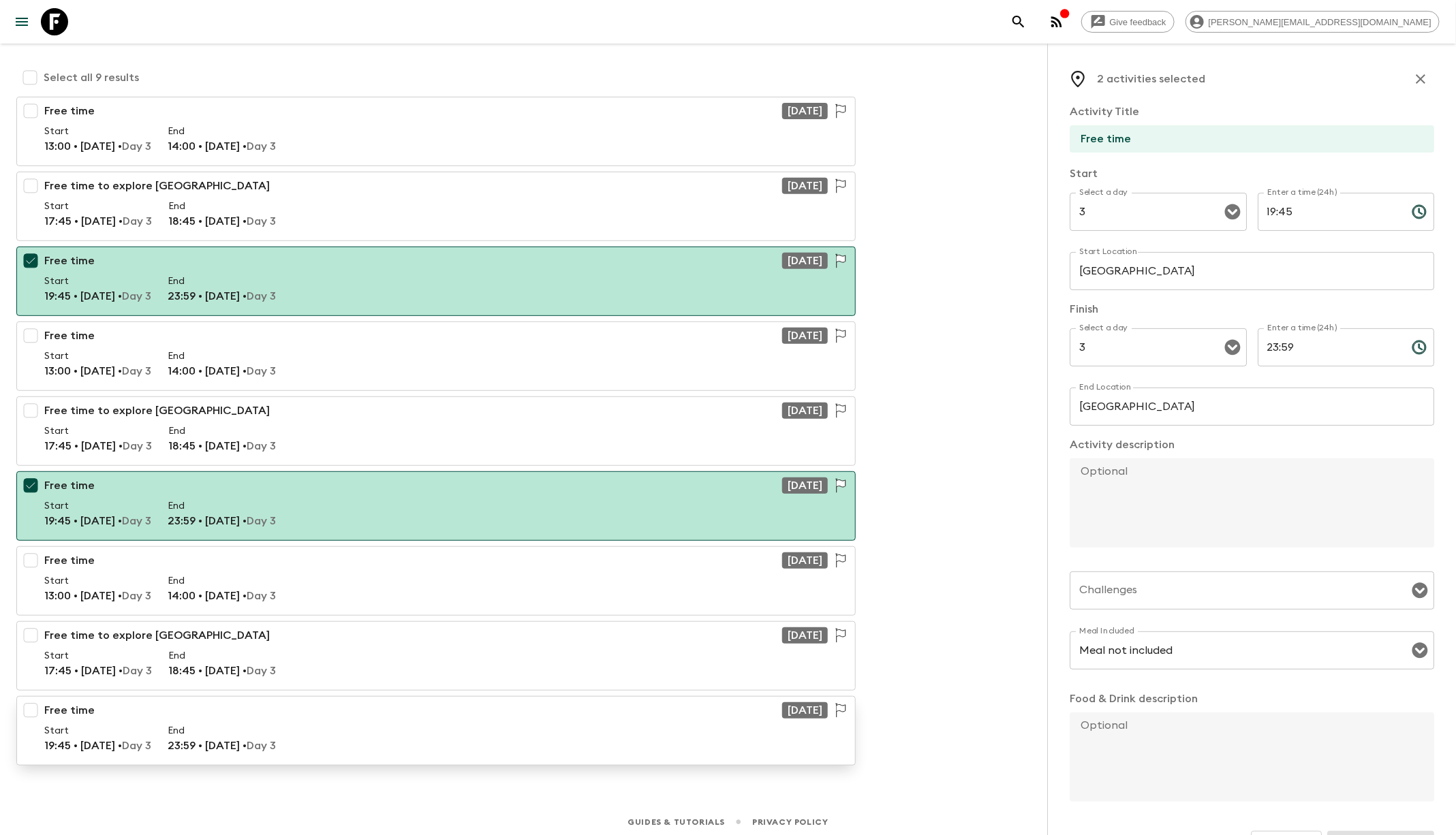
click at [39, 705] on input "checkbox" at bounding box center [31, 710] width 28 height 28
checkbox input "true"
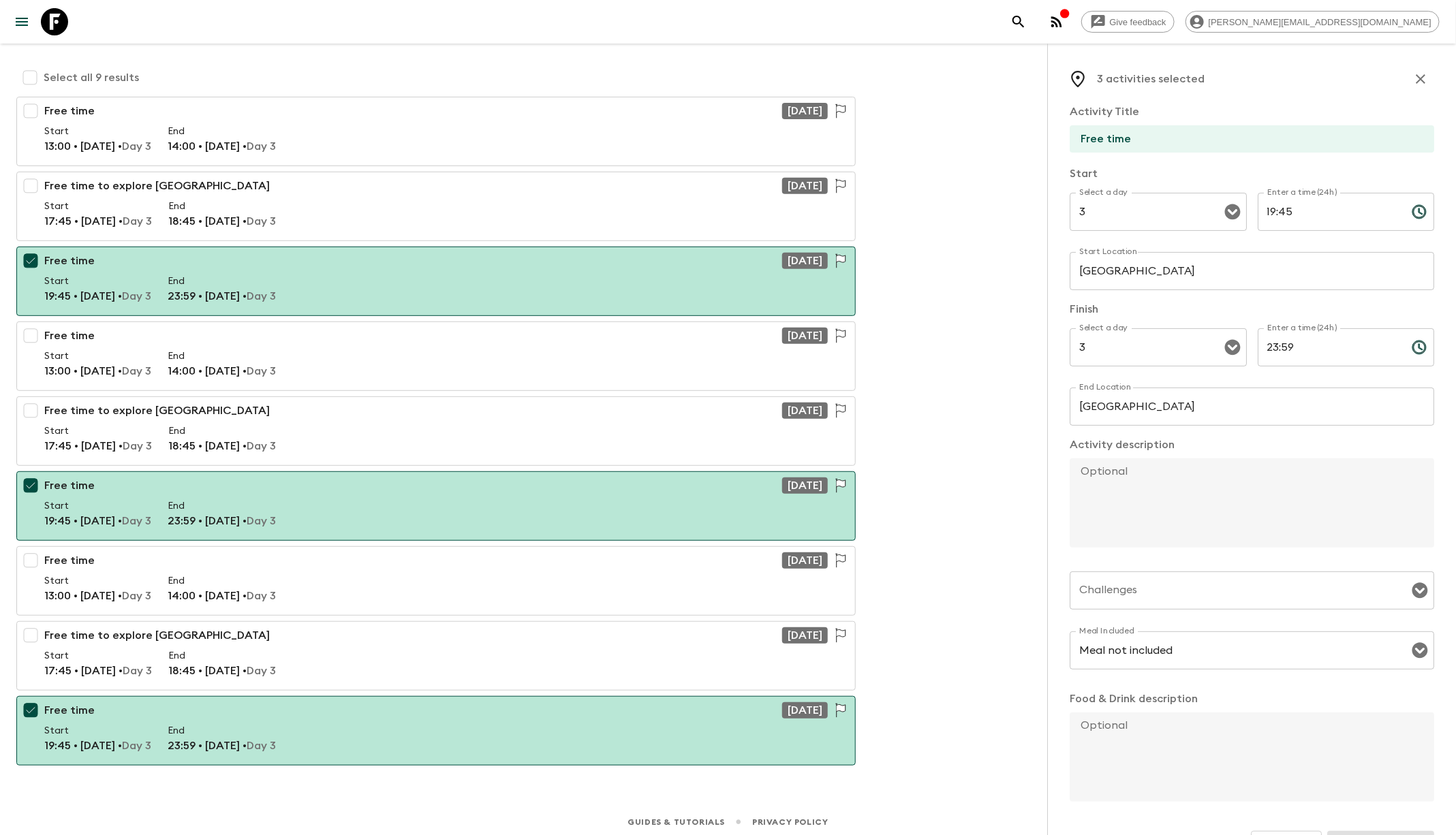
scroll to position [41, 0]
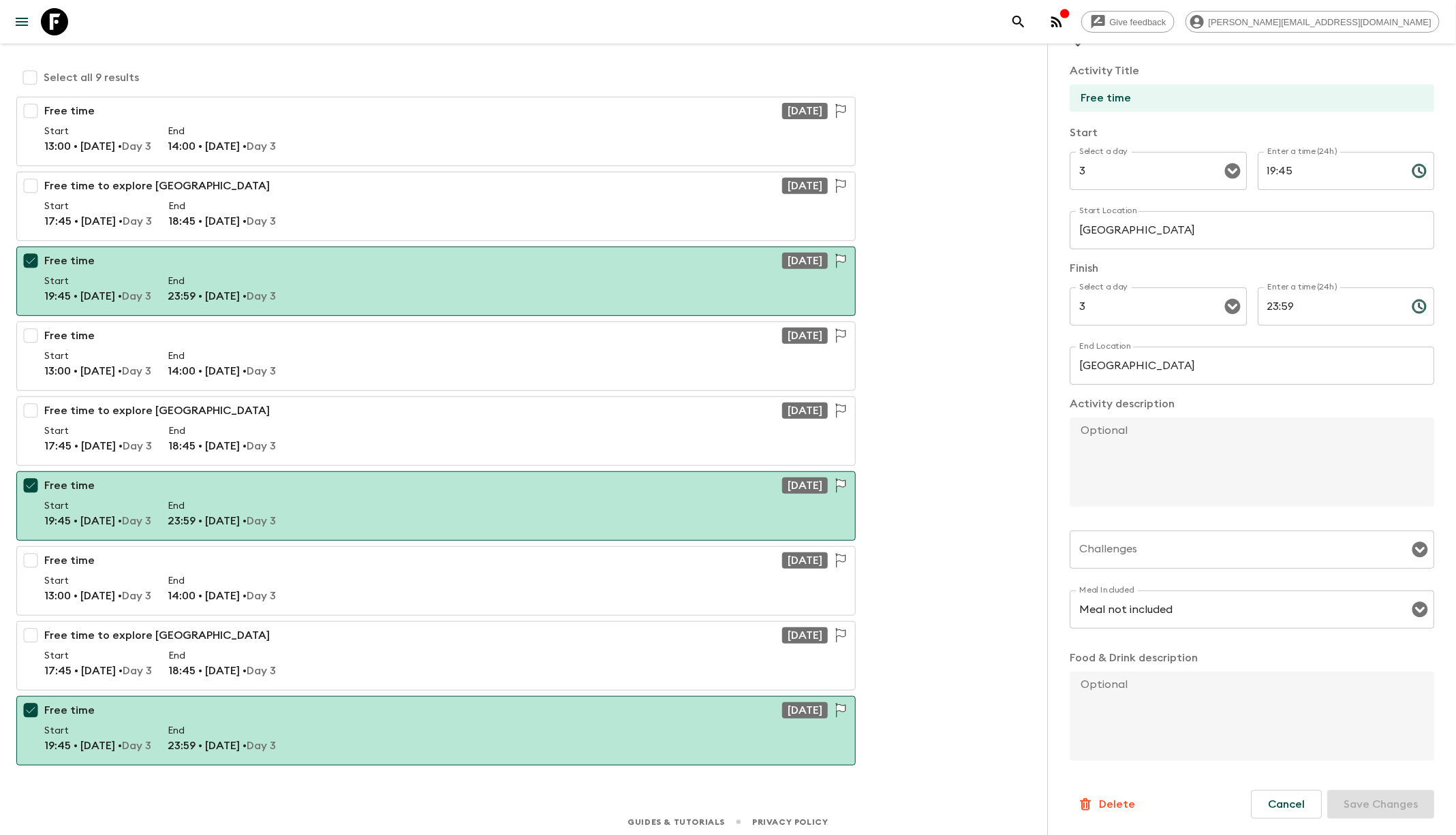
click at [1117, 811] on p "Delete" at bounding box center [1116, 804] width 36 height 17
click at [1182, 812] on button "Confirm" at bounding box center [1173, 818] width 69 height 24
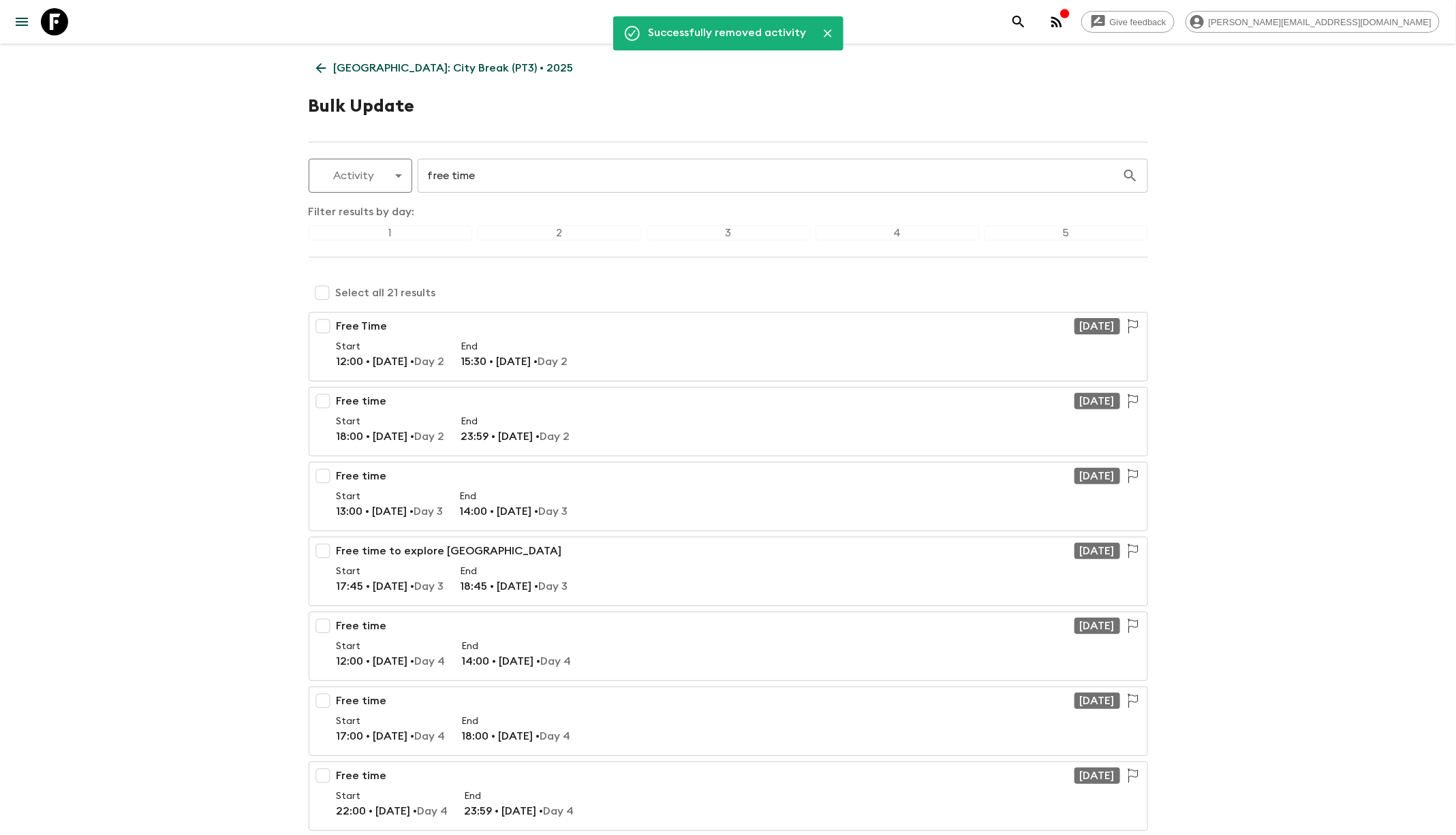
click at [722, 232] on div "3" at bounding box center [728, 232] width 163 height 15
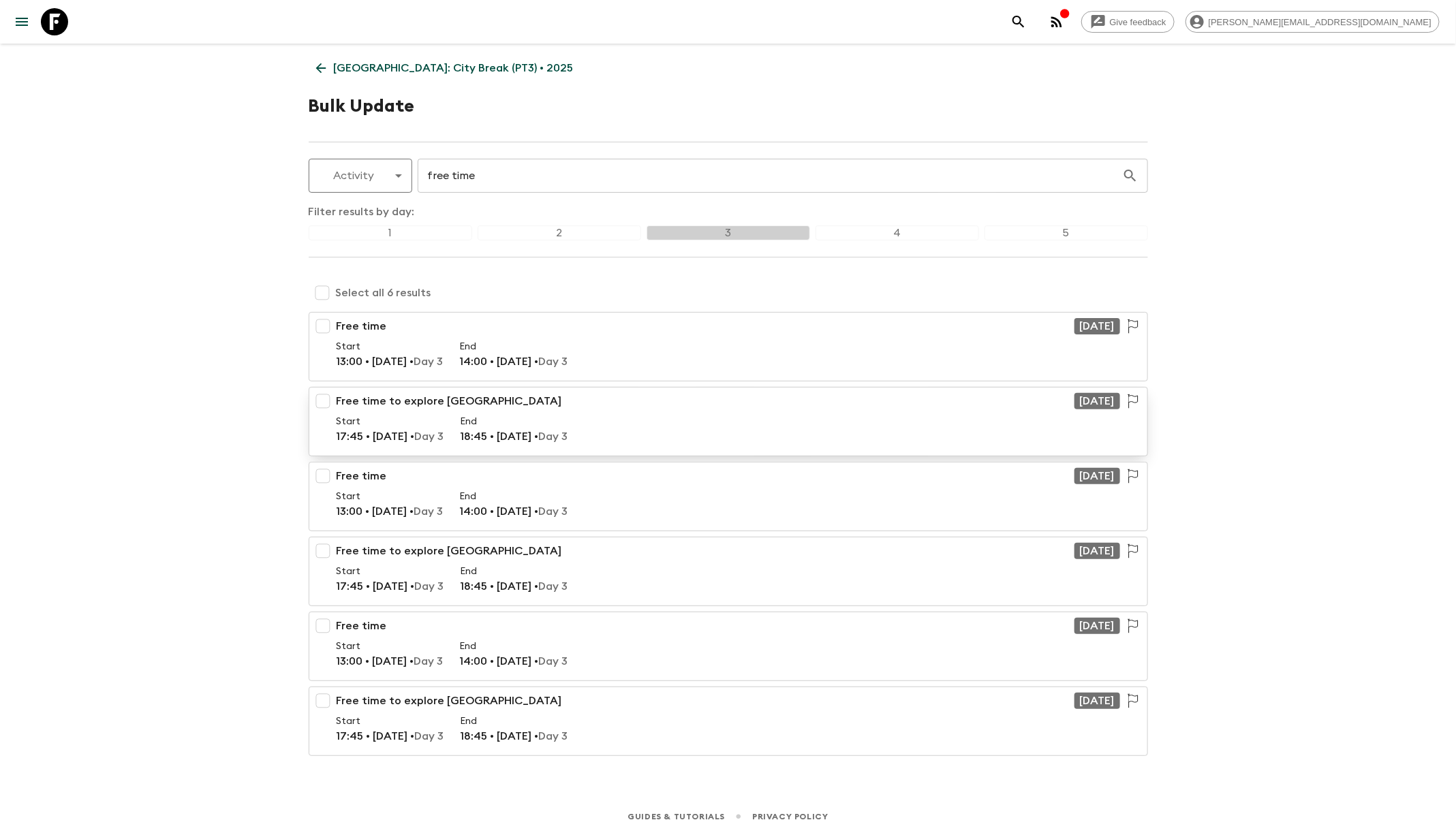
click at [326, 403] on input "checkbox" at bounding box center [323, 402] width 28 height 28
checkbox input "true"
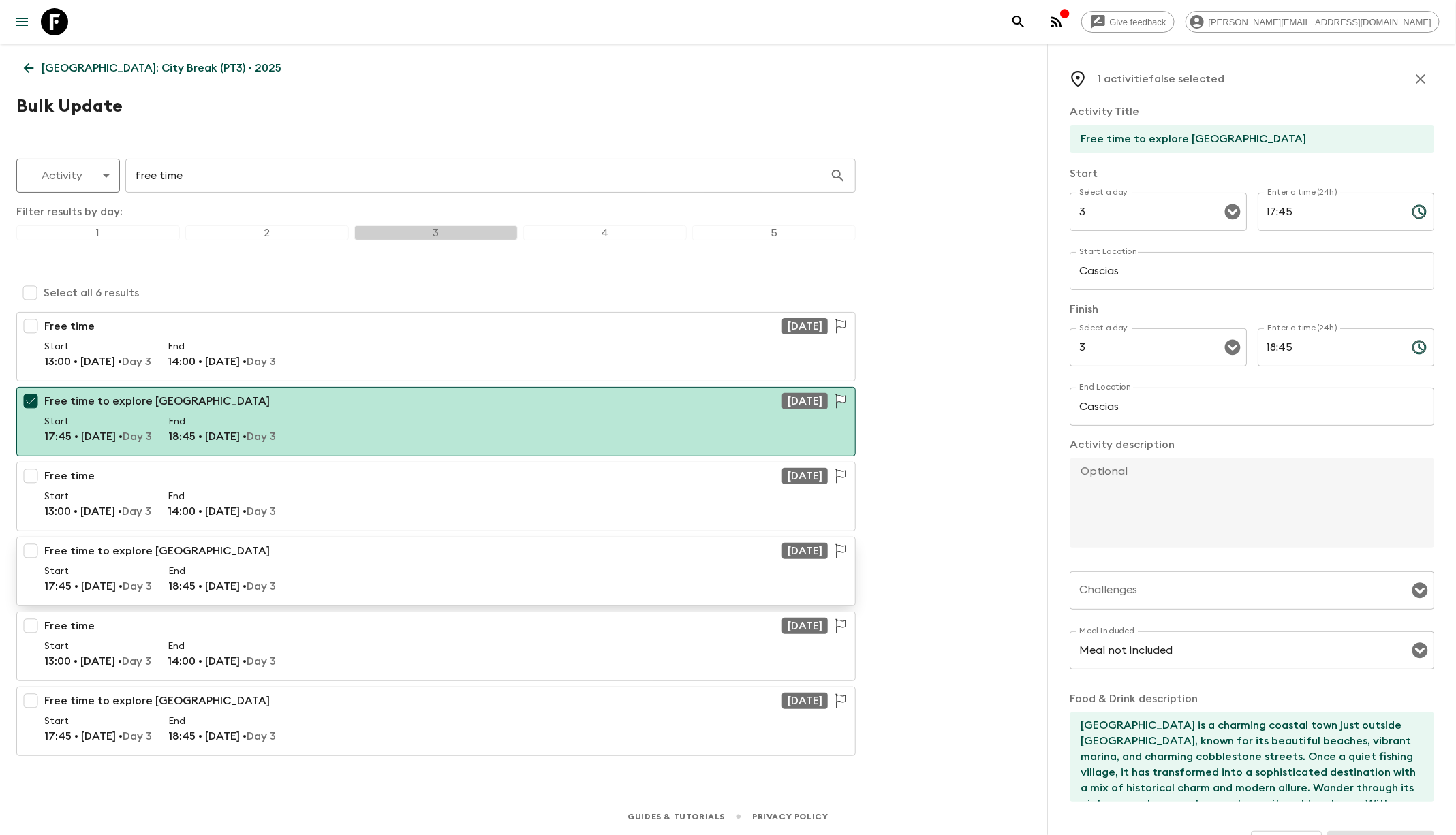
click at [34, 552] on input "checkbox" at bounding box center [31, 551] width 28 height 28
checkbox input "true"
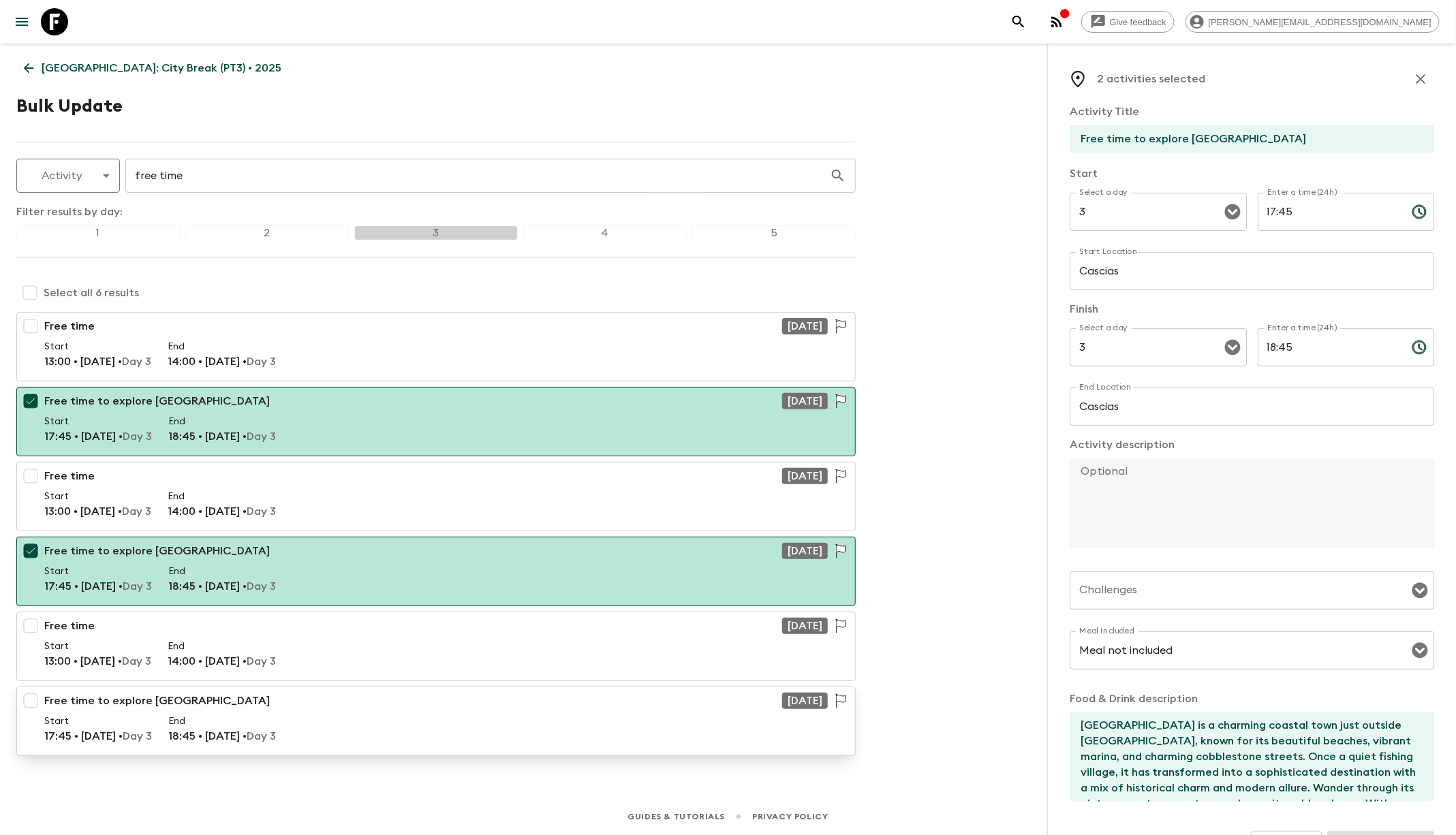
click at [30, 699] on input "checkbox" at bounding box center [31, 701] width 28 height 28
checkbox input "true"
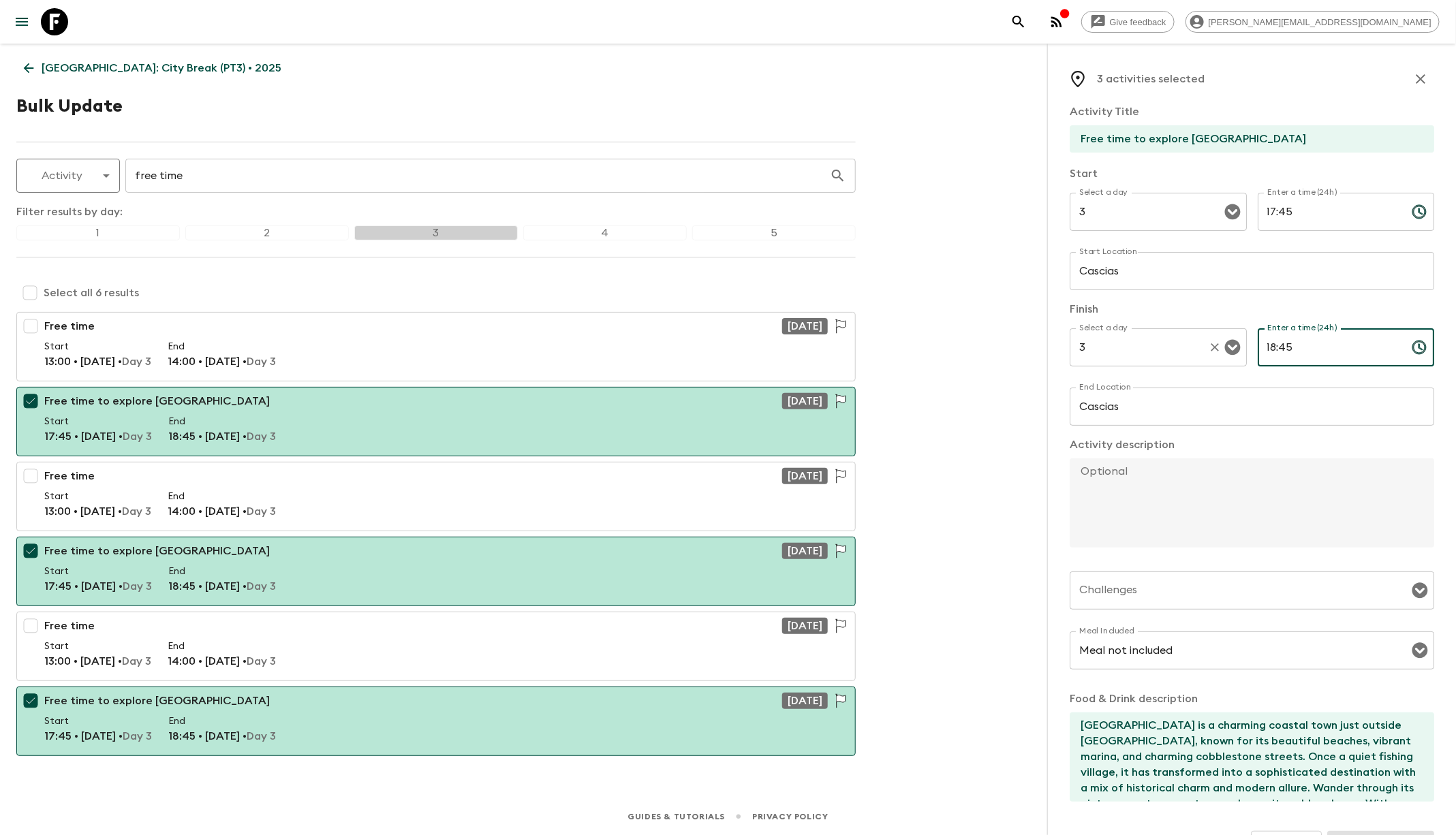
drag, startPoint x: 1294, startPoint y: 359, endPoint x: 1243, endPoint y: 353, distance: 51.4
click at [1243, 353] on div "Select a day 3 Select a day ​ Enter a time (24h) 18:45 Enter a time (24h) ​" at bounding box center [1252, 355] width 364 height 53
type input "23:59"
click at [1163, 493] on textarea at bounding box center [1246, 503] width 353 height 89
paste textarea "After your free time in [GEOGRAPHIC_DATA], you’ll need to arrange your own tran…"
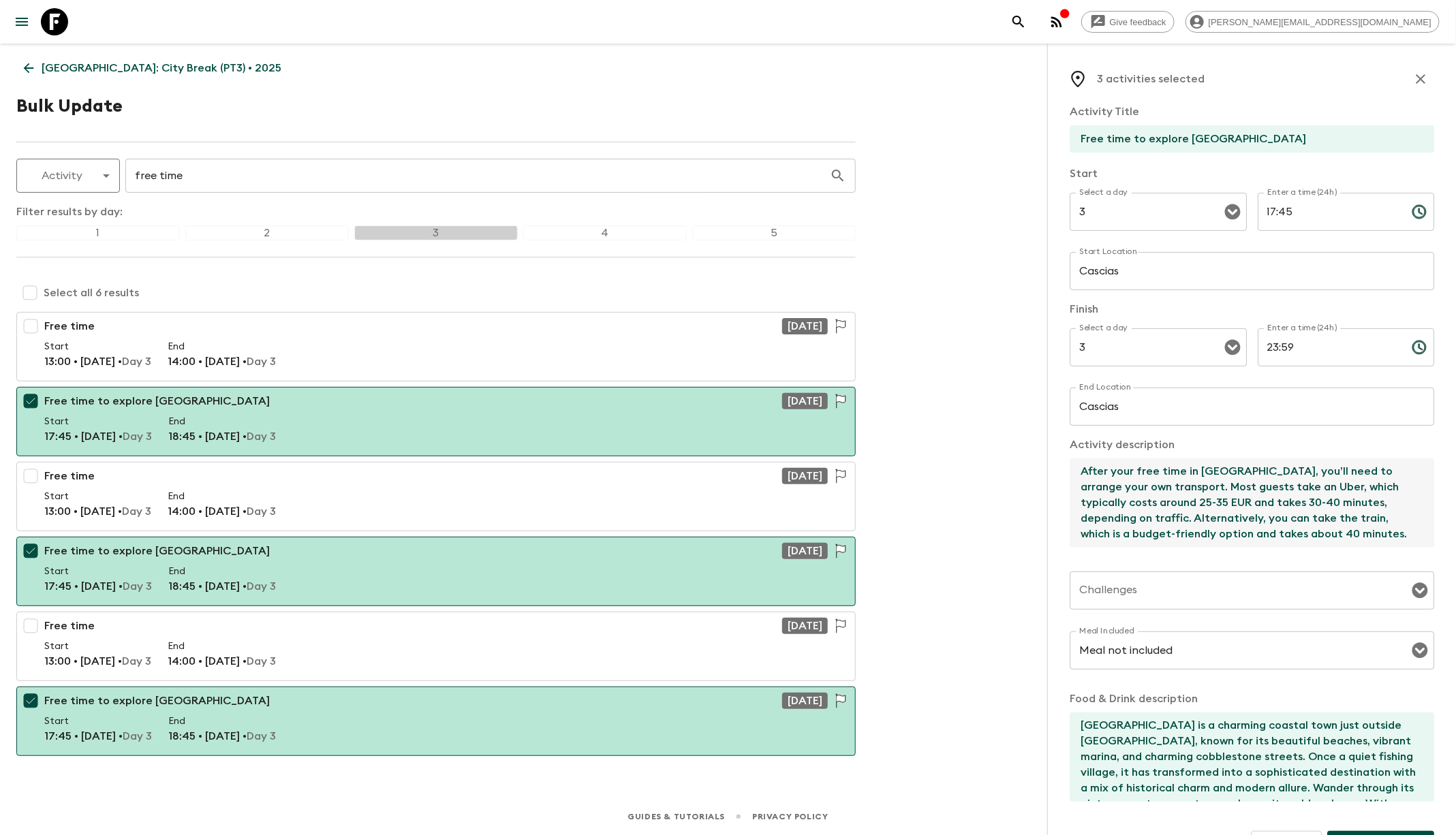
scroll to position [41, 0]
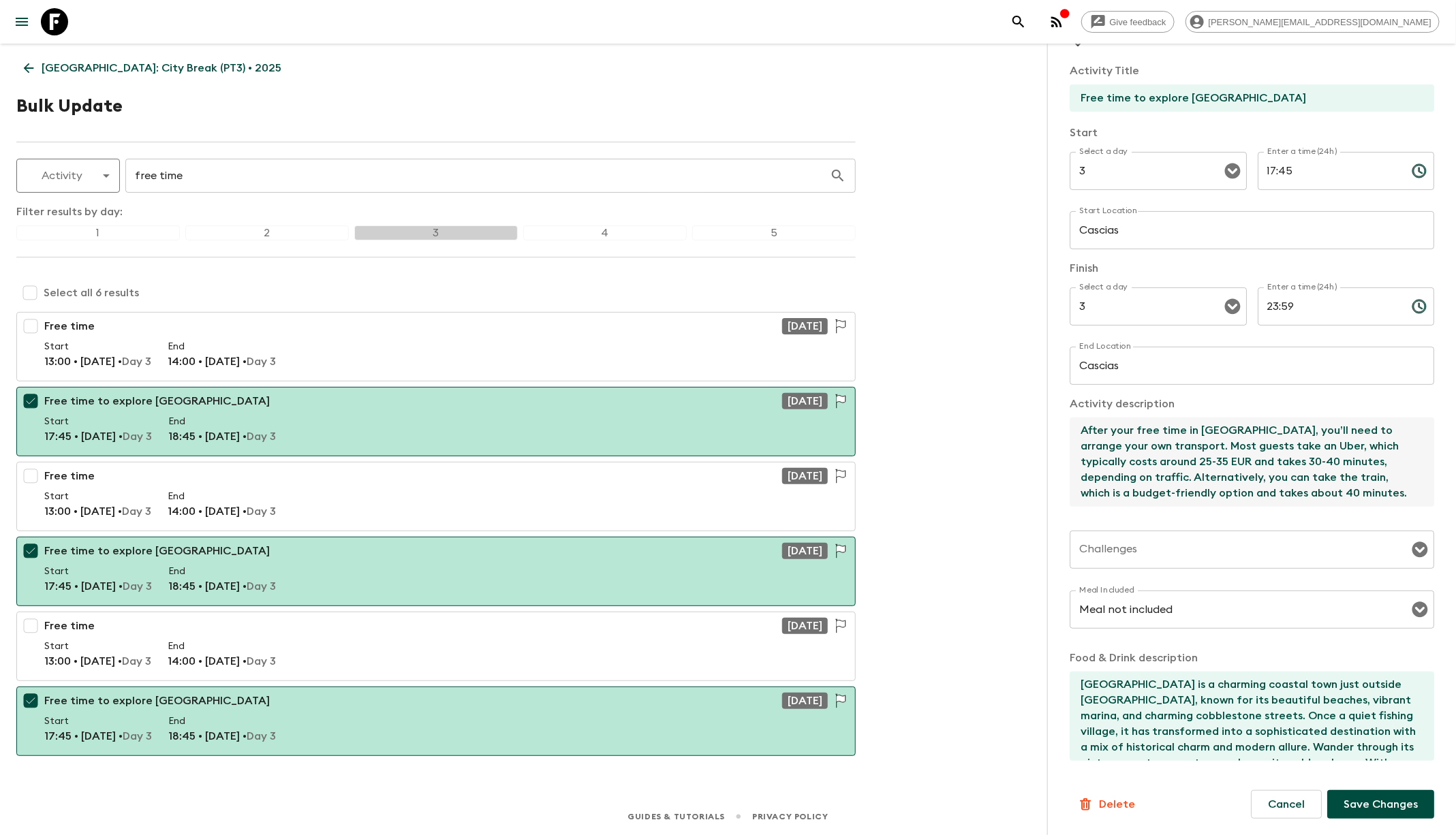
type textarea "After your free time in [GEOGRAPHIC_DATA], you’ll need to arrange your own tran…"
click at [1369, 798] on p "Save Changes" at bounding box center [1380, 804] width 74 height 17
